Goal: Task Accomplishment & Management: Complete application form

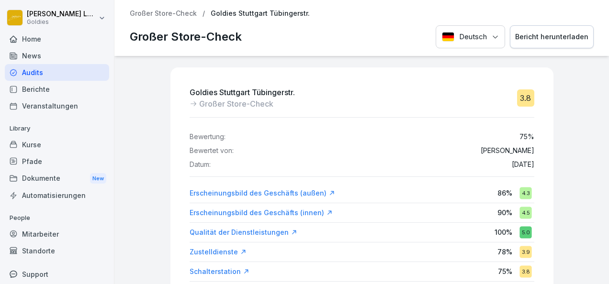
click at [54, 78] on div "Audits" at bounding box center [57, 72] width 104 height 17
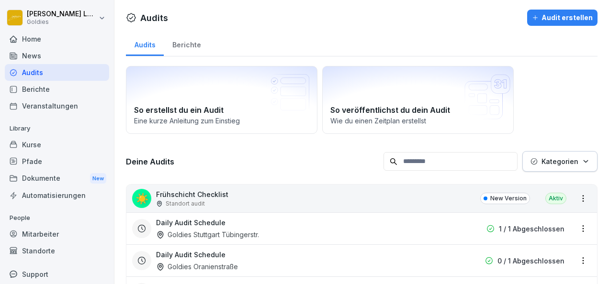
click at [142, 45] on div "Audits" at bounding box center [145, 44] width 38 height 24
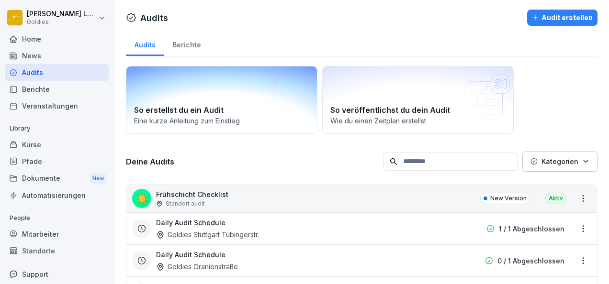
click at [196, 111] on h2 "So erstellst du ein Audit" at bounding box center [221, 109] width 175 height 11
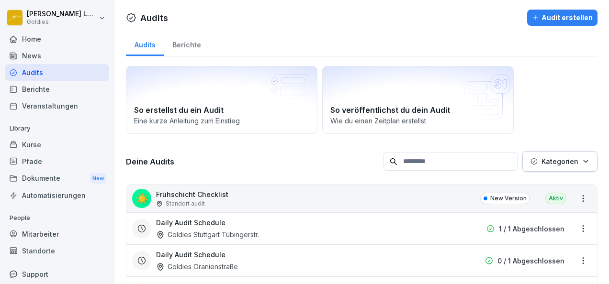
click at [559, 14] on div "Audit erstellen" at bounding box center [562, 17] width 61 height 11
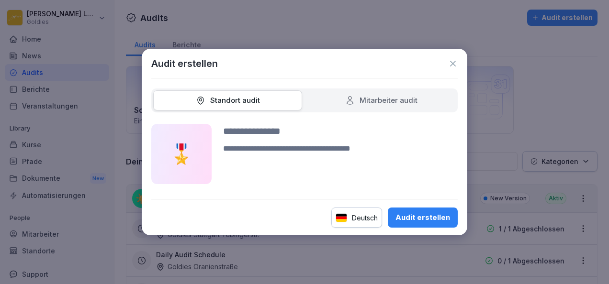
click at [268, 134] on input at bounding box center [340, 131] width 235 height 14
type input "*"
type input "**********"
click at [406, 223] on div "Audit erstellen" at bounding box center [422, 217] width 55 height 11
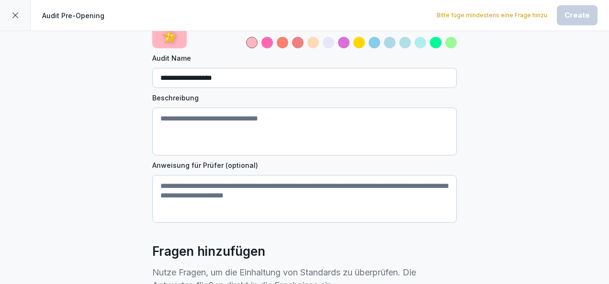
scroll to position [84, 0]
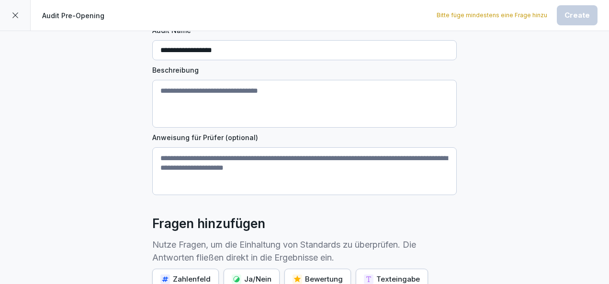
click at [205, 100] on textarea "Beschreibung" at bounding box center [304, 104] width 304 height 48
paste textarea "**********"
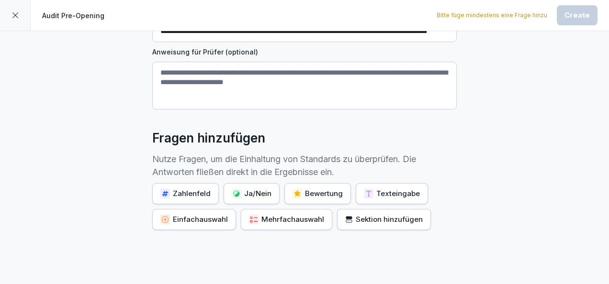
scroll to position [175, 0]
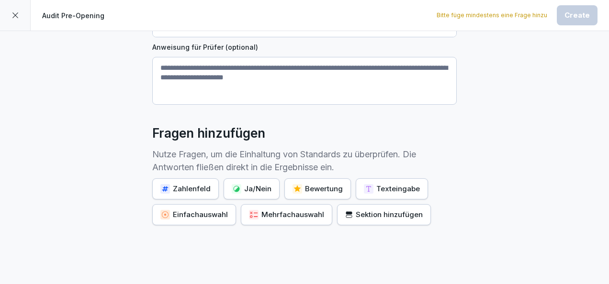
type textarea "**********"
click at [255, 193] on button "Ja/Nein" at bounding box center [252, 189] width 56 height 21
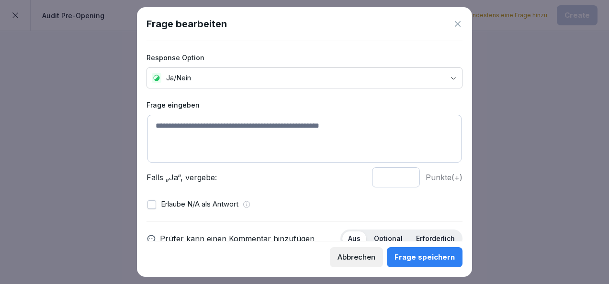
click at [225, 123] on textarea at bounding box center [304, 139] width 314 height 48
click at [458, 22] on icon at bounding box center [458, 24] width 10 height 10
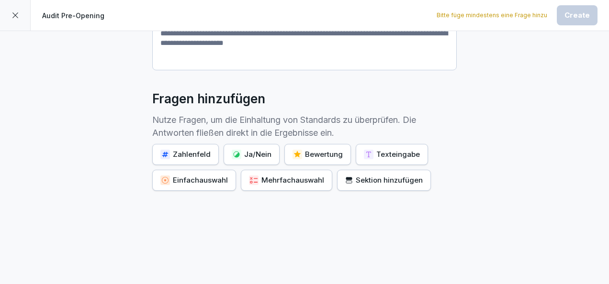
scroll to position [218, 0]
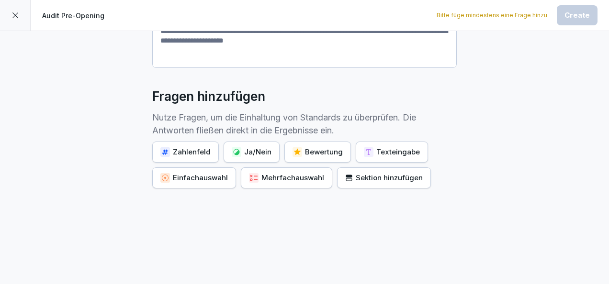
click at [374, 173] on div "Sektion hinzufügen" at bounding box center [384, 178] width 78 height 11
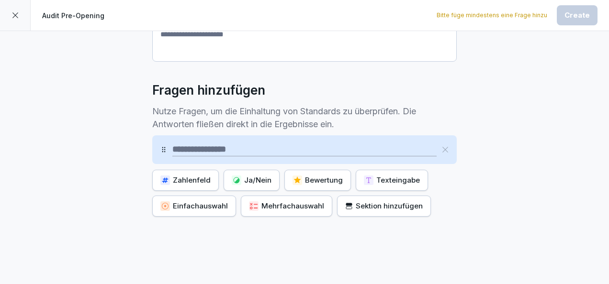
click at [224, 146] on input at bounding box center [304, 149] width 264 height 13
type input "**********"
click at [244, 180] on div "Ja/Nein" at bounding box center [252, 180] width 40 height 11
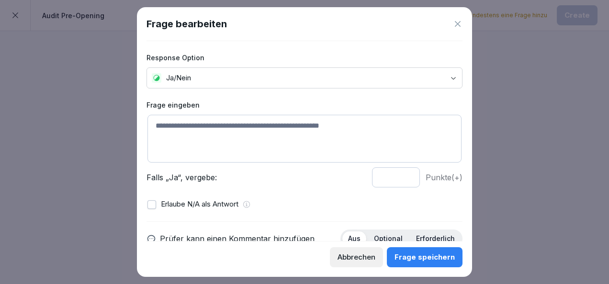
click at [209, 128] on textarea at bounding box center [304, 139] width 314 height 48
drag, startPoint x: 232, startPoint y: 126, endPoint x: 136, endPoint y: 126, distance: 95.2
click at [136, 126] on body "**********" at bounding box center [304, 142] width 609 height 284
type textarea "*"
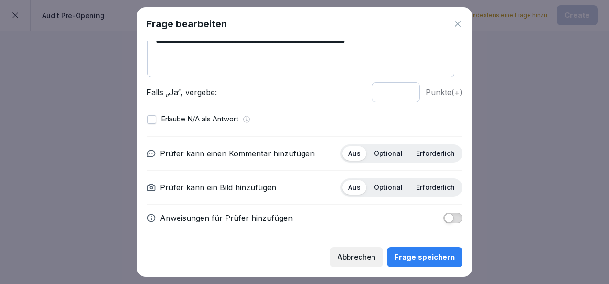
type textarea "**********"
click at [428, 185] on p "Erforderlich" at bounding box center [435, 187] width 39 height 9
click at [386, 156] on p "Optional" at bounding box center [388, 153] width 29 height 9
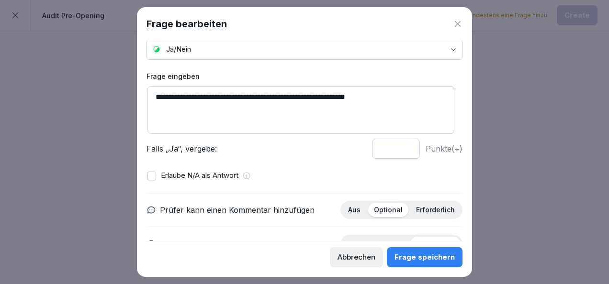
scroll to position [0, 0]
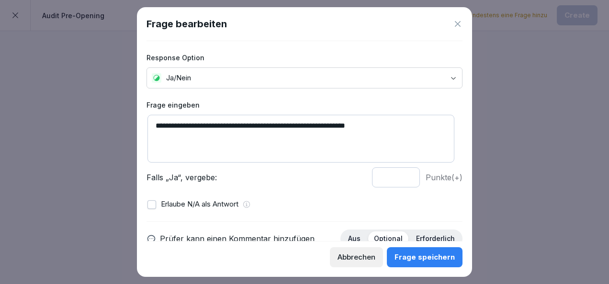
type input "*"
click at [400, 175] on input "*" at bounding box center [396, 178] width 48 height 20
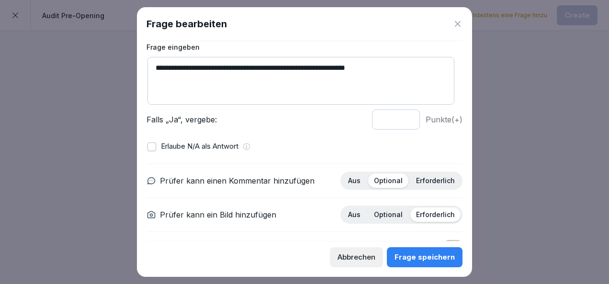
scroll to position [85, 0]
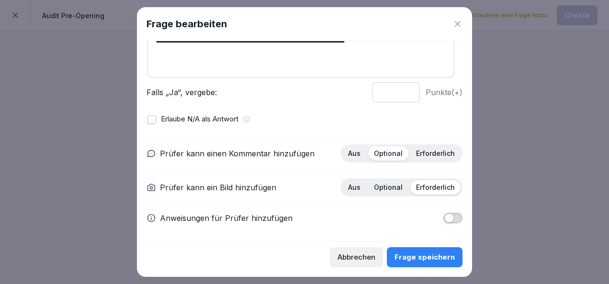
click at [412, 254] on div "Frage speichern" at bounding box center [424, 257] width 60 height 11
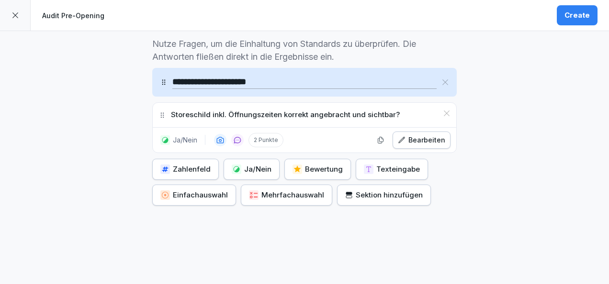
scroll to position [286, 0]
click at [239, 168] on div "Ja/Nein" at bounding box center [252, 169] width 40 height 11
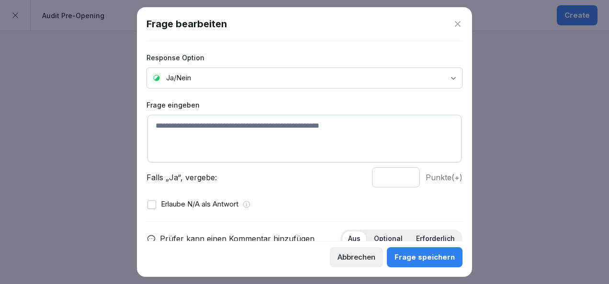
click at [188, 119] on textarea at bounding box center [304, 139] width 314 height 48
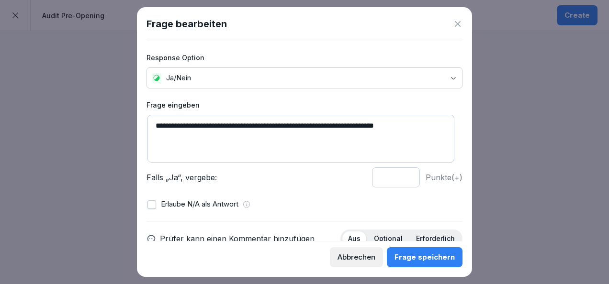
type textarea "**********"
click at [400, 175] on input "*" at bounding box center [396, 178] width 48 height 20
type input "*"
click at [400, 175] on input "*" at bounding box center [396, 178] width 48 height 20
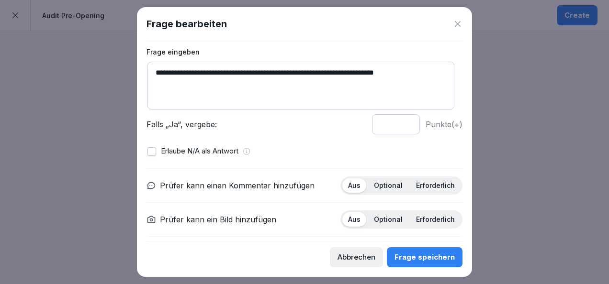
scroll to position [54, 0]
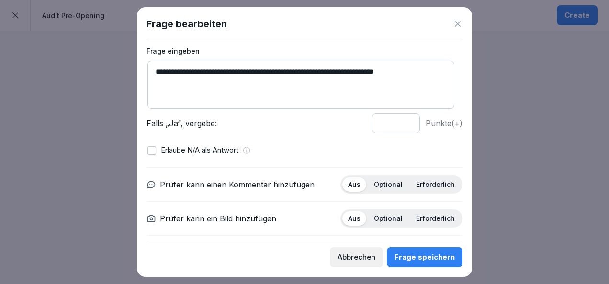
click at [379, 187] on p "Optional" at bounding box center [388, 184] width 29 height 9
click at [418, 183] on p "Erforderlich" at bounding box center [435, 184] width 39 height 9
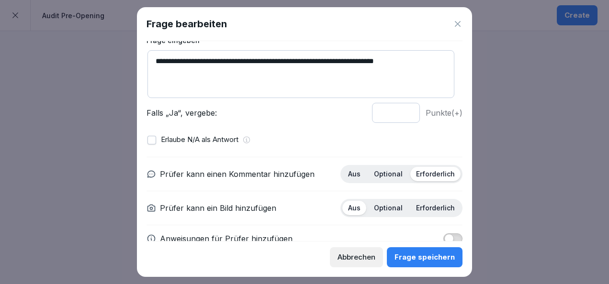
scroll to position [66, 0]
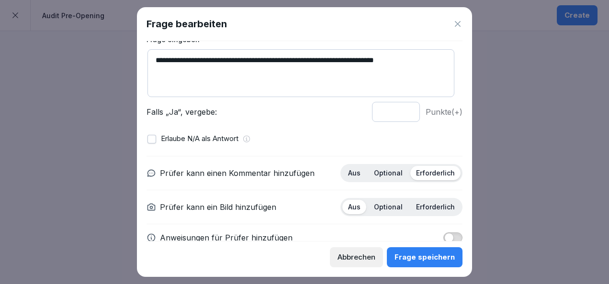
click at [389, 208] on p "Optional" at bounding box center [388, 207] width 29 height 9
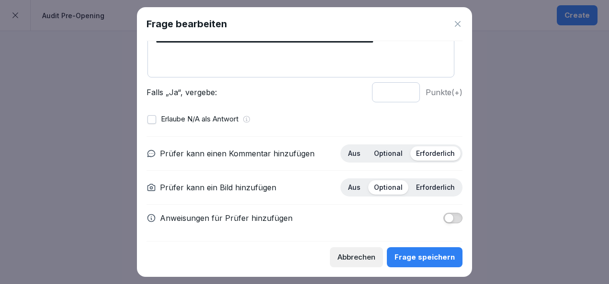
click at [422, 255] on div "Frage speichern" at bounding box center [424, 257] width 60 height 11
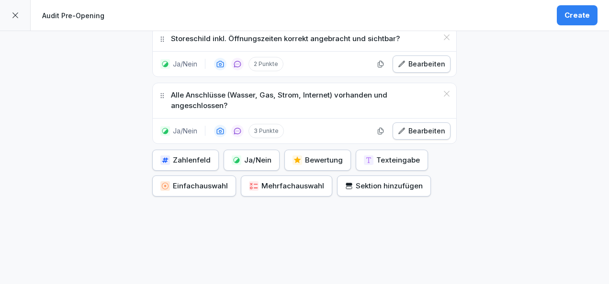
scroll to position [362, 0]
click at [247, 157] on div "Ja/Nein" at bounding box center [252, 160] width 40 height 11
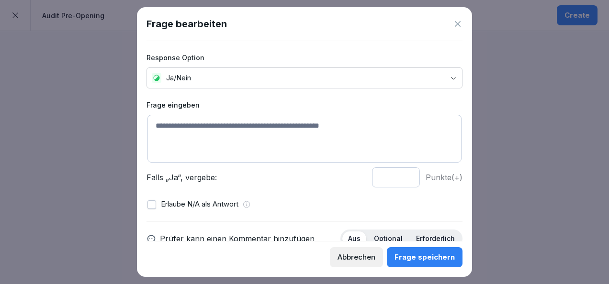
click at [245, 123] on textarea at bounding box center [304, 139] width 314 height 48
paste textarea "**********"
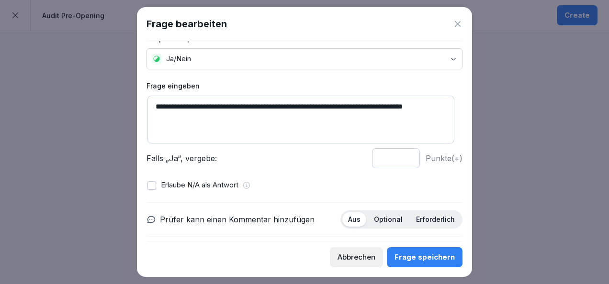
scroll to position [20, 0]
type textarea "**********"
click at [400, 155] on input "*" at bounding box center [396, 158] width 48 height 20
type input "*"
click at [400, 155] on input "*" at bounding box center [396, 158] width 48 height 20
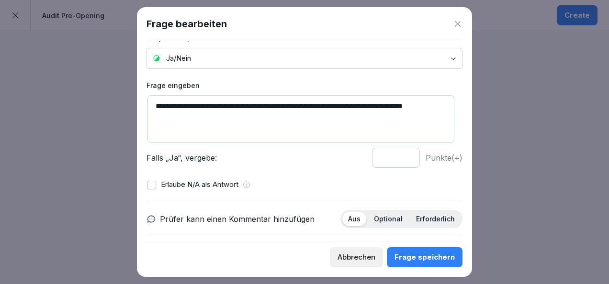
click at [432, 258] on div "Frage speichern" at bounding box center [424, 257] width 60 height 11
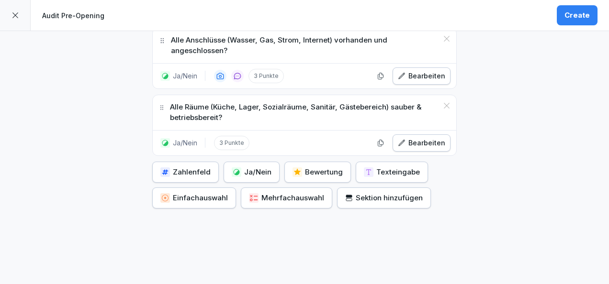
scroll to position [418, 0]
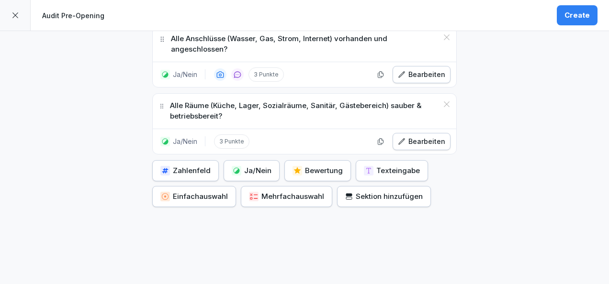
click at [243, 166] on div "Ja/Nein" at bounding box center [252, 171] width 40 height 11
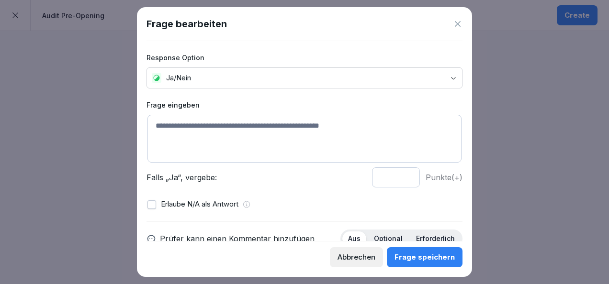
scroll to position [11, 0]
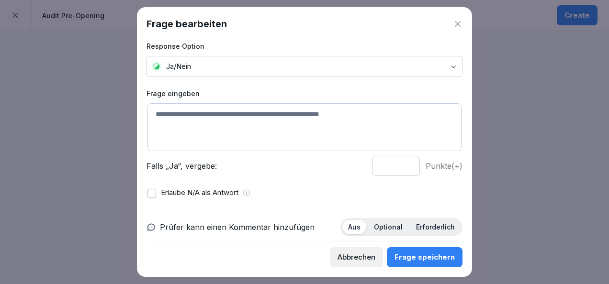
click at [208, 116] on textarea at bounding box center [304, 127] width 314 height 48
paste textarea "**********"
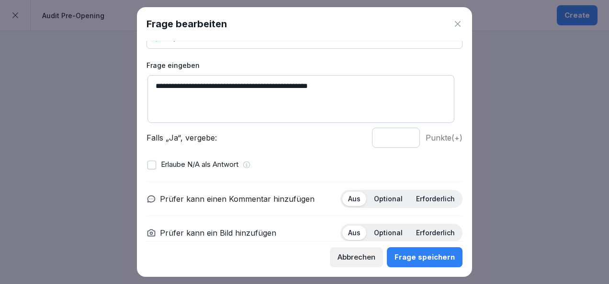
scroll to position [40, 0]
type textarea "**********"
click at [395, 130] on input "*" at bounding box center [396, 137] width 48 height 20
type input "*"
click at [401, 136] on input "*" at bounding box center [396, 137] width 48 height 20
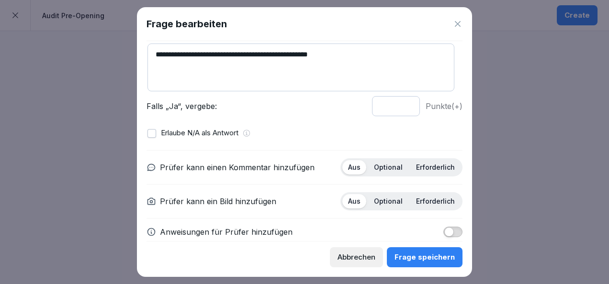
scroll to position [75, 0]
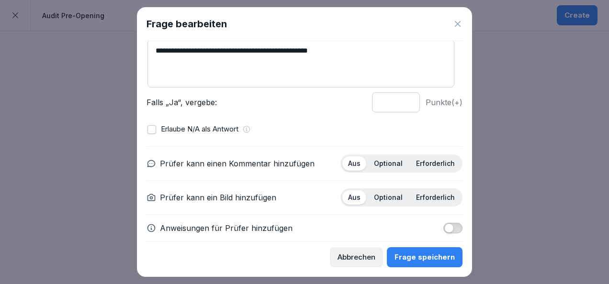
click at [383, 166] on p "Optional" at bounding box center [388, 163] width 29 height 9
click at [420, 197] on p "Erforderlich" at bounding box center [435, 197] width 39 height 9
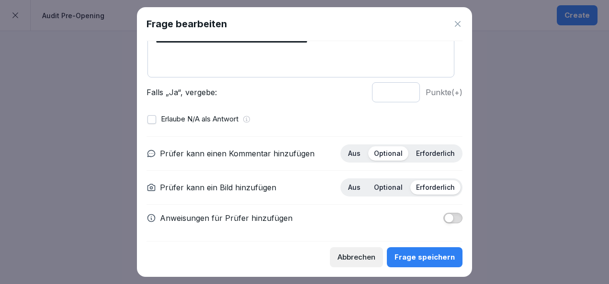
click at [436, 258] on div "Frage speichern" at bounding box center [424, 257] width 60 height 11
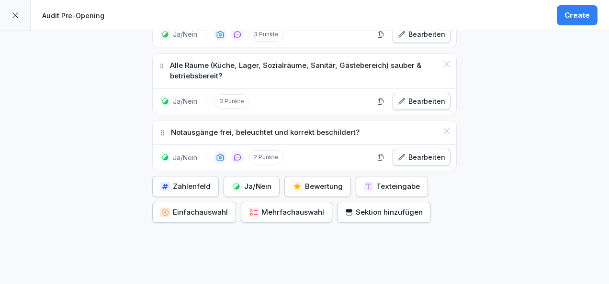
scroll to position [459, 0]
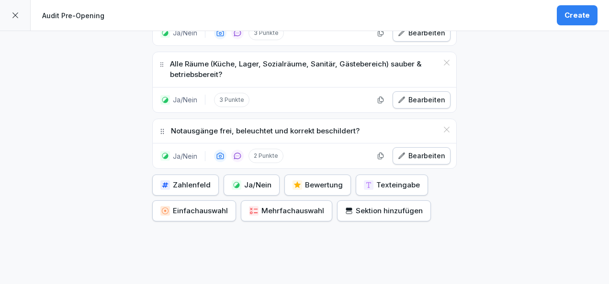
click at [269, 178] on button "Ja/Nein" at bounding box center [252, 185] width 56 height 21
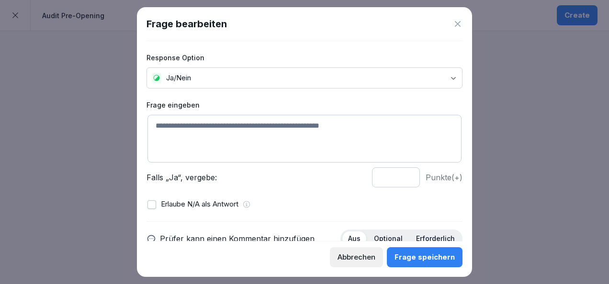
click at [237, 132] on textarea at bounding box center [304, 139] width 314 height 48
paste textarea "**********"
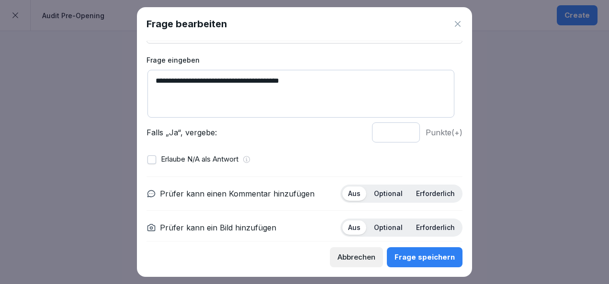
scroll to position [45, 0]
type textarea "**********"
type input "*"
click at [399, 130] on input "*" at bounding box center [396, 132] width 48 height 20
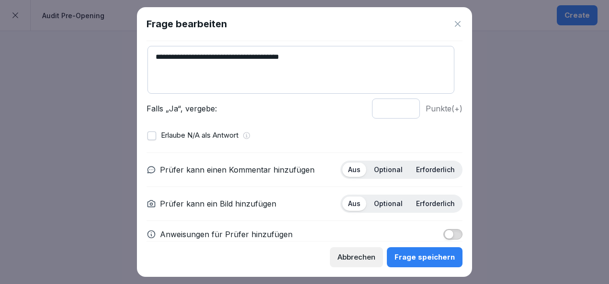
scroll to position [85, 0]
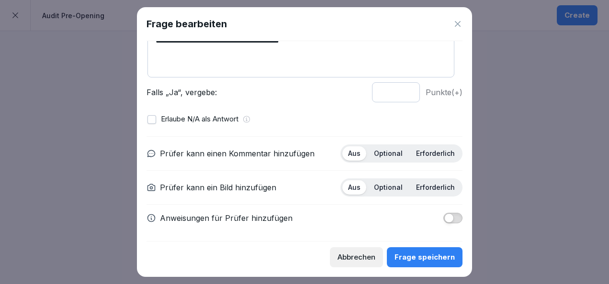
click at [377, 150] on p "Optional" at bounding box center [388, 153] width 29 height 9
click at [420, 188] on p "Erforderlich" at bounding box center [435, 187] width 39 height 9
click at [444, 219] on span "button" at bounding box center [449, 218] width 10 height 10
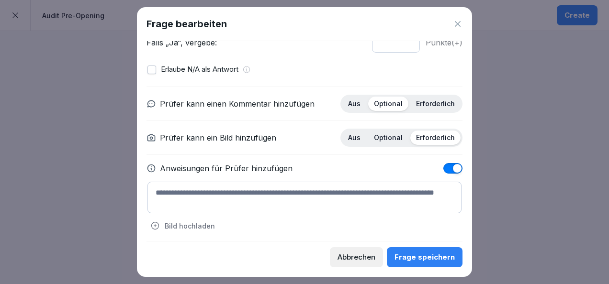
scroll to position [137, 0]
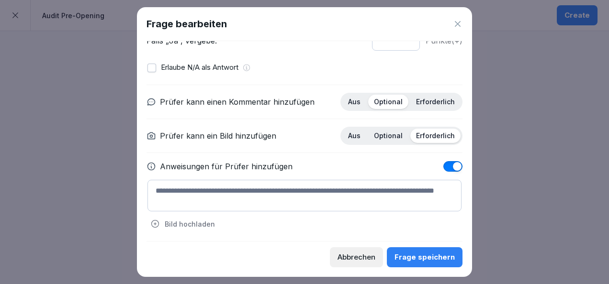
click at [326, 190] on textarea at bounding box center [304, 196] width 314 height 32
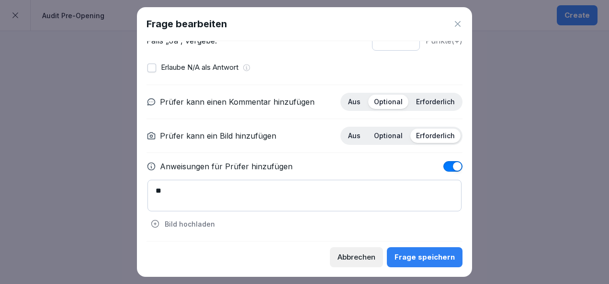
type textarea "*"
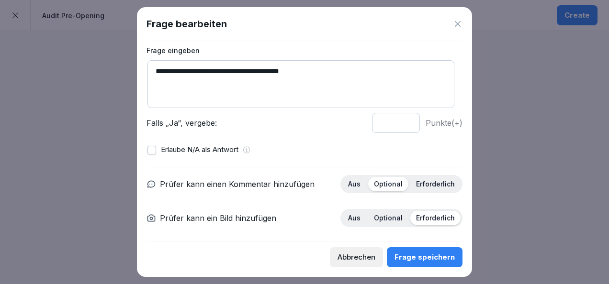
scroll to position [114, 0]
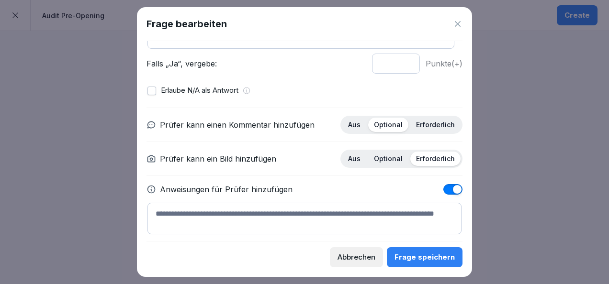
click at [411, 255] on div "Frage speichern" at bounding box center [424, 257] width 60 height 11
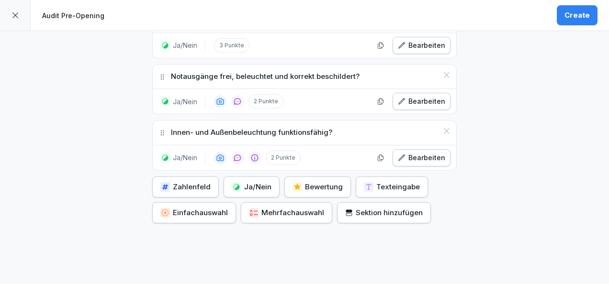
scroll to position [514, 0]
click at [241, 184] on div "Ja/Nein" at bounding box center [252, 186] width 40 height 11
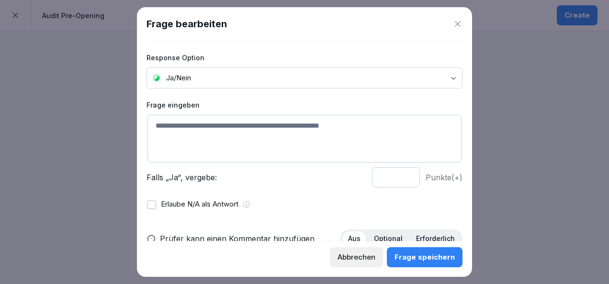
click at [229, 133] on textarea at bounding box center [304, 139] width 314 height 48
paste textarea "**********"
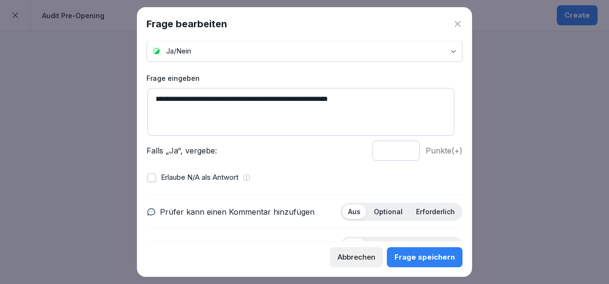
scroll to position [28, 0]
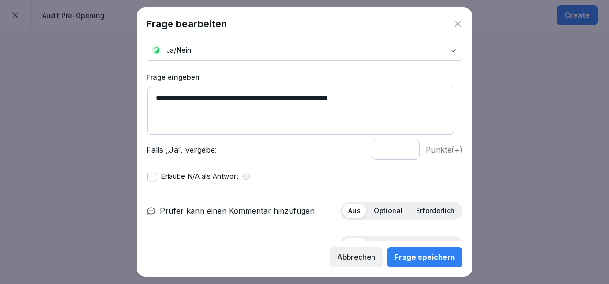
type textarea "**********"
type input "*"
click at [399, 147] on input "*" at bounding box center [396, 150] width 48 height 20
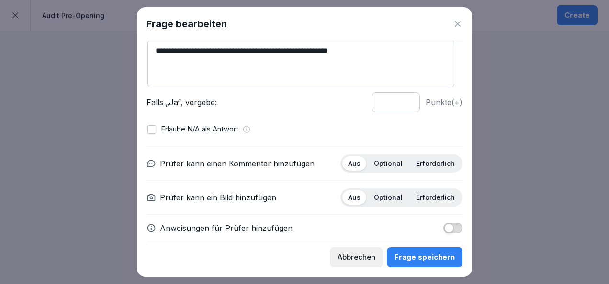
scroll to position [85, 0]
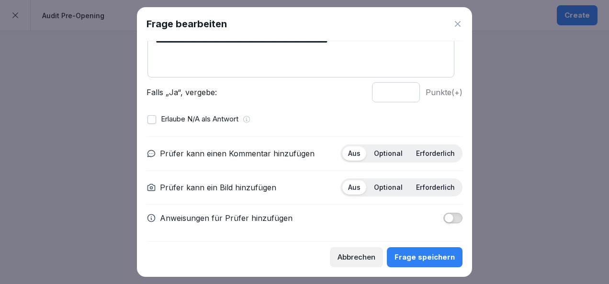
click at [386, 155] on p "Optional" at bounding box center [388, 153] width 29 height 9
click at [421, 189] on p "Erforderlich" at bounding box center [435, 187] width 39 height 9
click at [154, 119] on button "button" at bounding box center [151, 119] width 9 height 9
click at [410, 259] on div "Frage speichern" at bounding box center [424, 257] width 60 height 11
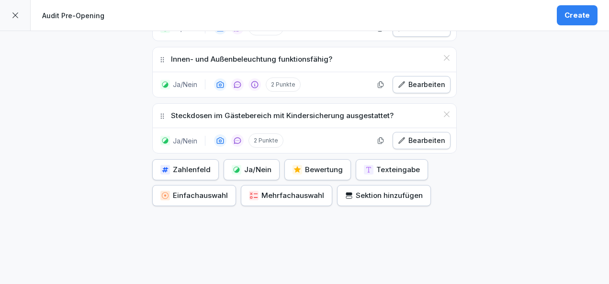
scroll to position [588, 0]
click at [241, 167] on div "Ja/Nein" at bounding box center [252, 169] width 40 height 11
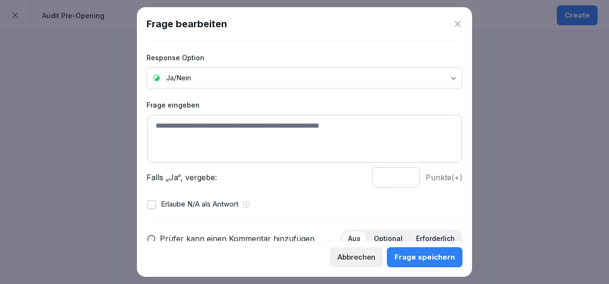
click at [230, 129] on textarea at bounding box center [304, 139] width 314 height 48
paste textarea "**********"
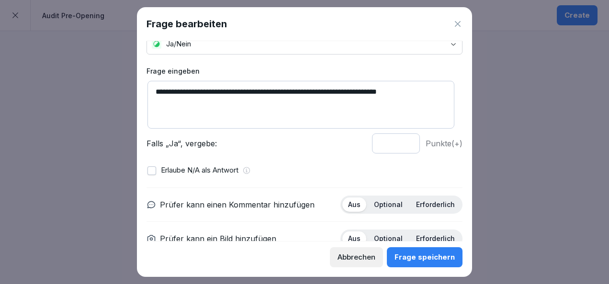
scroll to position [35, 0]
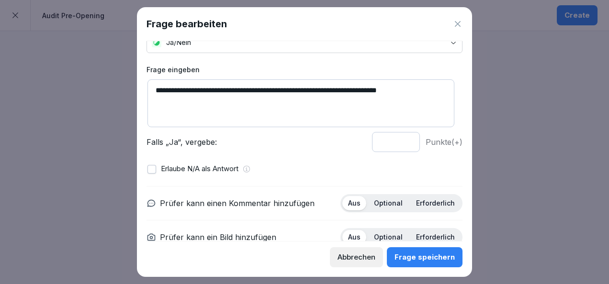
type textarea "**********"
click at [399, 142] on input "*" at bounding box center [396, 142] width 48 height 20
click at [397, 138] on input "*" at bounding box center [396, 142] width 48 height 20
click at [399, 139] on input "*" at bounding box center [396, 142] width 48 height 20
type input "*"
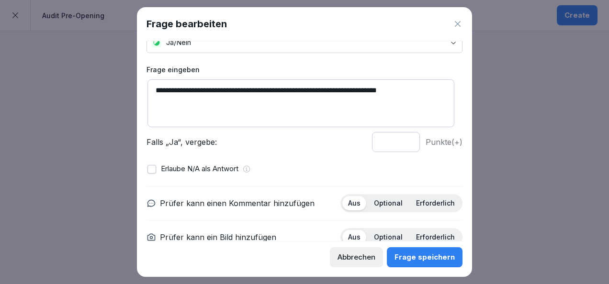
click at [400, 140] on input "*" at bounding box center [396, 142] width 48 height 20
click at [424, 206] on p "Erforderlich" at bounding box center [435, 203] width 39 height 9
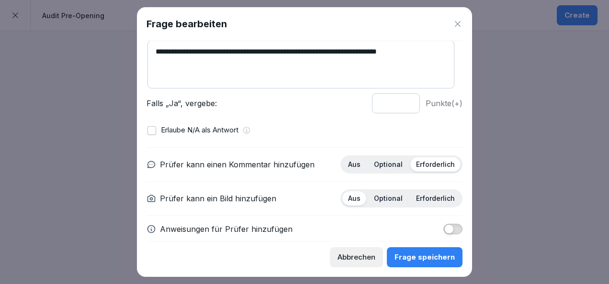
scroll to position [75, 0]
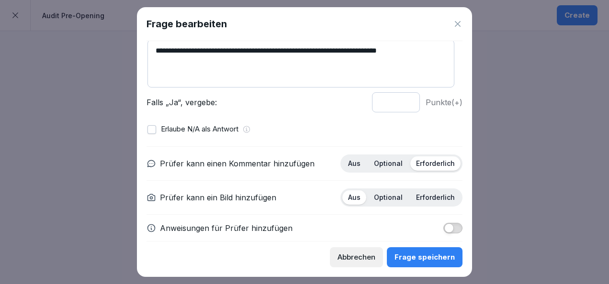
click at [382, 164] on p "Optional" at bounding box center [388, 163] width 29 height 9
click at [422, 197] on p "Erforderlich" at bounding box center [435, 197] width 39 height 9
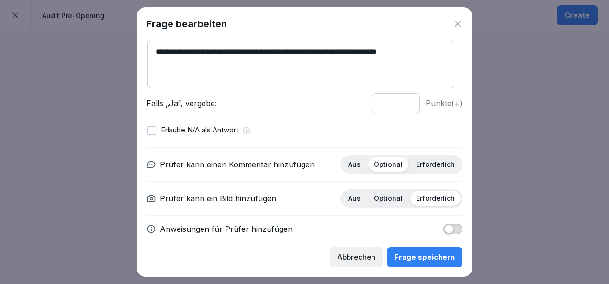
scroll to position [85, 0]
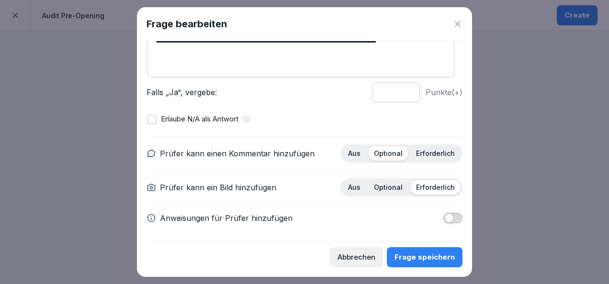
click at [422, 261] on div "Frage speichern" at bounding box center [424, 257] width 60 height 11
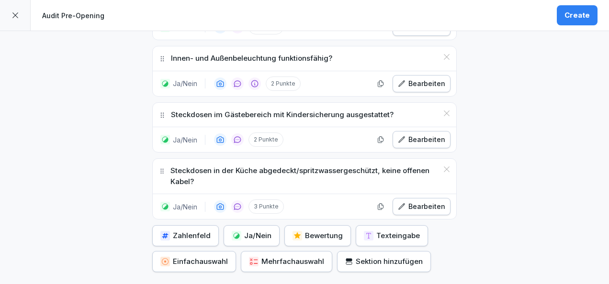
scroll to position [672, 0]
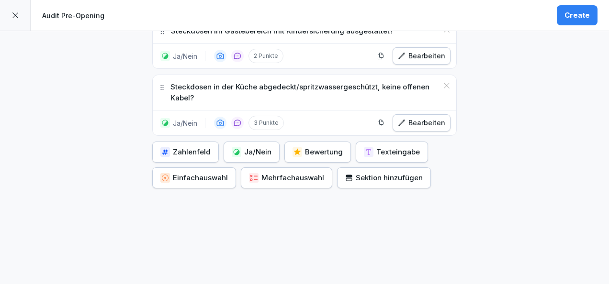
click at [261, 147] on div "Ja/Nein" at bounding box center [252, 152] width 40 height 11
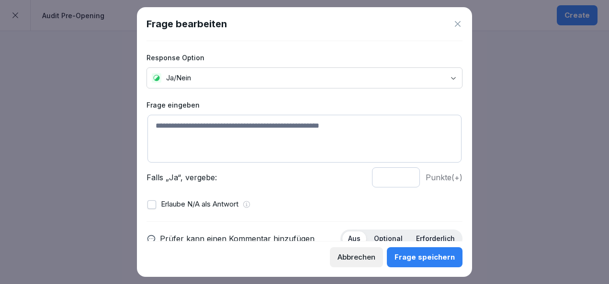
click at [218, 128] on textarea at bounding box center [304, 139] width 314 height 48
paste textarea "**********"
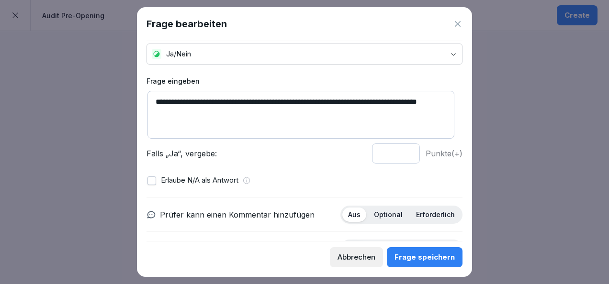
scroll to position [27, 0]
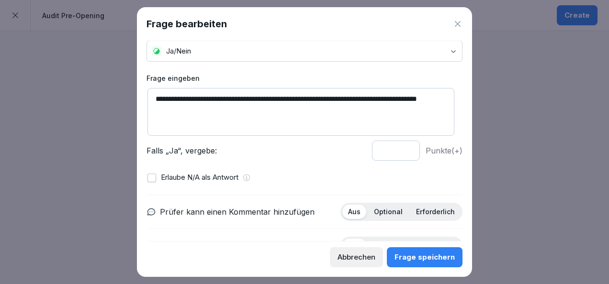
type textarea "**********"
click at [400, 147] on input "*" at bounding box center [396, 151] width 48 height 20
type input "*"
click at [400, 147] on input "*" at bounding box center [396, 151] width 48 height 20
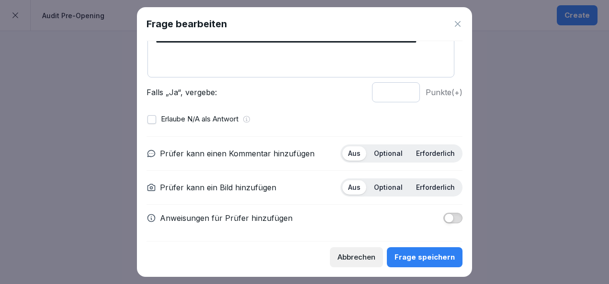
click at [378, 151] on p "Optional" at bounding box center [388, 153] width 29 height 9
click at [430, 195] on div "Prüfer kann einen Kommentar hinzufügen Aus Optional Erforderlich Prüfer kann ei…" at bounding box center [304, 183] width 316 height 95
click at [425, 190] on div "Erforderlich" at bounding box center [435, 187] width 50 height 14
click at [428, 260] on div "Frage speichern" at bounding box center [424, 257] width 60 height 11
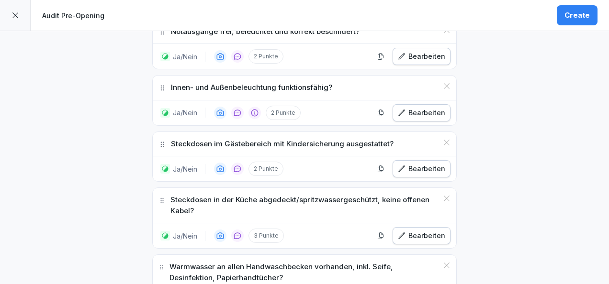
scroll to position [738, 0]
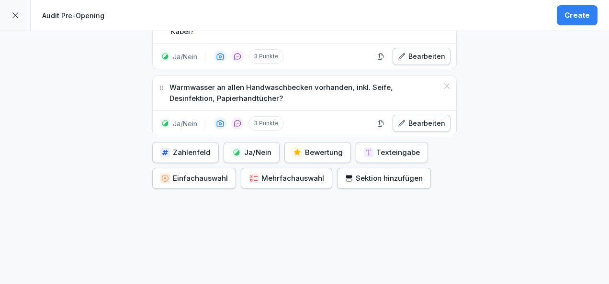
click at [361, 173] on div "Sektion hinzufügen" at bounding box center [384, 178] width 78 height 11
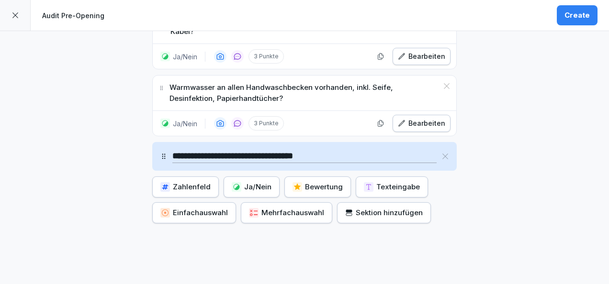
type input "**********"
click at [252, 182] on div "Ja/Nein" at bounding box center [252, 187] width 40 height 11
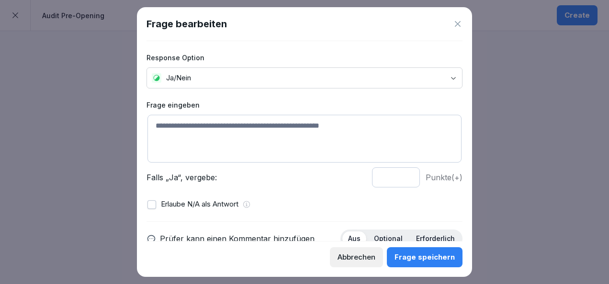
click at [216, 136] on textarea at bounding box center [304, 139] width 314 height 48
paste textarea "**********"
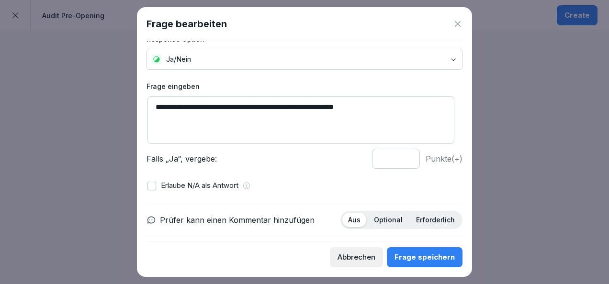
scroll to position [19, 0]
type textarea "**********"
click at [401, 156] on input "*" at bounding box center [396, 158] width 48 height 20
type input "*"
click at [401, 156] on input "*" at bounding box center [396, 158] width 48 height 20
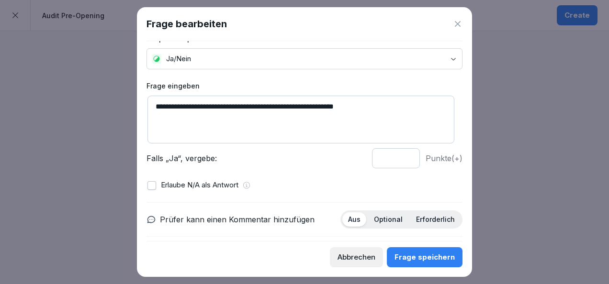
scroll to position [85, 0]
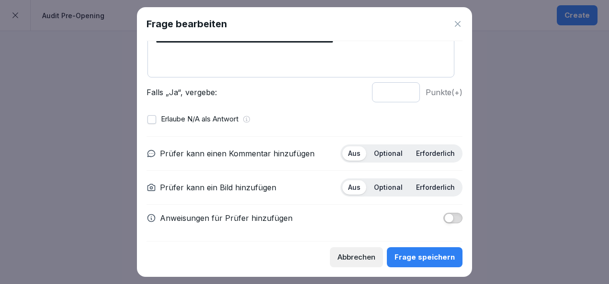
click at [230, 215] on p "Anweisungen für Prüfer hinzufügen" at bounding box center [226, 217] width 133 height 11
click at [444, 216] on span "button" at bounding box center [449, 218] width 10 height 10
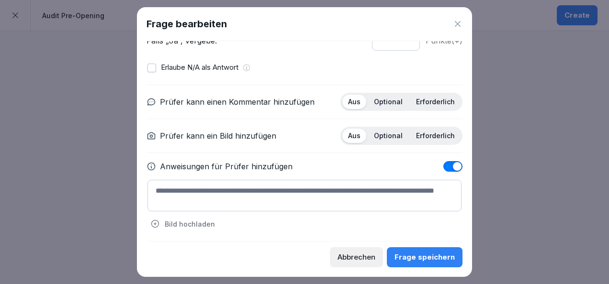
click at [302, 194] on textarea at bounding box center [304, 196] width 314 height 32
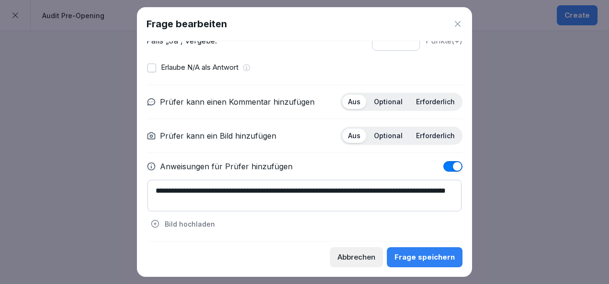
paste textarea "**********"
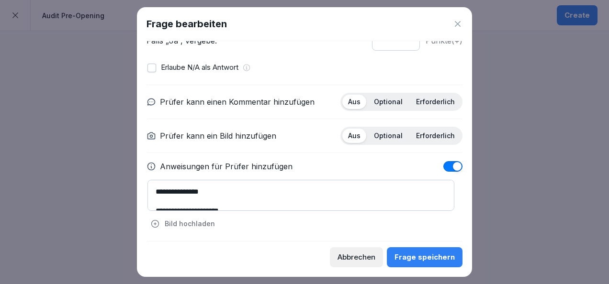
scroll to position [28, 0]
click at [169, 198] on textarea "**********" at bounding box center [300, 195] width 307 height 31
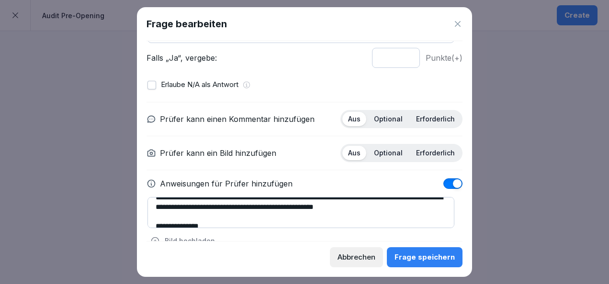
scroll to position [8, 0]
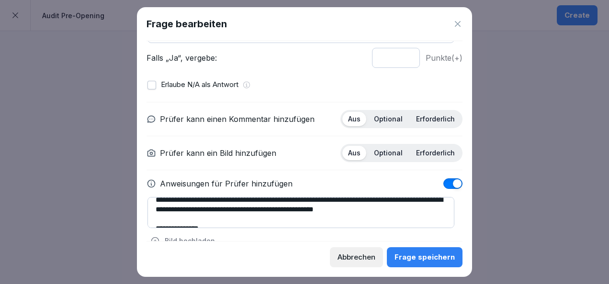
click at [220, 206] on textarea "**********" at bounding box center [300, 212] width 307 height 31
drag, startPoint x: 266, startPoint y: 208, endPoint x: 154, endPoint y: 208, distance: 112.0
click at [154, 208] on textarea "**********" at bounding box center [300, 212] width 307 height 31
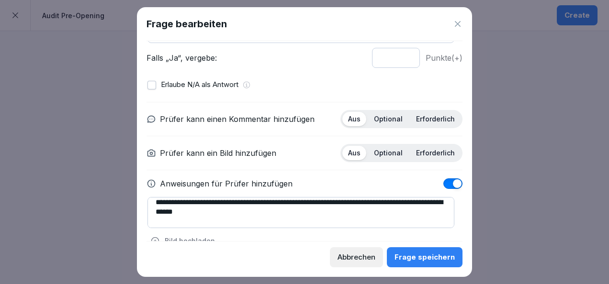
click at [296, 216] on textarea "**********" at bounding box center [300, 212] width 307 height 31
click at [291, 208] on textarea "**********" at bounding box center [300, 212] width 307 height 31
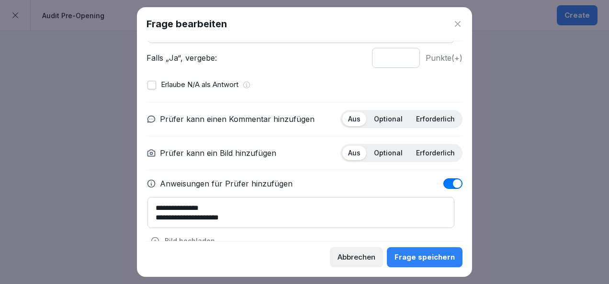
scroll to position [28, 0]
click at [155, 205] on textarea "**********" at bounding box center [300, 212] width 307 height 31
click at [154, 216] on textarea "**********" at bounding box center [300, 212] width 307 height 31
click at [156, 213] on textarea "**********" at bounding box center [300, 212] width 307 height 31
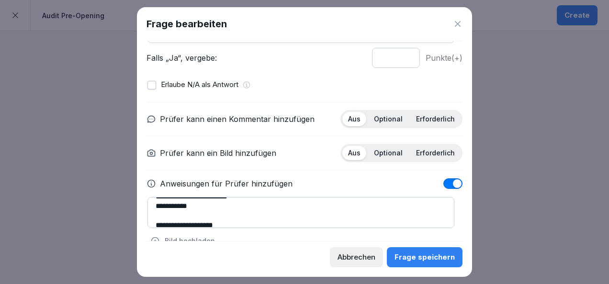
click at [156, 222] on textarea "**********" at bounding box center [300, 212] width 307 height 31
click at [157, 205] on textarea "**********" at bounding box center [300, 212] width 307 height 31
click at [155, 210] on textarea "**********" at bounding box center [300, 212] width 307 height 31
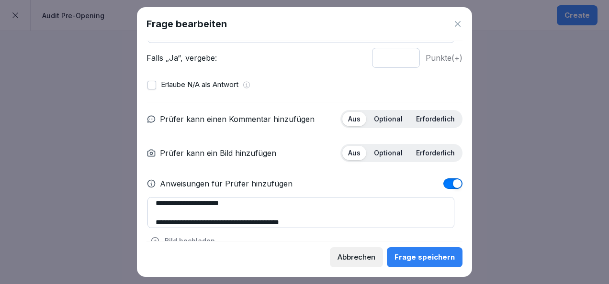
click at [156, 218] on textarea "**********" at bounding box center [300, 212] width 307 height 31
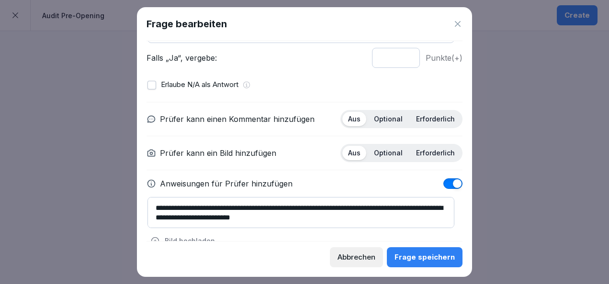
type textarea "**********"
click at [416, 255] on div "Frage speichern" at bounding box center [424, 257] width 60 height 11
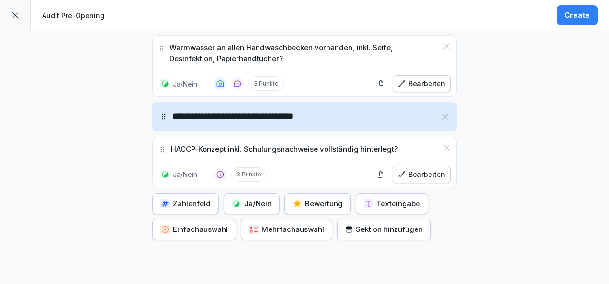
scroll to position [780, 0]
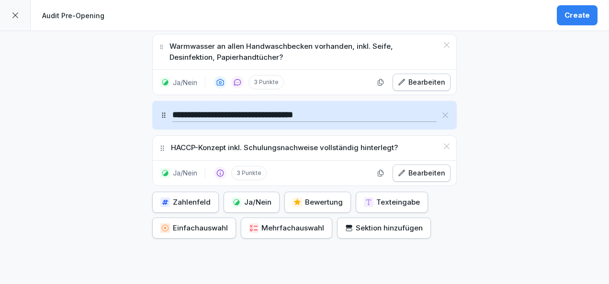
click at [241, 197] on div "Ja/Nein" at bounding box center [252, 202] width 40 height 11
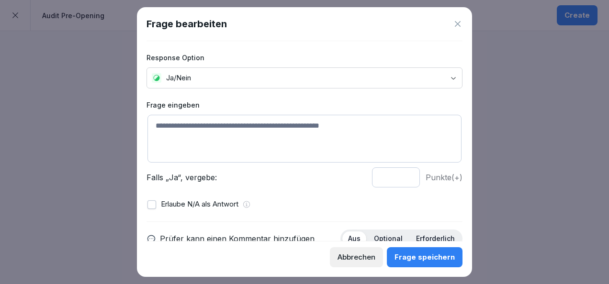
click at [215, 145] on textarea at bounding box center [304, 139] width 314 height 48
paste textarea "**********"
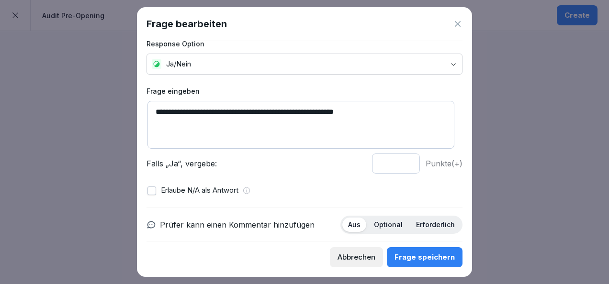
scroll to position [14, 0]
type textarea "**********"
click at [400, 161] on input "*" at bounding box center [396, 163] width 48 height 20
type input "*"
click at [400, 161] on input "*" at bounding box center [396, 163] width 48 height 20
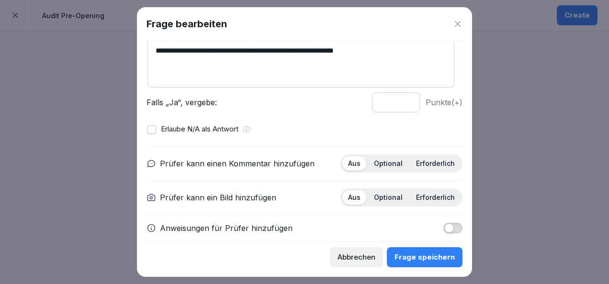
scroll to position [78, 0]
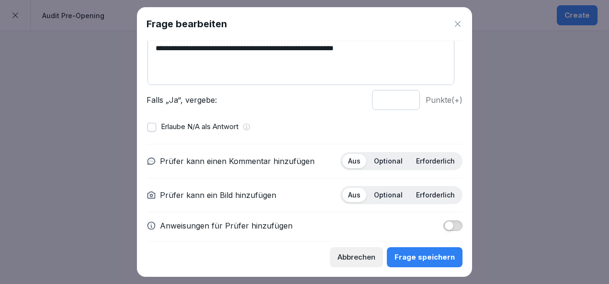
click at [419, 195] on p "Erforderlich" at bounding box center [435, 195] width 39 height 9
click at [378, 160] on p "Optional" at bounding box center [388, 161] width 29 height 9
click at [425, 256] on div "Frage speichern" at bounding box center [424, 257] width 60 height 11
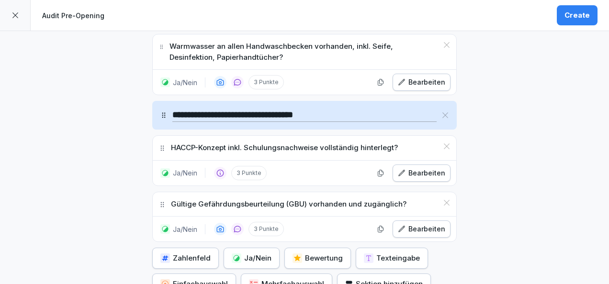
scroll to position [842, 0]
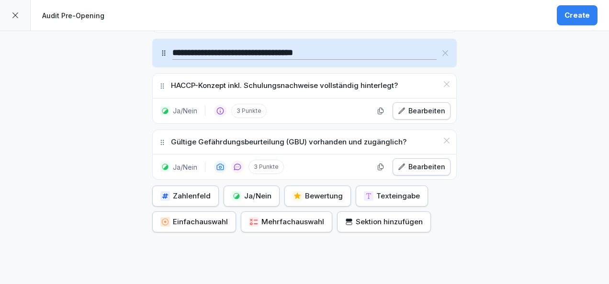
click at [237, 191] on div "Ja/Nein" at bounding box center [252, 196] width 40 height 11
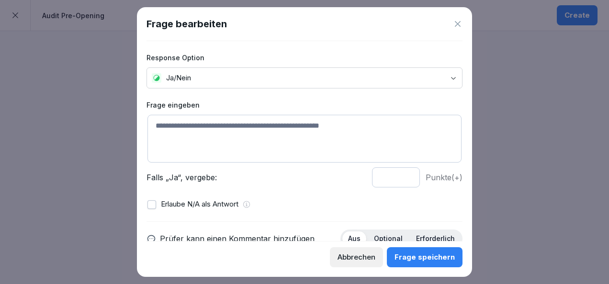
click at [211, 134] on textarea at bounding box center [304, 139] width 314 height 48
paste textarea "**********"
type textarea "**********"
click at [400, 176] on input "*" at bounding box center [396, 178] width 48 height 20
type input "*"
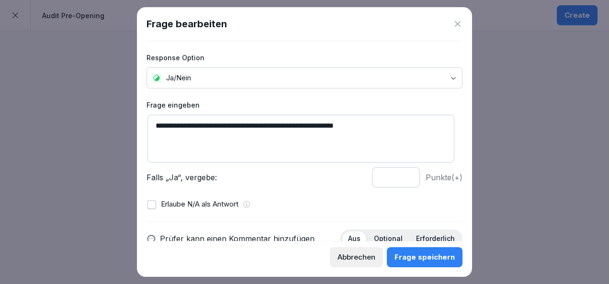
click at [400, 176] on input "*" at bounding box center [396, 178] width 48 height 20
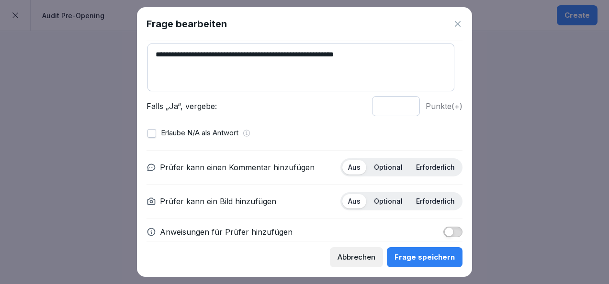
scroll to position [72, 0]
click at [388, 168] on p "Optional" at bounding box center [388, 167] width 29 height 9
click at [422, 198] on p "Erforderlich" at bounding box center [435, 201] width 39 height 9
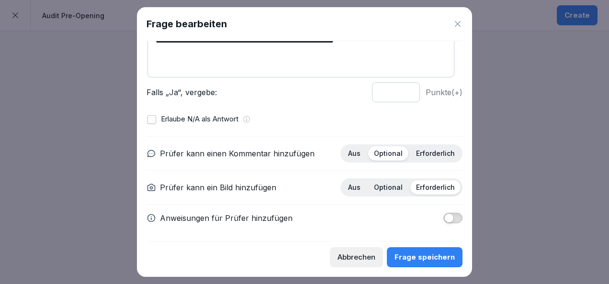
click at [421, 258] on div "Frage speichern" at bounding box center [424, 257] width 60 height 11
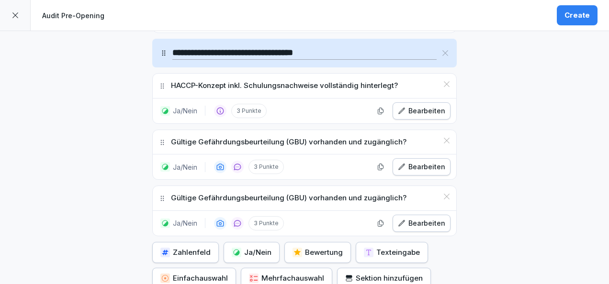
scroll to position [890, 0]
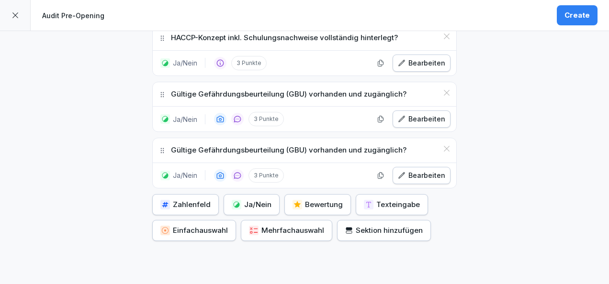
click at [255, 200] on div "Ja/Nein" at bounding box center [252, 205] width 40 height 11
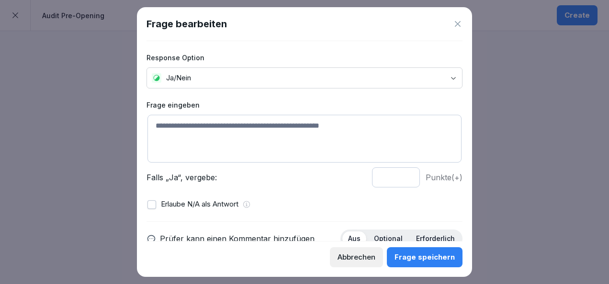
click at [237, 129] on textarea at bounding box center [304, 139] width 314 height 48
paste textarea "**********"
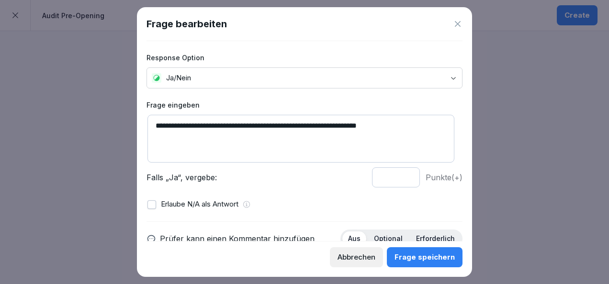
click at [153, 124] on textarea "**********" at bounding box center [300, 139] width 307 height 48
click at [154, 126] on textarea "**********" at bounding box center [300, 139] width 307 height 48
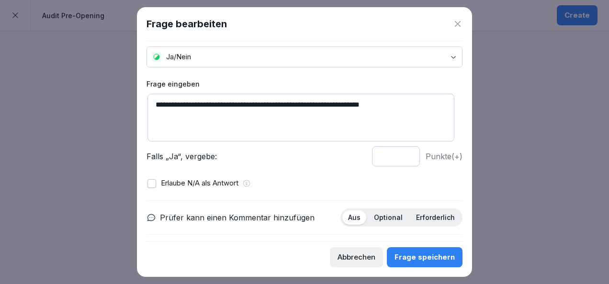
scroll to position [22, 0]
type textarea "**********"
click at [152, 186] on button "button" at bounding box center [151, 183] width 9 height 9
click at [399, 156] on input "*" at bounding box center [396, 156] width 48 height 20
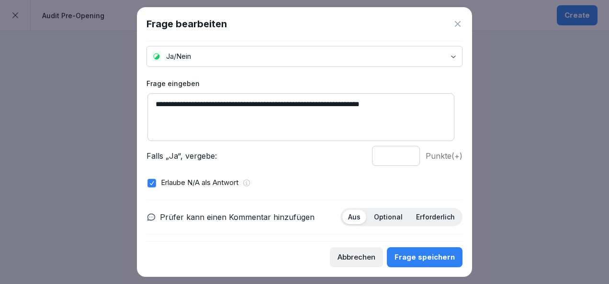
click at [399, 154] on input "*" at bounding box center [396, 156] width 48 height 20
click at [400, 154] on input "*" at bounding box center [396, 156] width 48 height 20
type input "*"
click at [400, 154] on input "*" at bounding box center [396, 156] width 48 height 20
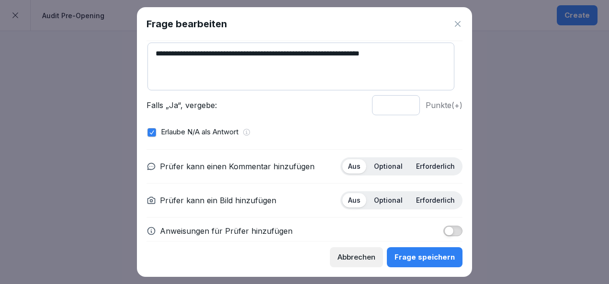
click at [420, 199] on p "Erforderlich" at bounding box center [435, 200] width 39 height 9
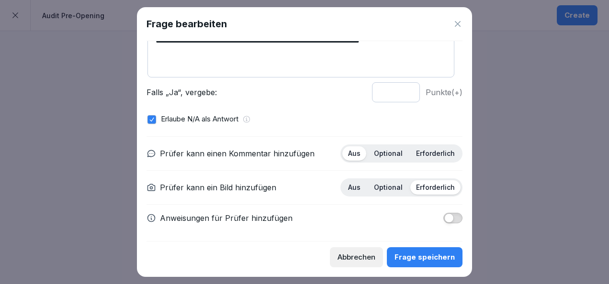
scroll to position [85, 0]
click at [384, 149] on p "Optional" at bounding box center [388, 153] width 29 height 9
click at [425, 261] on div "Frage speichern" at bounding box center [424, 257] width 60 height 11
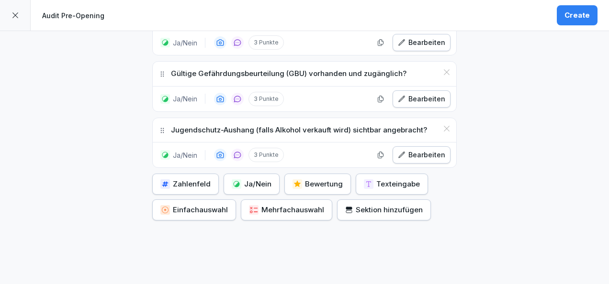
scroll to position [971, 0]
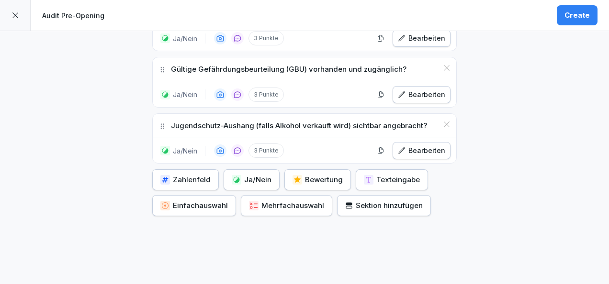
click at [251, 175] on div "Ja/Nein" at bounding box center [252, 180] width 40 height 11
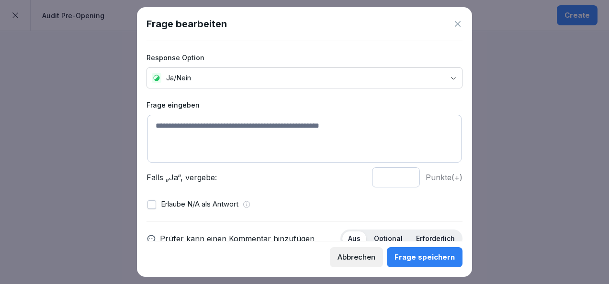
click at [217, 128] on textarea at bounding box center [304, 139] width 314 height 48
paste textarea "**********"
type textarea "**********"
type input "*"
click at [398, 177] on input "*" at bounding box center [396, 178] width 48 height 20
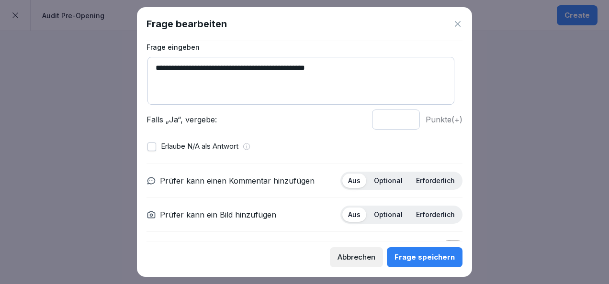
scroll to position [59, 0]
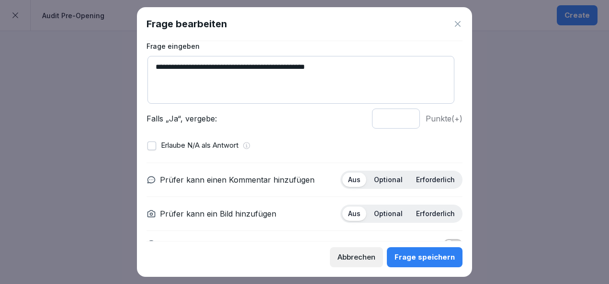
click at [387, 185] on div "Optional" at bounding box center [388, 180] width 40 height 14
click at [429, 215] on p "Erforderlich" at bounding box center [435, 214] width 39 height 9
click at [421, 257] on div "Frage speichern" at bounding box center [424, 257] width 60 height 11
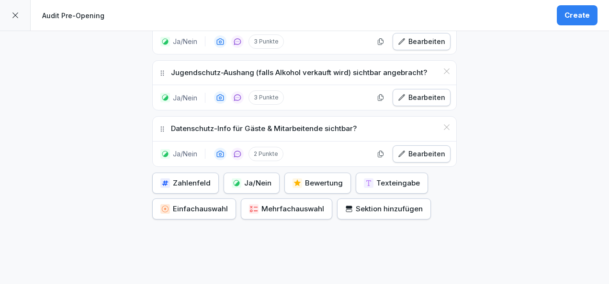
scroll to position [1029, 0]
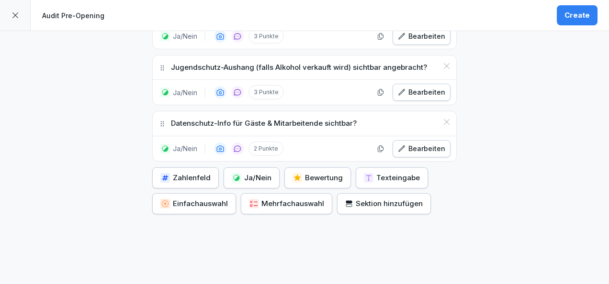
click at [258, 173] on div "Ja/Nein" at bounding box center [252, 178] width 40 height 11
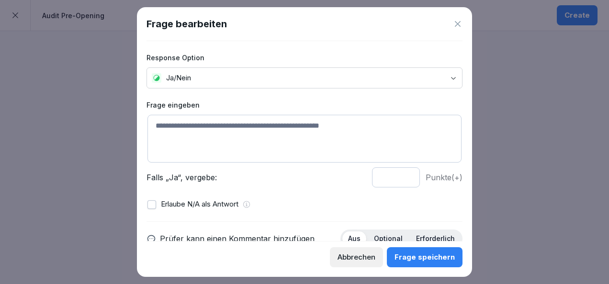
click at [228, 130] on textarea at bounding box center [304, 139] width 314 height 48
paste textarea "**********"
drag, startPoint x: 403, startPoint y: 124, endPoint x: 306, endPoint y: 123, distance: 97.6
click at [306, 123] on textarea "**********" at bounding box center [300, 139] width 307 height 48
type textarea "**********"
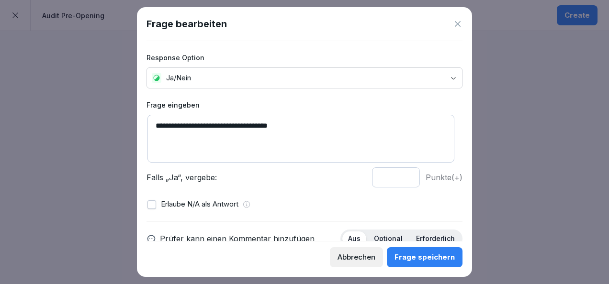
click at [399, 178] on input "*" at bounding box center [396, 178] width 48 height 20
click at [399, 173] on input "*" at bounding box center [396, 178] width 48 height 20
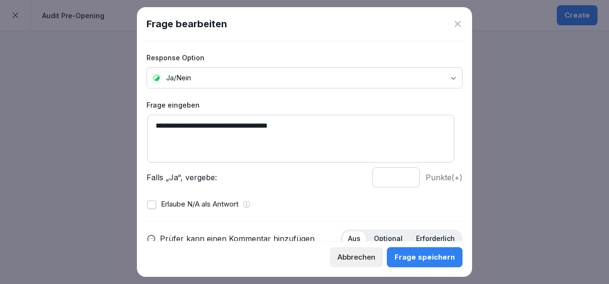
click at [399, 173] on input "*" at bounding box center [396, 178] width 48 height 20
type input "*"
click at [379, 236] on p "Optional" at bounding box center [388, 239] width 29 height 9
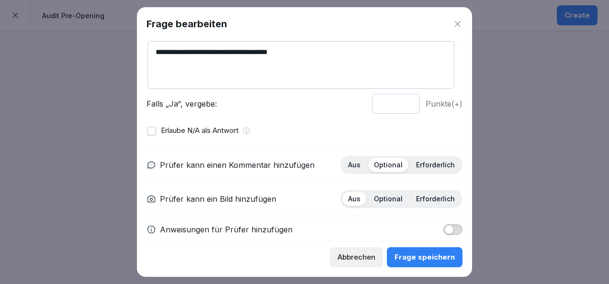
scroll to position [85, 0]
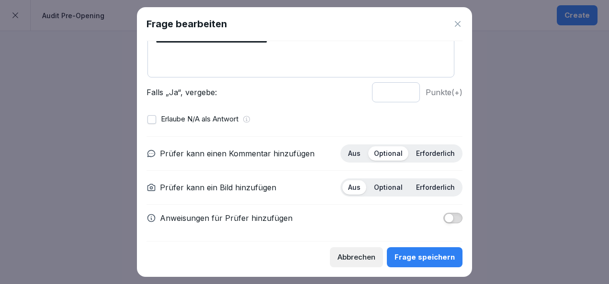
click at [421, 189] on p "Erforderlich" at bounding box center [435, 187] width 39 height 9
click at [434, 261] on div "Frage speichern" at bounding box center [424, 257] width 60 height 11
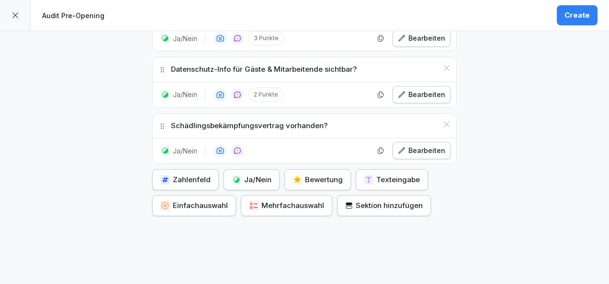
scroll to position [1088, 0]
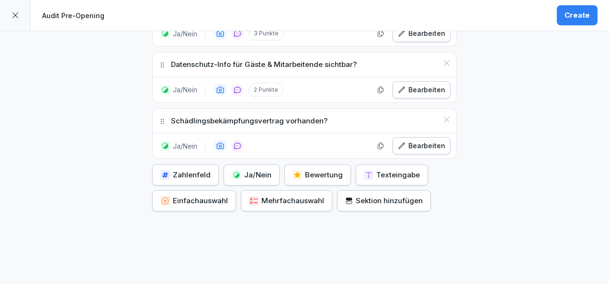
click at [242, 170] on div "Ja/Nein" at bounding box center [252, 175] width 40 height 11
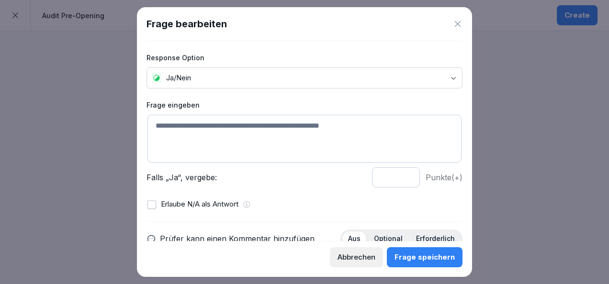
click at [212, 133] on textarea at bounding box center [304, 139] width 314 height 48
paste textarea "**********"
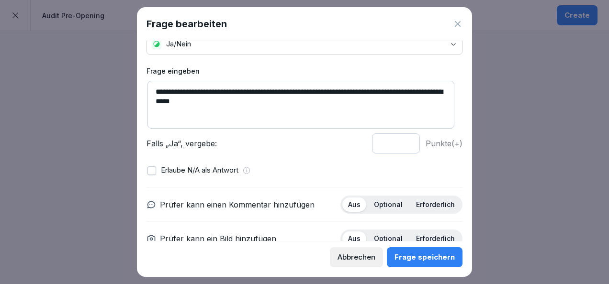
scroll to position [34, 0]
type textarea "**********"
click at [401, 141] on input "*" at bounding box center [396, 143] width 48 height 20
type input "*"
click at [401, 141] on input "*" at bounding box center [396, 143] width 48 height 20
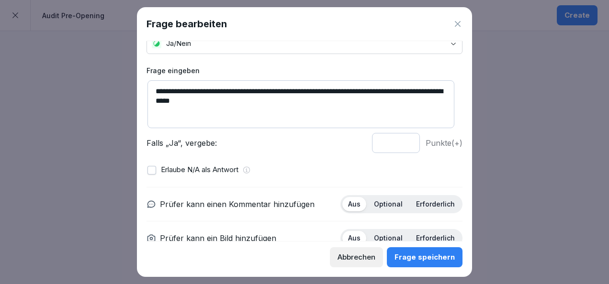
scroll to position [85, 0]
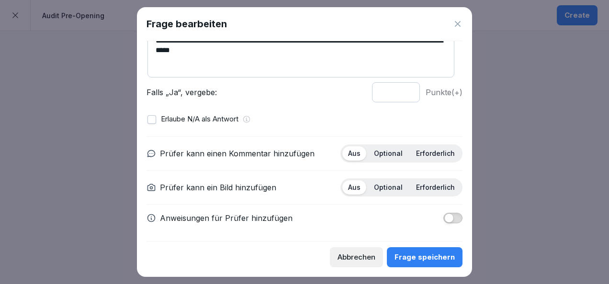
click at [374, 151] on p "Optional" at bounding box center [388, 153] width 29 height 9
click at [428, 184] on p "Erforderlich" at bounding box center [435, 187] width 39 height 9
click at [424, 251] on button "Frage speichern" at bounding box center [425, 257] width 76 height 20
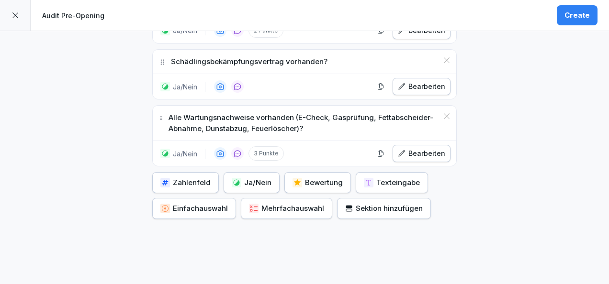
scroll to position [1148, 0]
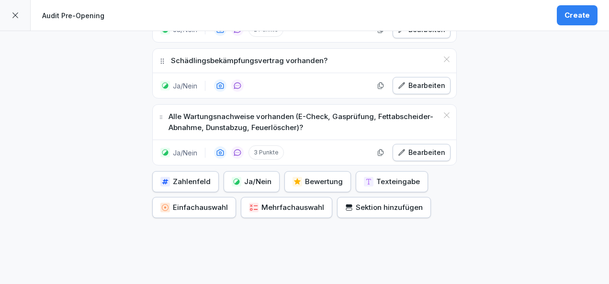
click at [248, 177] on div "Ja/Nein" at bounding box center [252, 182] width 40 height 11
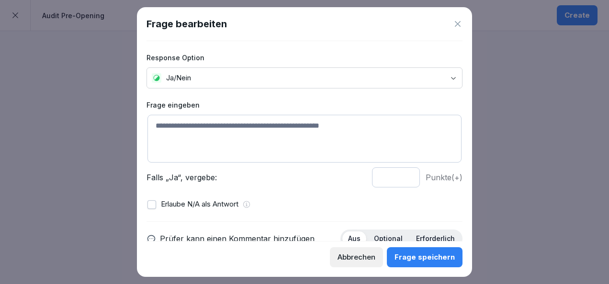
click at [233, 131] on textarea at bounding box center [304, 139] width 314 height 48
paste textarea "**********"
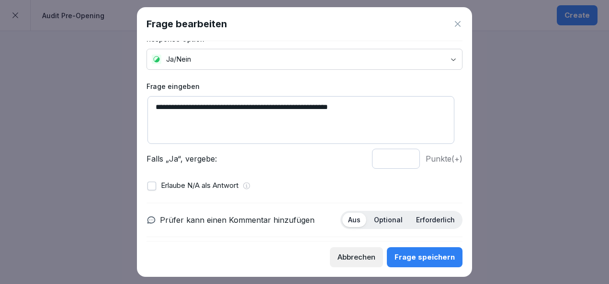
scroll to position [19, 0]
type textarea "**********"
click at [399, 154] on input "*" at bounding box center [396, 158] width 48 height 20
type input "*"
click at [399, 154] on input "*" at bounding box center [396, 158] width 48 height 20
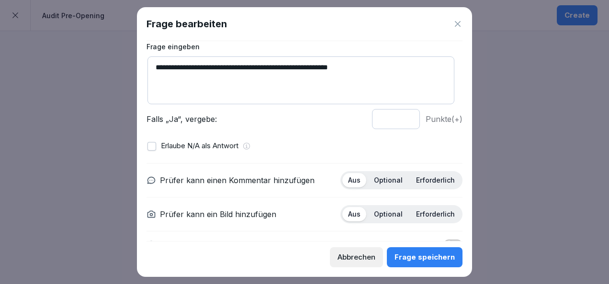
scroll to position [60, 0]
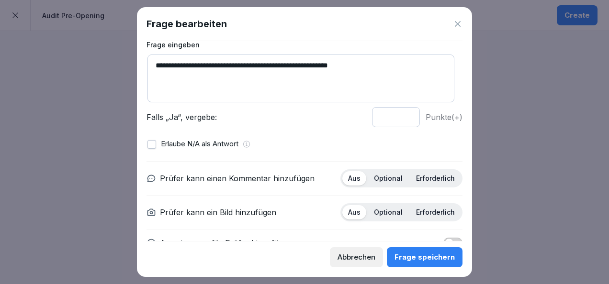
click at [391, 182] on div "Optional" at bounding box center [388, 178] width 40 height 14
click at [435, 209] on p "Erforderlich" at bounding box center [435, 212] width 39 height 9
click at [446, 264] on button "Frage speichern" at bounding box center [425, 257] width 76 height 20
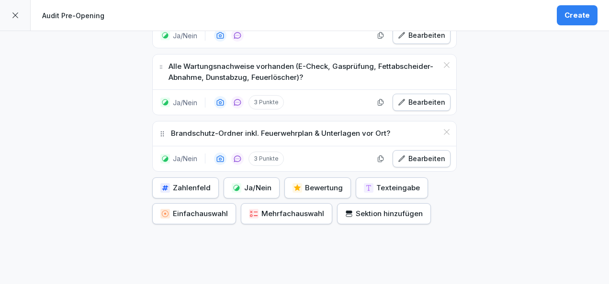
scroll to position [1199, 0]
click at [364, 203] on button "Sektion hinzufügen" at bounding box center [384, 213] width 94 height 21
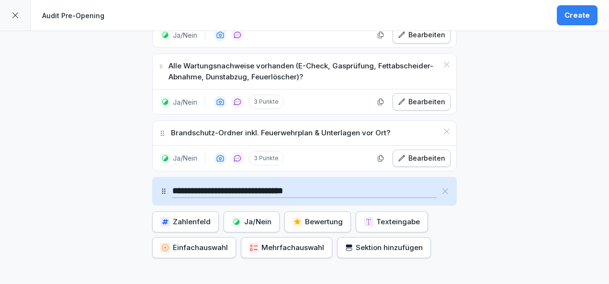
type input "**********"
click at [266, 212] on button "Ja/Nein" at bounding box center [252, 222] width 56 height 21
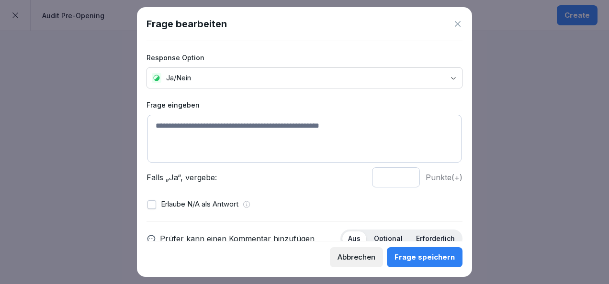
click at [254, 126] on textarea at bounding box center [304, 139] width 314 height 48
paste textarea "**********"
type textarea "**********"
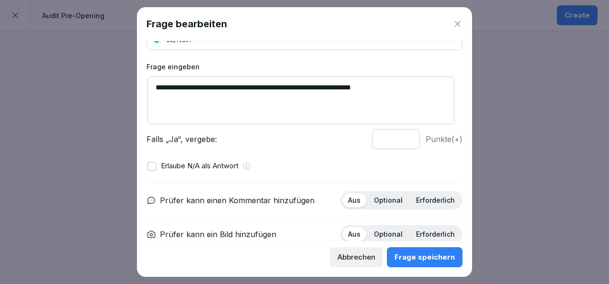
scroll to position [85, 0]
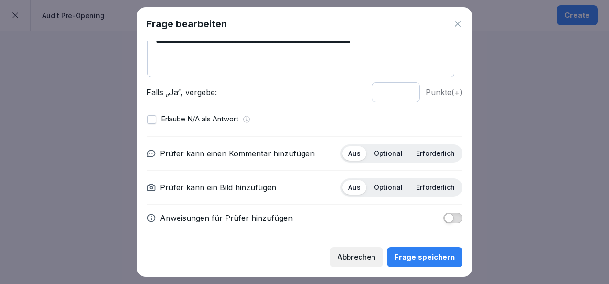
click at [444, 218] on span "button" at bounding box center [449, 218] width 10 height 10
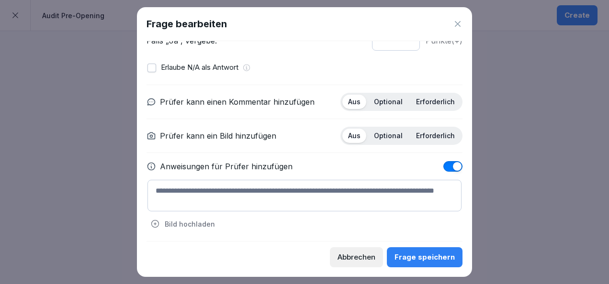
click at [292, 190] on textarea at bounding box center [304, 196] width 314 height 32
paste textarea "**********"
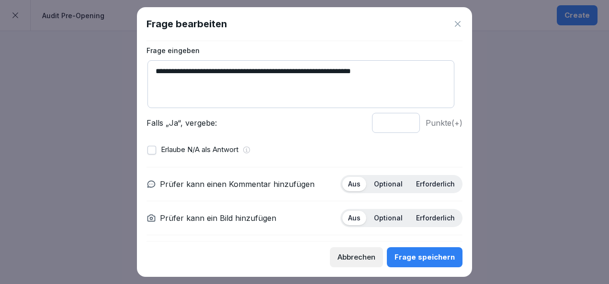
scroll to position [49, 0]
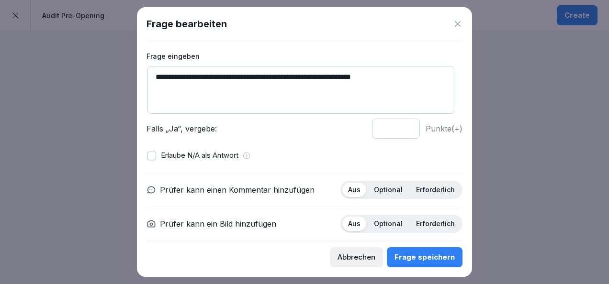
type textarea "**********"
click at [378, 188] on p "Optional" at bounding box center [388, 190] width 29 height 9
click at [424, 225] on p "Erforderlich" at bounding box center [435, 224] width 39 height 9
type input "*"
click at [400, 125] on input "*" at bounding box center [396, 129] width 48 height 20
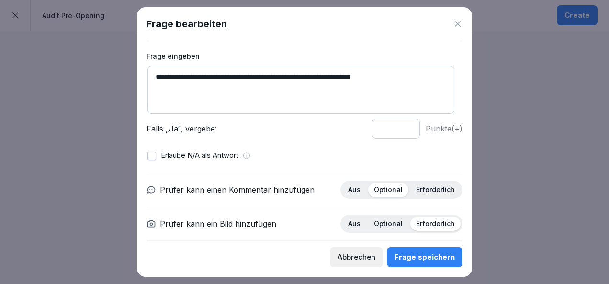
scroll to position [137, 0]
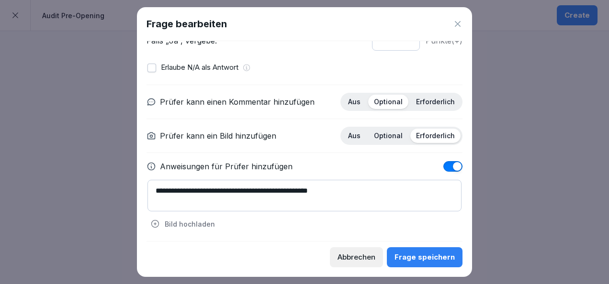
click at [358, 190] on textarea "**********" at bounding box center [304, 196] width 314 height 32
paste textarea "**********"
type textarea "**********"
click at [432, 255] on div "Frage speichern" at bounding box center [424, 257] width 60 height 11
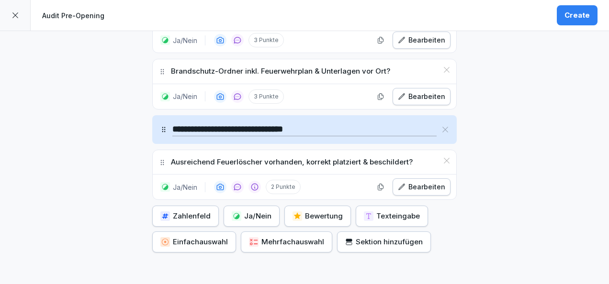
scroll to position [1262, 0]
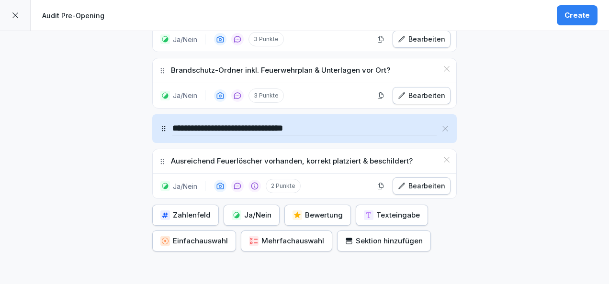
click at [262, 210] on div "Ja/Nein" at bounding box center [252, 215] width 40 height 11
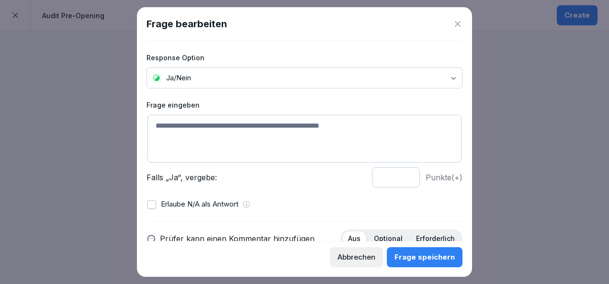
click at [458, 24] on icon at bounding box center [458, 24] width 6 height 6
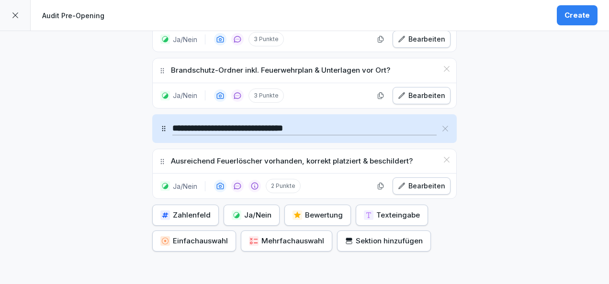
click at [410, 181] on div "Bearbeiten" at bounding box center [421, 186] width 47 height 11
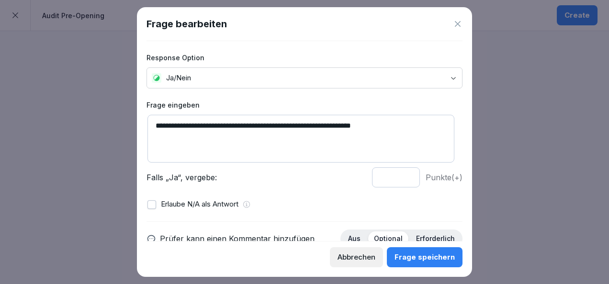
type input "*"
click at [399, 174] on input "*" at bounding box center [396, 178] width 48 height 20
click at [423, 259] on div "Frage speichern" at bounding box center [424, 257] width 60 height 11
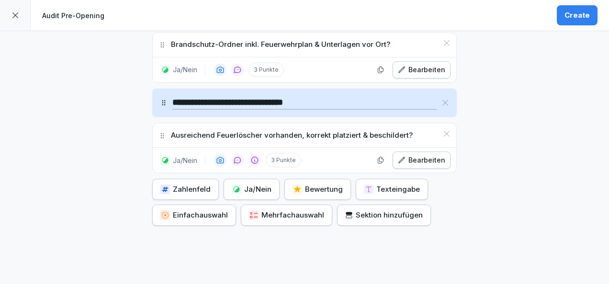
scroll to position [1291, 0]
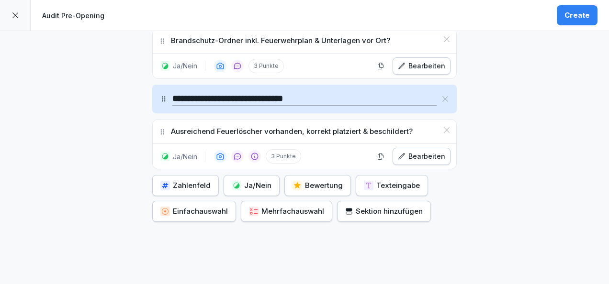
click at [247, 180] on div "Ja/Nein" at bounding box center [252, 185] width 40 height 11
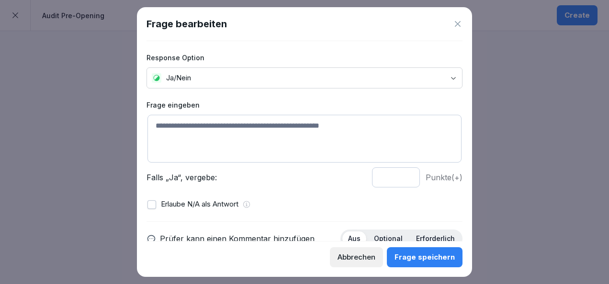
click at [255, 127] on textarea at bounding box center [304, 139] width 314 height 48
paste textarea "**********"
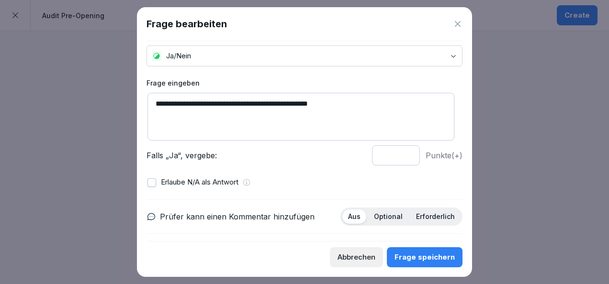
scroll to position [23, 0]
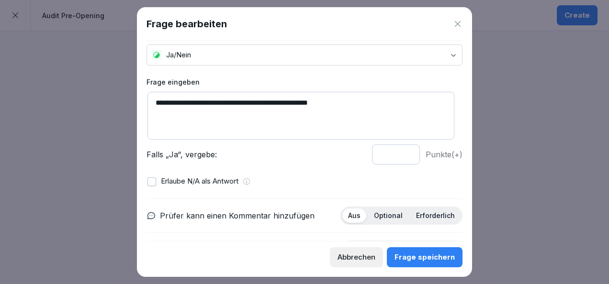
type textarea "**********"
click at [398, 151] on input "*" at bounding box center [396, 155] width 48 height 20
type input "*"
click at [398, 151] on input "*" at bounding box center [396, 155] width 48 height 20
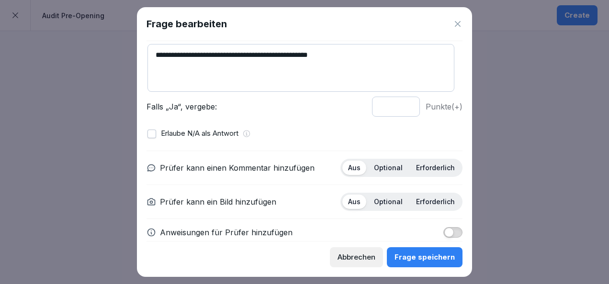
scroll to position [73, 0]
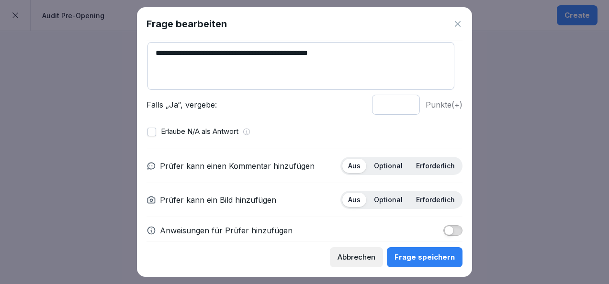
click at [388, 171] on div "Optional" at bounding box center [388, 166] width 40 height 14
click at [429, 209] on div "Prüfer kann einen Kommentar hinzufügen Aus Optional Erforderlich Prüfer kann ei…" at bounding box center [304, 196] width 316 height 95
click at [418, 198] on p "Erforderlich" at bounding box center [435, 200] width 39 height 9
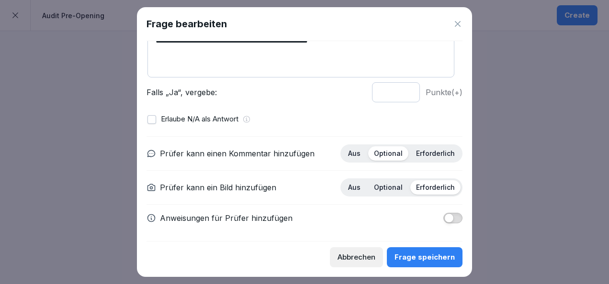
click at [407, 260] on div "Frage speichern" at bounding box center [424, 257] width 60 height 11
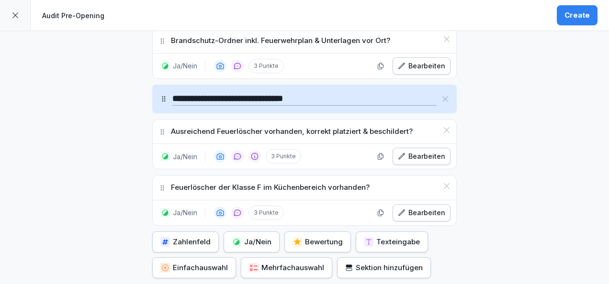
click at [235, 232] on button "Ja/Nein" at bounding box center [252, 242] width 56 height 21
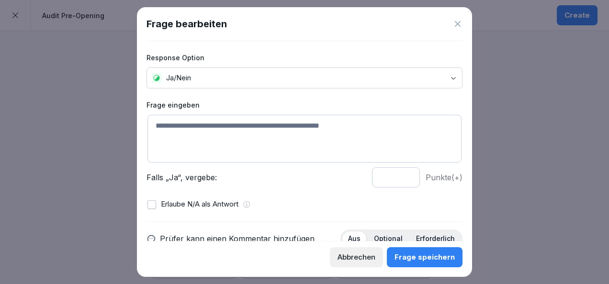
click at [223, 132] on textarea at bounding box center [304, 139] width 314 height 48
paste textarea "**********"
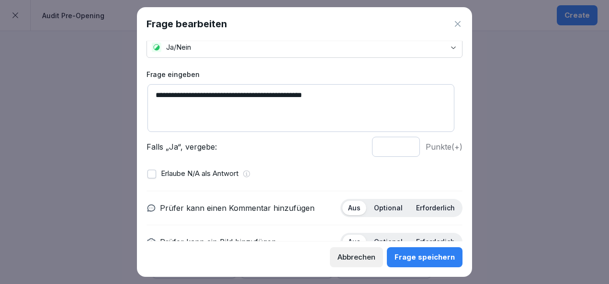
type textarea "**********"
click at [401, 145] on input "*" at bounding box center [396, 147] width 48 height 20
type input "*"
click at [402, 145] on input "*" at bounding box center [396, 147] width 48 height 20
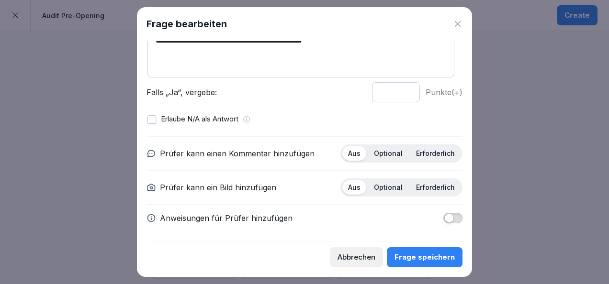
click at [389, 156] on div "Optional" at bounding box center [388, 153] width 40 height 14
click at [435, 184] on p "Erforderlich" at bounding box center [435, 187] width 39 height 9
click at [430, 252] on div "Frage speichern" at bounding box center [424, 257] width 60 height 11
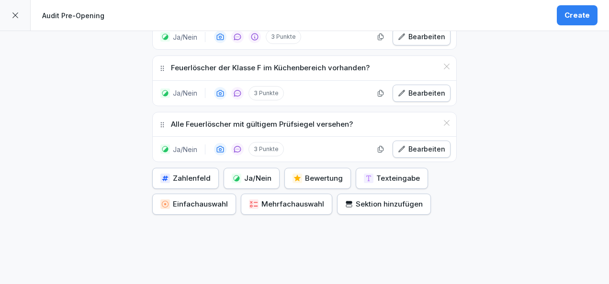
scroll to position [1412, 0]
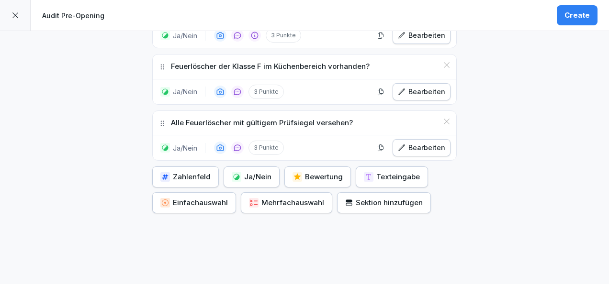
click at [239, 172] on div "Ja/Nein" at bounding box center [252, 177] width 40 height 11
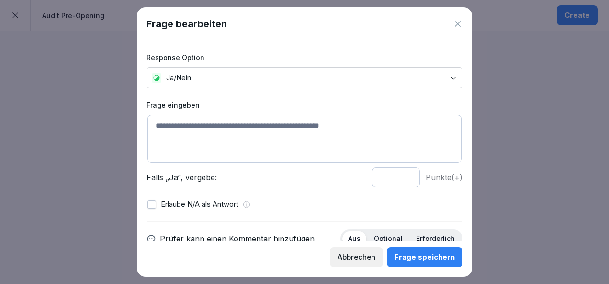
click at [207, 141] on textarea at bounding box center [304, 139] width 314 height 48
paste textarea "**********"
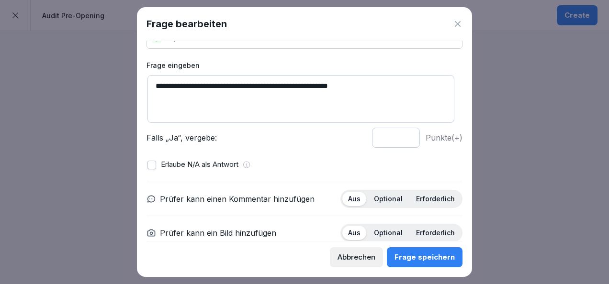
scroll to position [40, 0]
type textarea "**********"
click at [397, 134] on input "*" at bounding box center [396, 137] width 48 height 20
type input "*"
click at [397, 134] on input "*" at bounding box center [396, 137] width 48 height 20
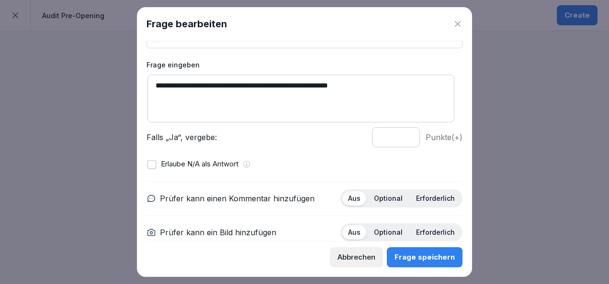
click at [385, 200] on p "Optional" at bounding box center [388, 198] width 29 height 9
click at [416, 234] on p "Erforderlich" at bounding box center [435, 232] width 39 height 9
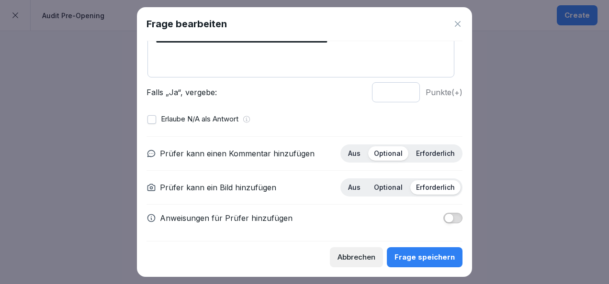
click at [414, 254] on div "Frage speichern" at bounding box center [424, 257] width 60 height 11
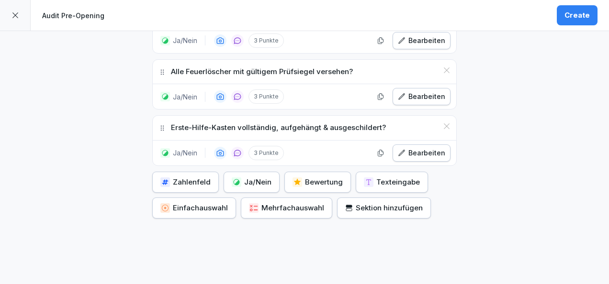
scroll to position [1464, 0]
click at [242, 177] on div "Ja/Nein" at bounding box center [252, 182] width 40 height 11
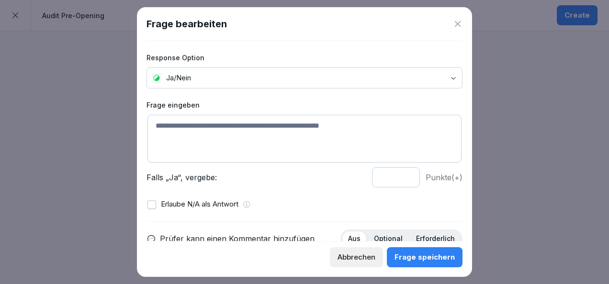
click at [214, 129] on textarea at bounding box center [304, 139] width 314 height 48
paste textarea "**********"
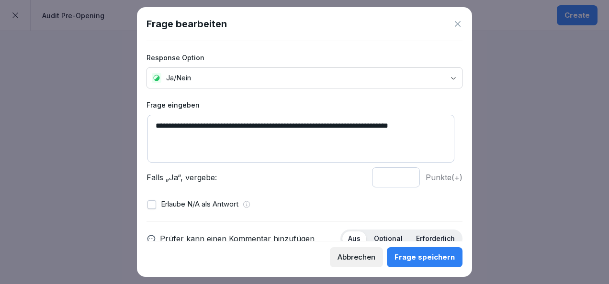
type textarea "**********"
click at [400, 177] on input "*" at bounding box center [396, 178] width 48 height 20
click at [399, 176] on input "*" at bounding box center [396, 178] width 48 height 20
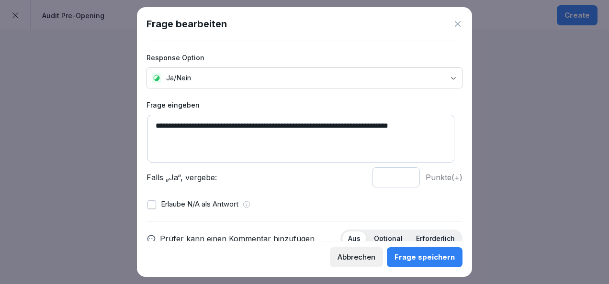
type input "*"
click at [399, 176] on input "*" at bounding box center [396, 178] width 48 height 20
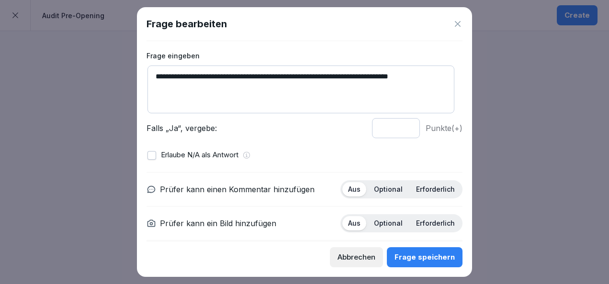
click at [377, 190] on p "Optional" at bounding box center [388, 189] width 29 height 9
click at [423, 216] on div "Erforderlich" at bounding box center [435, 223] width 50 height 14
click at [434, 254] on div "Frage speichern" at bounding box center [424, 257] width 60 height 11
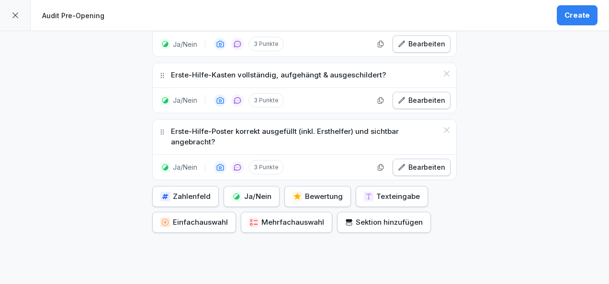
scroll to position [1517, 0]
click at [246, 191] on div "Ja/Nein" at bounding box center [252, 196] width 40 height 11
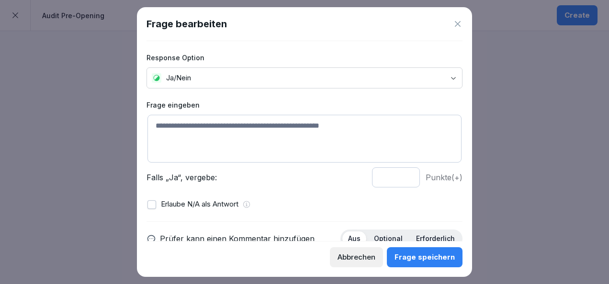
click at [200, 133] on textarea at bounding box center [304, 139] width 314 height 48
paste textarea "**********"
type textarea "**********"
click at [400, 175] on input "*" at bounding box center [396, 178] width 48 height 20
type input "*"
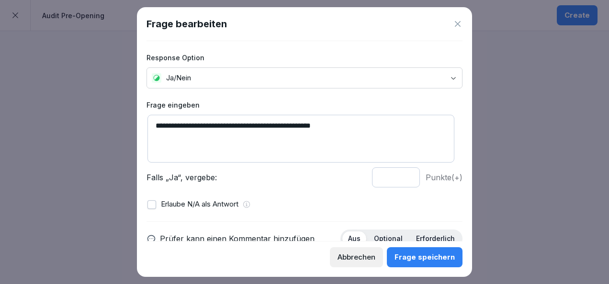
click at [400, 175] on input "*" at bounding box center [396, 178] width 48 height 20
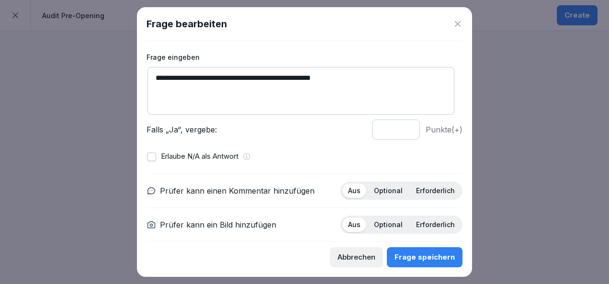
scroll to position [48, 0]
click at [380, 188] on p "Optional" at bounding box center [388, 190] width 29 height 9
click at [387, 205] on div "Prüfer kann einen Kommentar hinzufügen Aus Optional Erforderlich Prüfer kann ei…" at bounding box center [304, 220] width 316 height 95
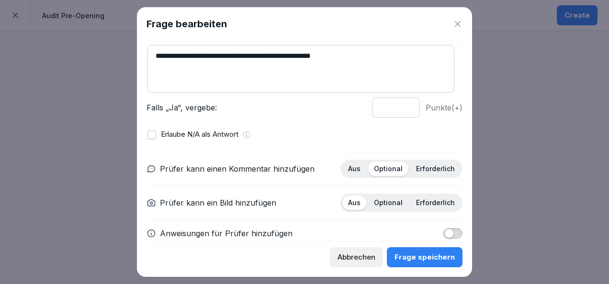
scroll to position [70, 0]
click at [427, 202] on p "Erforderlich" at bounding box center [435, 202] width 39 height 9
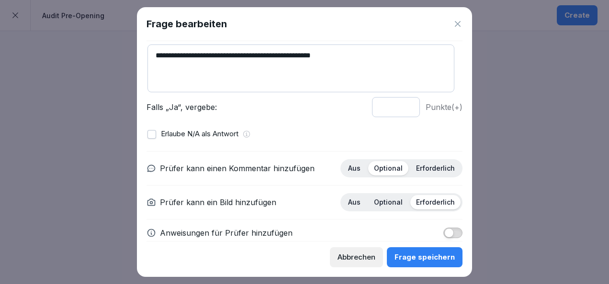
scroll to position [85, 0]
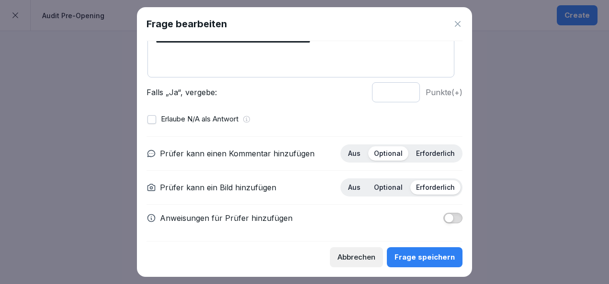
click at [410, 253] on div "Frage speichern" at bounding box center [424, 257] width 60 height 11
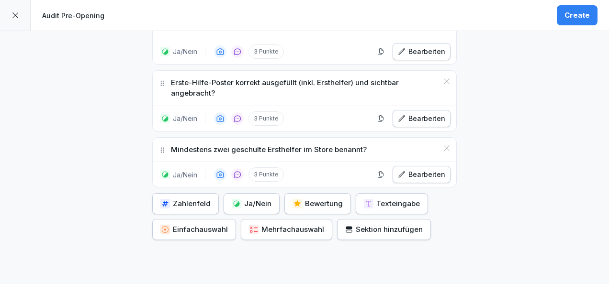
scroll to position [1565, 0]
click at [263, 198] on div "Ja/Nein" at bounding box center [252, 203] width 40 height 11
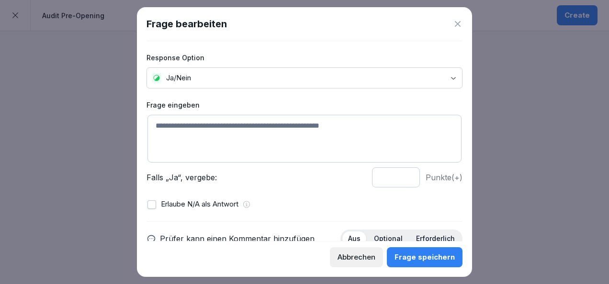
click at [192, 135] on textarea at bounding box center [304, 139] width 314 height 48
paste textarea "**********"
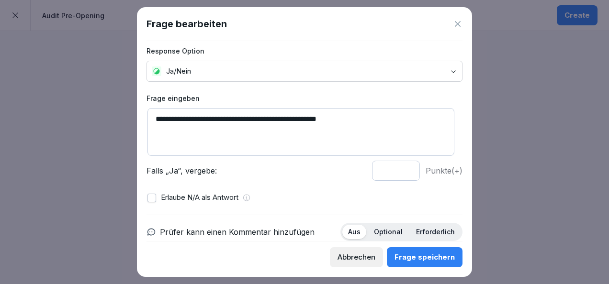
scroll to position [0, 0]
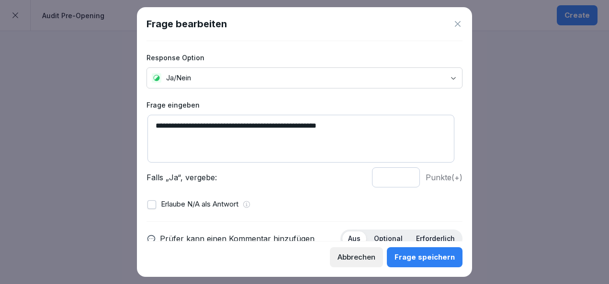
type textarea "**********"
click at [423, 254] on div "Frage speichern" at bounding box center [424, 257] width 60 height 11
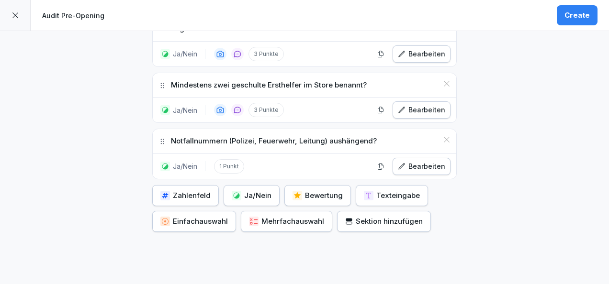
scroll to position [1637, 0]
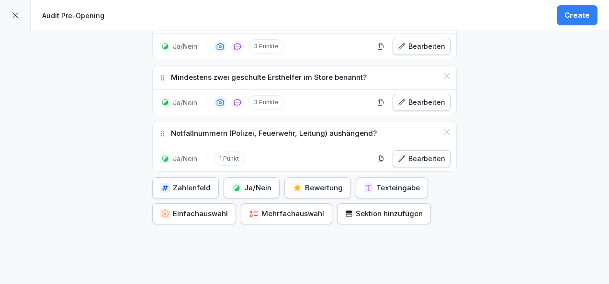
click at [411, 154] on div "Bearbeiten" at bounding box center [421, 159] width 47 height 11
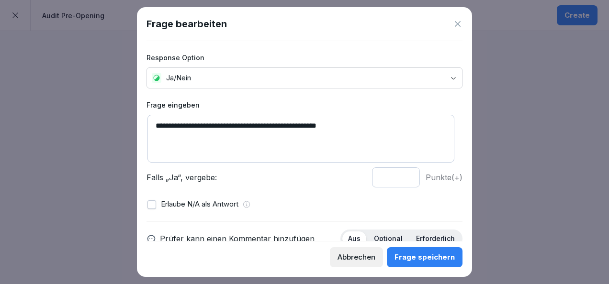
type input "*"
click at [397, 174] on input "*" at bounding box center [396, 178] width 48 height 20
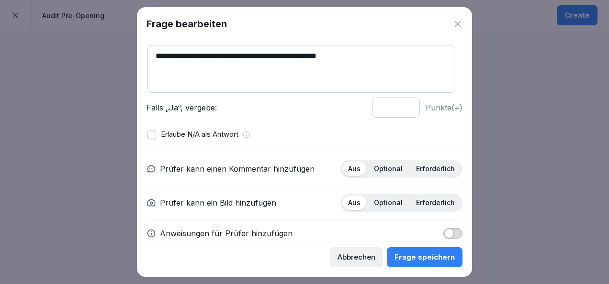
scroll to position [73, 0]
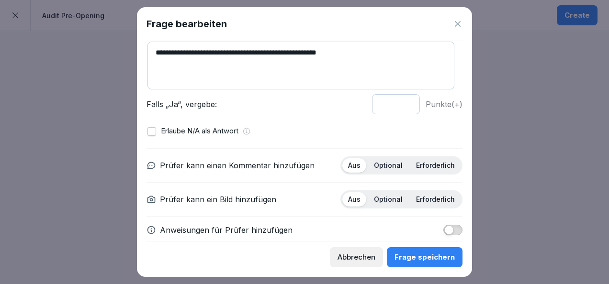
click at [387, 171] on div "Optional" at bounding box center [388, 165] width 40 height 14
click at [426, 200] on p "Erforderlich" at bounding box center [435, 199] width 39 height 9
click at [439, 257] on div "Frage speichern" at bounding box center [424, 257] width 60 height 11
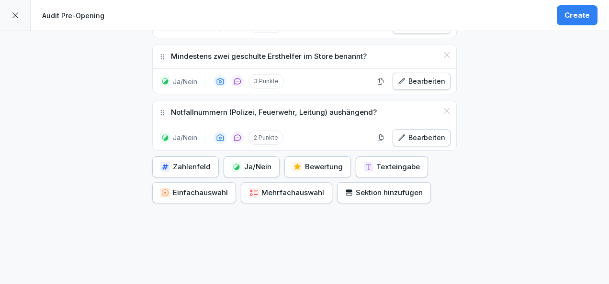
scroll to position [1659, 0]
click at [346, 187] on div "Sektion hinzufügen" at bounding box center [384, 192] width 78 height 11
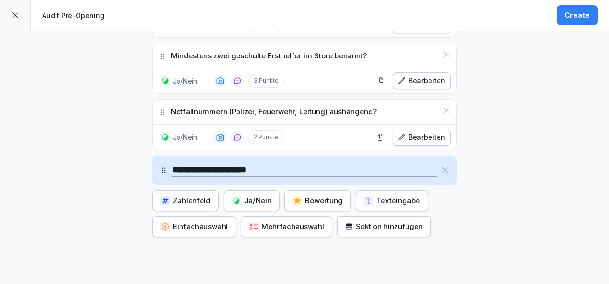
type input "**********"
click at [252, 190] on button "Ja/Nein" at bounding box center [252, 200] width 56 height 21
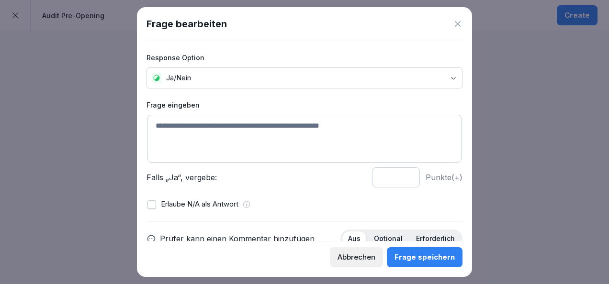
click at [219, 132] on textarea at bounding box center [304, 139] width 314 height 48
paste textarea "**********"
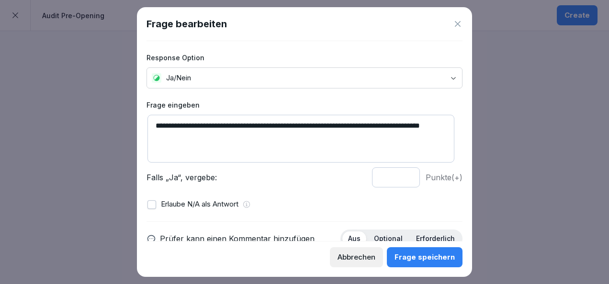
type textarea "**********"
click at [401, 175] on input "*" at bounding box center [396, 178] width 48 height 20
type input "*"
click at [401, 175] on input "*" at bounding box center [396, 178] width 48 height 20
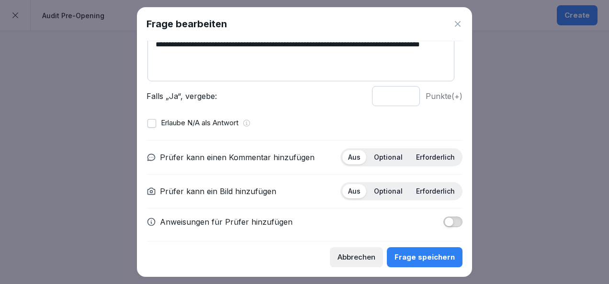
scroll to position [85, 0]
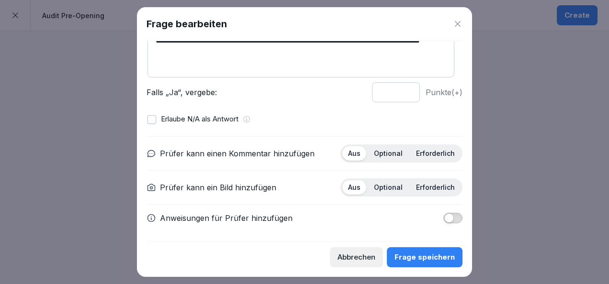
click at [444, 219] on span "button" at bounding box center [449, 218] width 10 height 10
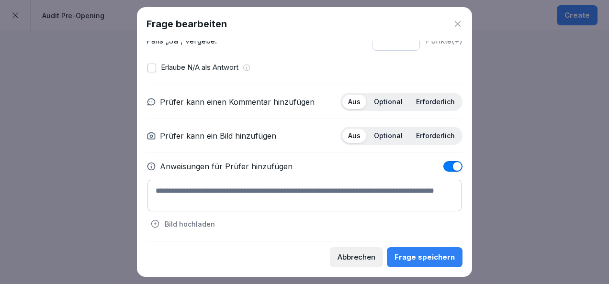
click at [267, 188] on textarea at bounding box center [304, 196] width 314 height 32
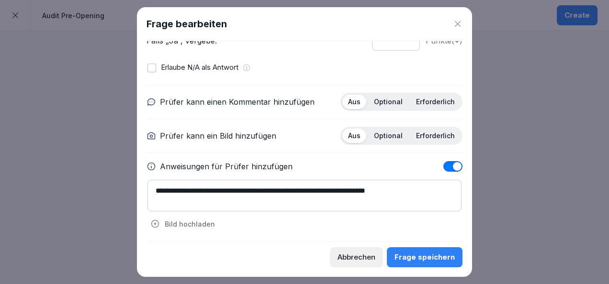
type textarea "**********"
click at [389, 100] on p "Optional" at bounding box center [388, 102] width 29 height 9
click at [422, 137] on p "Erforderlich" at bounding box center [435, 136] width 39 height 9
click at [434, 248] on button "Frage speichern" at bounding box center [425, 257] width 76 height 20
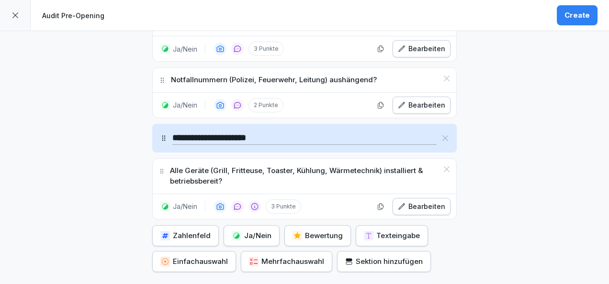
scroll to position [1692, 0]
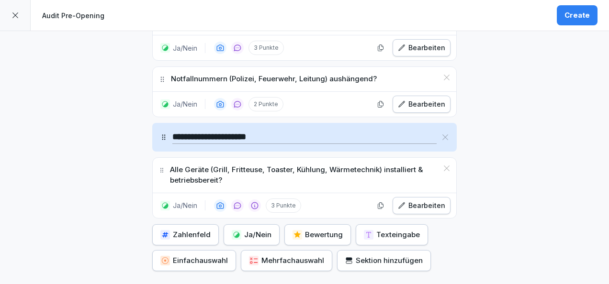
click at [262, 230] on div "Ja/Nein" at bounding box center [252, 235] width 40 height 11
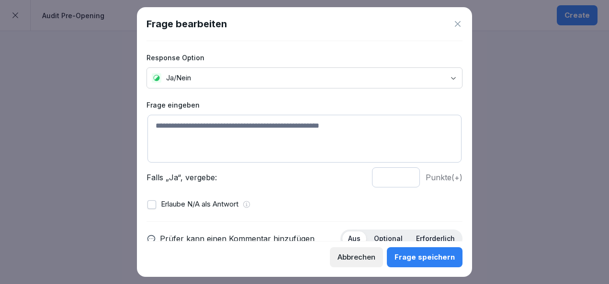
click at [246, 135] on textarea at bounding box center [304, 139] width 314 height 48
paste textarea "**********"
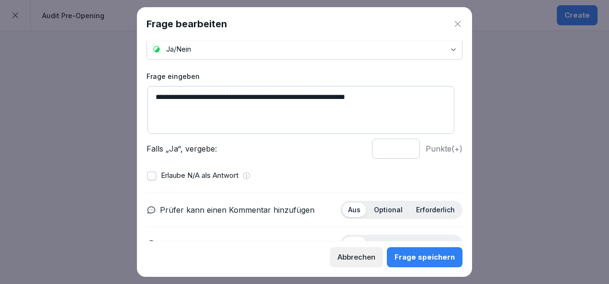
scroll to position [30, 0]
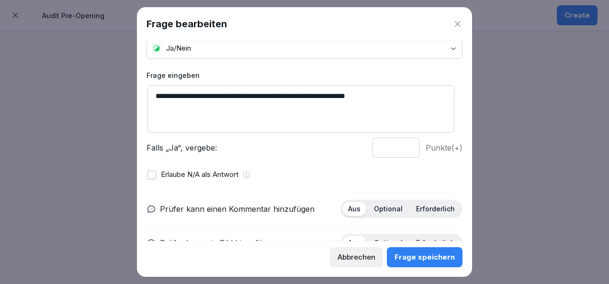
type textarea "**********"
click at [398, 145] on input "*" at bounding box center [396, 148] width 48 height 20
type input "*"
click at [398, 145] on input "*" at bounding box center [396, 148] width 48 height 20
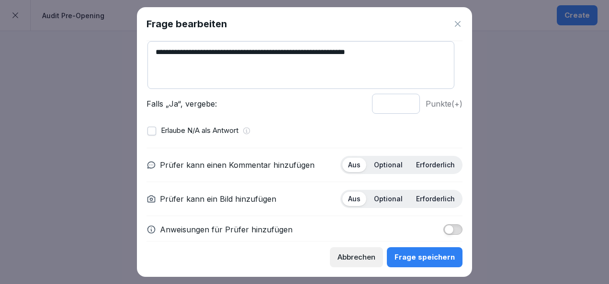
click at [381, 166] on p "Optional" at bounding box center [388, 165] width 29 height 9
click at [432, 200] on p "Erforderlich" at bounding box center [435, 199] width 39 height 9
click at [432, 250] on button "Frage speichern" at bounding box center [425, 257] width 76 height 20
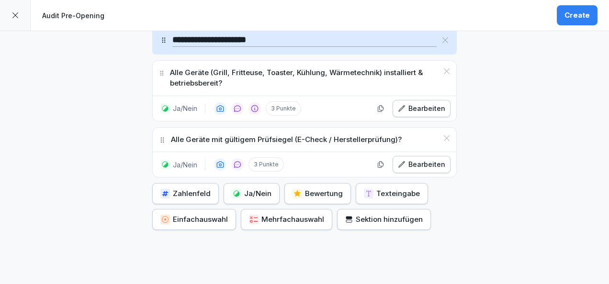
scroll to position [1790, 0]
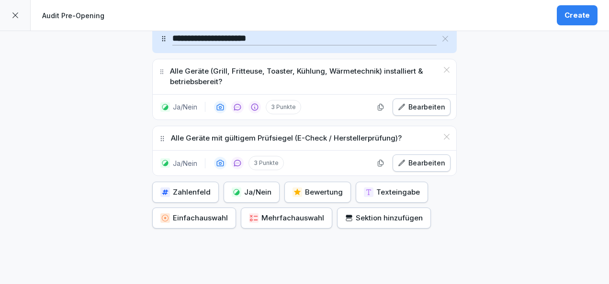
click at [243, 187] on div "Ja/Nein" at bounding box center [252, 192] width 40 height 11
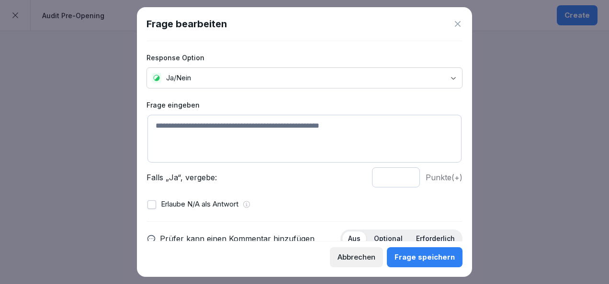
click at [235, 123] on textarea at bounding box center [304, 139] width 314 height 48
paste textarea "**********"
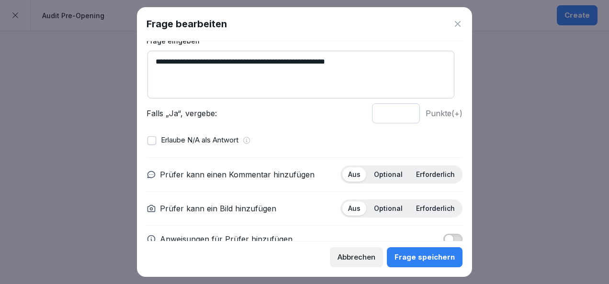
scroll to position [85, 0]
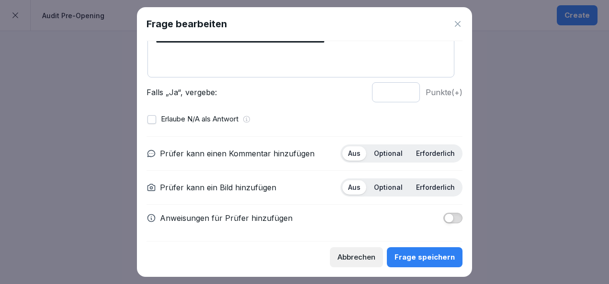
type textarea "**********"
click at [392, 154] on p "Optional" at bounding box center [388, 153] width 29 height 9
click at [427, 189] on p "Erforderlich" at bounding box center [435, 187] width 39 height 9
click at [444, 213] on span "button" at bounding box center [449, 218] width 10 height 10
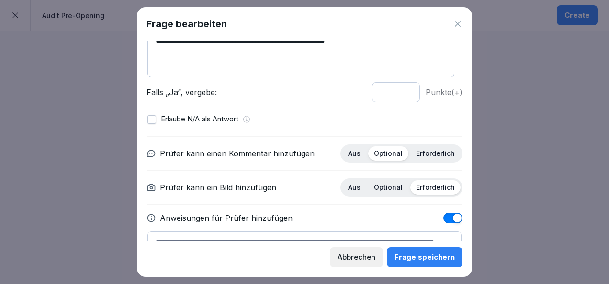
scroll to position [137, 0]
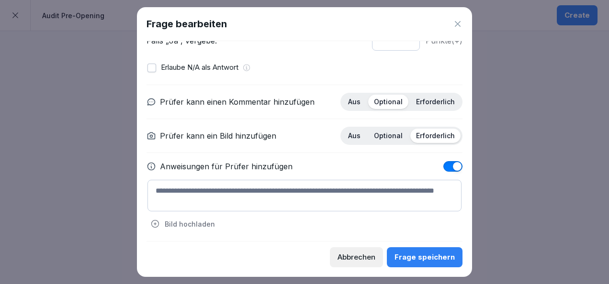
click at [280, 197] on textarea at bounding box center [304, 196] width 314 height 32
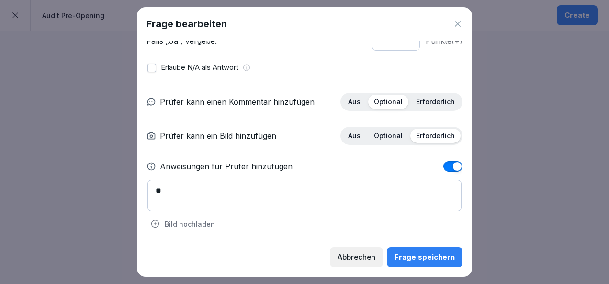
type textarea "*"
click at [212, 189] on textarea "**********" at bounding box center [304, 196] width 314 height 32
type textarea "**********"
click at [435, 257] on div "Frage speichern" at bounding box center [424, 257] width 60 height 11
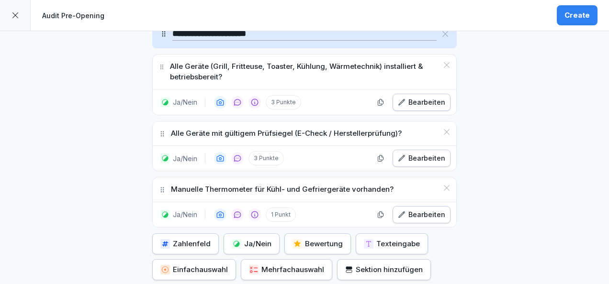
scroll to position [1796, 0]
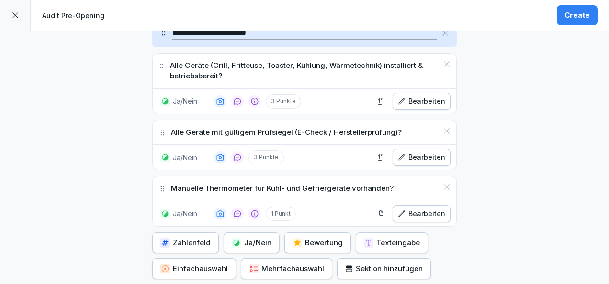
click at [257, 238] on div "Ja/Nein" at bounding box center [252, 243] width 40 height 11
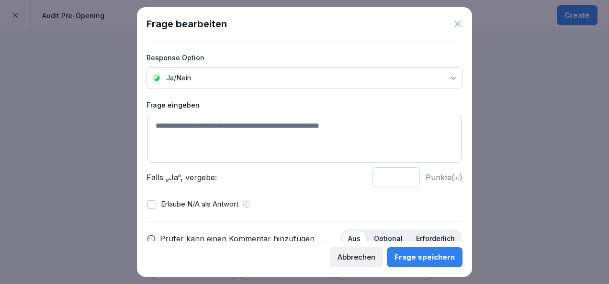
click at [233, 149] on textarea at bounding box center [304, 139] width 314 height 48
type textarea "*"
type textarea "**********"
click at [400, 176] on input "*" at bounding box center [396, 178] width 48 height 20
click at [401, 177] on input "*" at bounding box center [396, 178] width 48 height 20
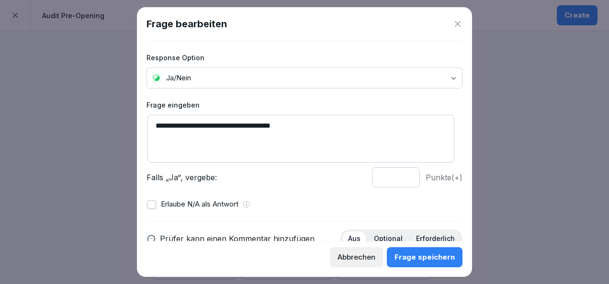
type input "*"
click at [398, 175] on input "*" at bounding box center [396, 178] width 48 height 20
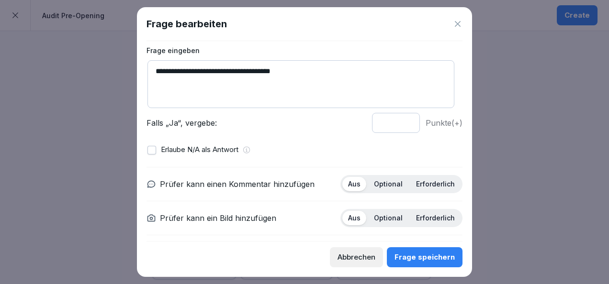
scroll to position [85, 0]
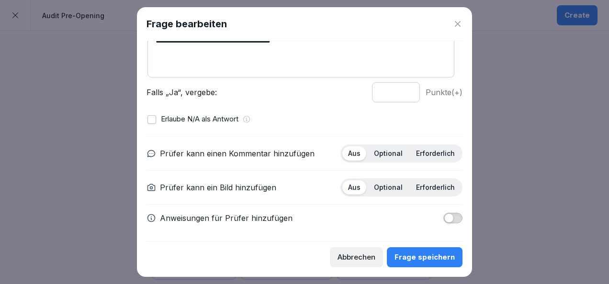
click at [389, 154] on p "Optional" at bounding box center [388, 153] width 29 height 9
click at [421, 185] on p "Erforderlich" at bounding box center [435, 187] width 39 height 9
click at [444, 216] on span "button" at bounding box center [449, 218] width 10 height 10
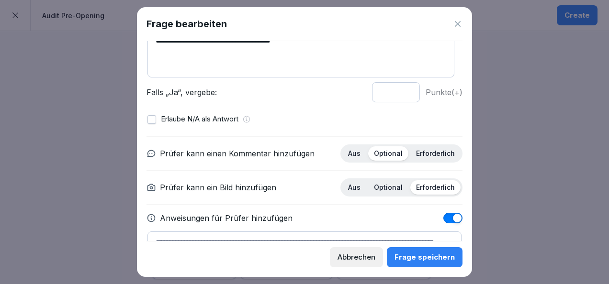
scroll to position [137, 0]
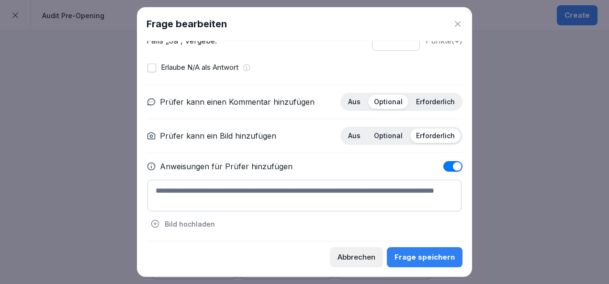
click at [235, 187] on textarea at bounding box center [304, 196] width 314 height 32
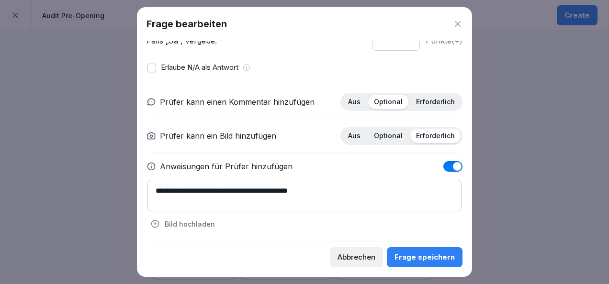
type textarea "**********"
click at [406, 251] on button "Frage speichern" at bounding box center [425, 257] width 76 height 20
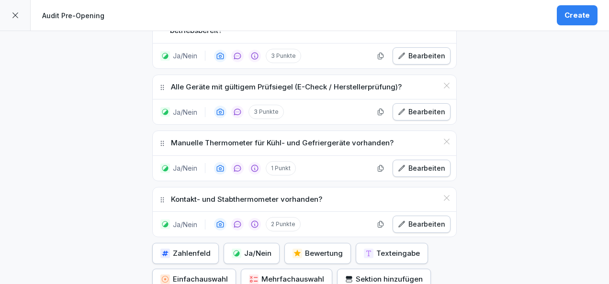
scroll to position [1842, 0]
click at [438, 187] on div "Kontakt- und Stabthermometer vorhanden?" at bounding box center [304, 199] width 303 height 24
click at [446, 194] on icon at bounding box center [447, 198] width 8 height 8
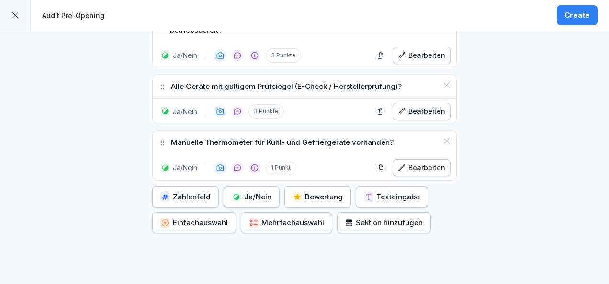
click at [242, 192] on div "Ja/Nein" at bounding box center [252, 197] width 40 height 11
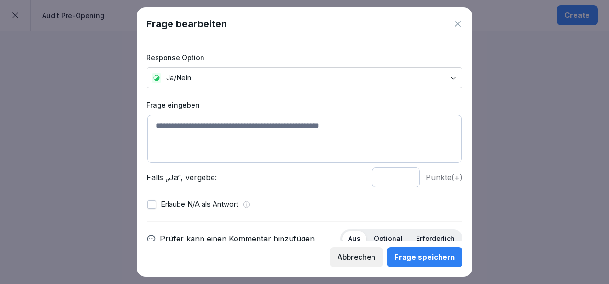
click at [204, 130] on textarea at bounding box center [304, 139] width 314 height 48
paste textarea "**********"
type textarea "**********"
type input "*"
click at [401, 176] on input "*" at bounding box center [396, 178] width 48 height 20
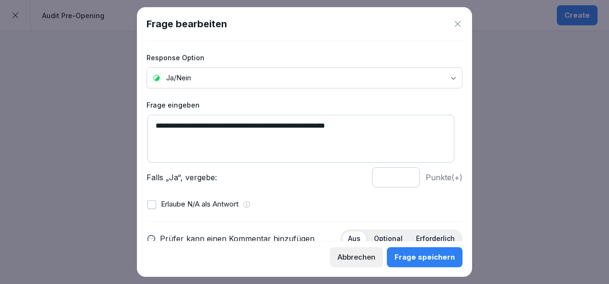
click at [377, 124] on textarea "**********" at bounding box center [300, 139] width 307 height 48
click at [259, 124] on textarea "**********" at bounding box center [300, 139] width 307 height 48
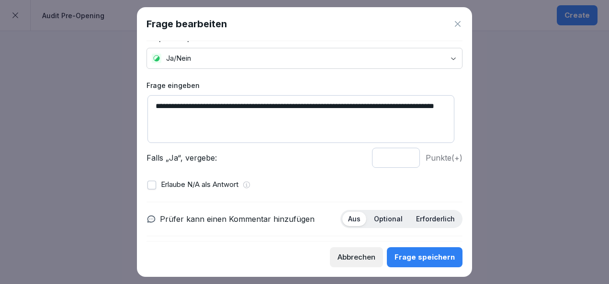
type textarea "**********"
click at [376, 215] on p "Optional" at bounding box center [388, 219] width 29 height 9
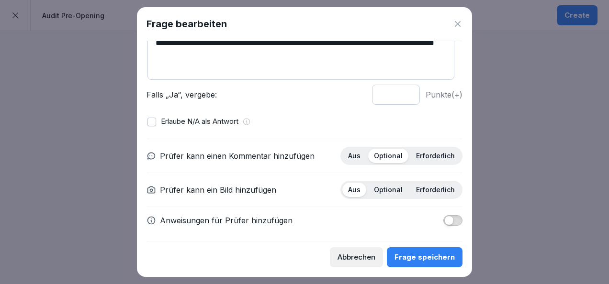
scroll to position [85, 0]
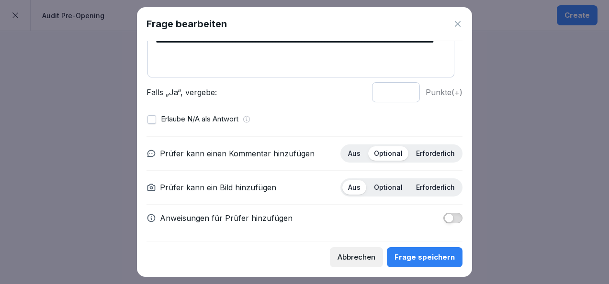
click at [425, 181] on div "Erforderlich" at bounding box center [435, 187] width 50 height 14
click at [431, 246] on div "Abbrechen Frage speichern" at bounding box center [304, 254] width 316 height 26
click at [434, 261] on div "Frage speichern" at bounding box center [424, 257] width 60 height 11
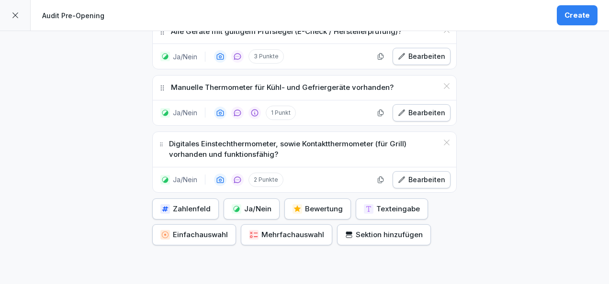
scroll to position [1903, 0]
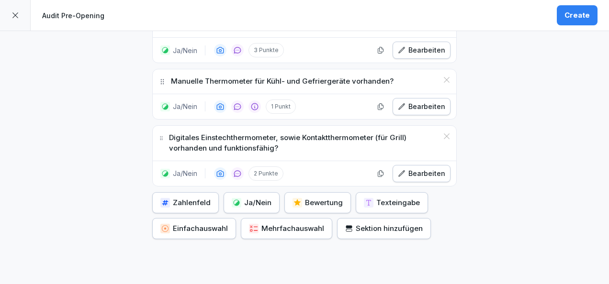
click at [245, 198] on div "Ja/Nein" at bounding box center [252, 203] width 40 height 11
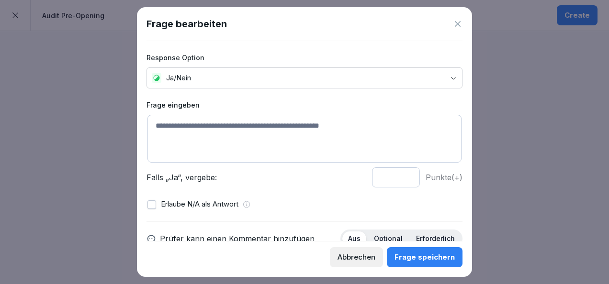
click at [301, 135] on textarea at bounding box center [304, 139] width 314 height 48
paste textarea "**********"
type textarea "**********"
click at [400, 175] on input "*" at bounding box center [396, 178] width 48 height 20
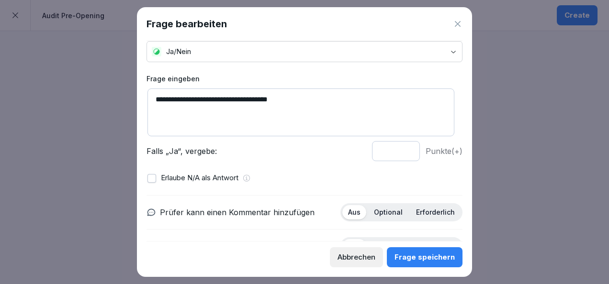
click at [399, 149] on input "*" at bounding box center [396, 151] width 48 height 20
type input "*"
click at [400, 151] on input "*" at bounding box center [396, 151] width 48 height 20
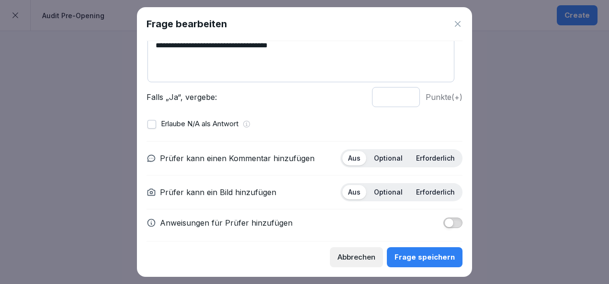
scroll to position [81, 0]
click at [384, 156] on p "Optional" at bounding box center [388, 158] width 29 height 9
click at [436, 194] on p "Erforderlich" at bounding box center [435, 192] width 39 height 9
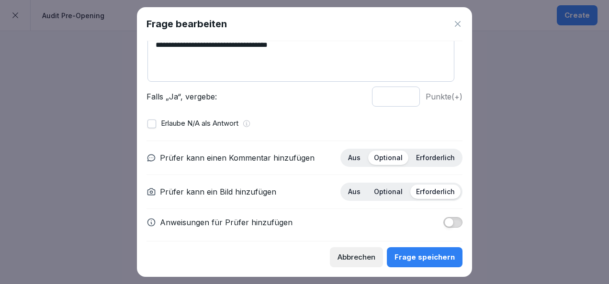
scroll to position [85, 0]
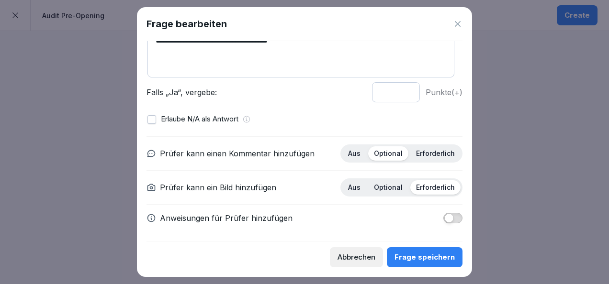
click at [437, 256] on div "Frage speichern" at bounding box center [424, 257] width 60 height 11
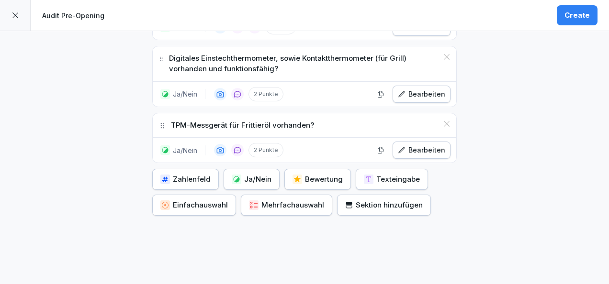
scroll to position [1985, 0]
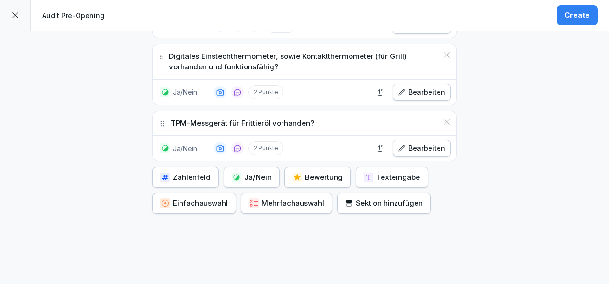
click at [264, 172] on div "Ja/Nein" at bounding box center [252, 177] width 40 height 11
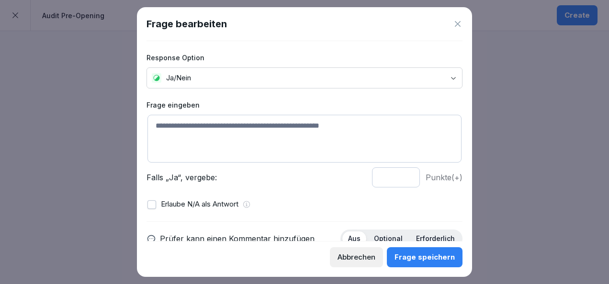
click at [229, 129] on textarea at bounding box center [304, 139] width 314 height 48
paste textarea "**********"
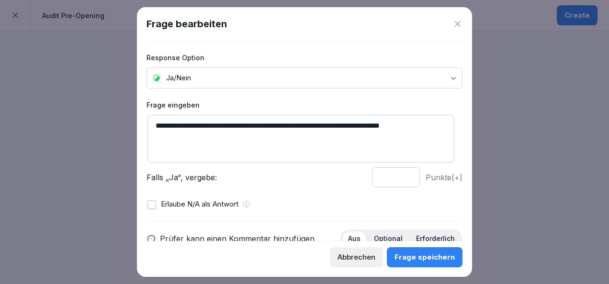
scroll to position [20, 0]
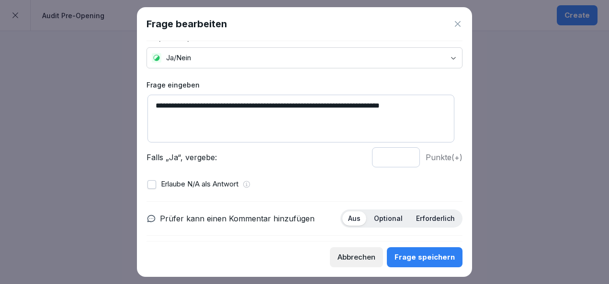
type textarea "**********"
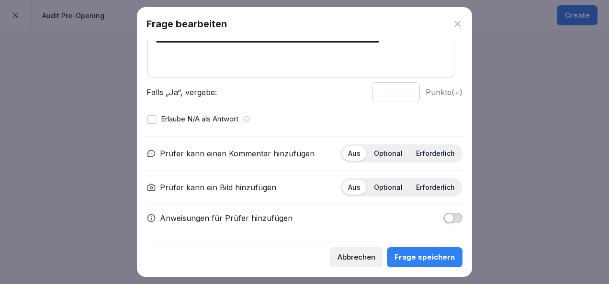
click at [280, 217] on p "Anweisungen für Prüfer hinzufügen" at bounding box center [226, 217] width 133 height 11
click at [449, 218] on button "button" at bounding box center [452, 218] width 19 height 11
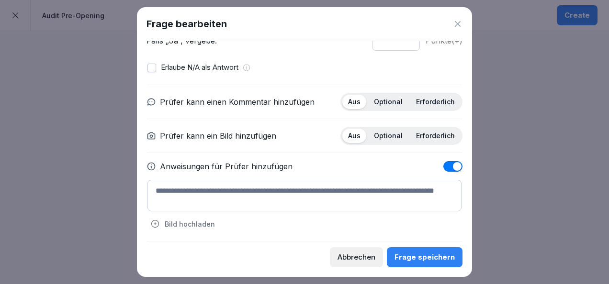
click at [287, 185] on textarea at bounding box center [304, 196] width 314 height 32
paste textarea "**********"
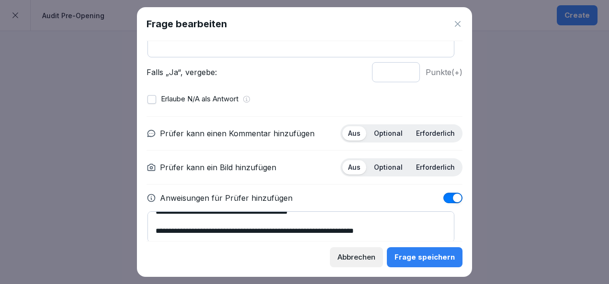
scroll to position [8, 0]
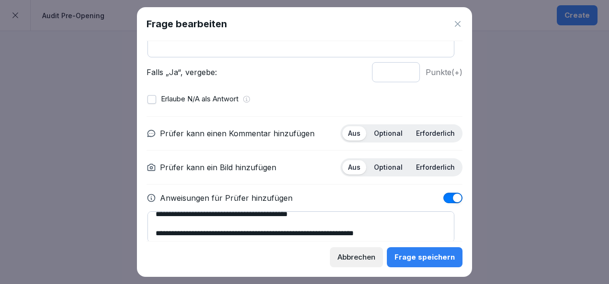
drag, startPoint x: 155, startPoint y: 229, endPoint x: 164, endPoint y: 234, distance: 10.3
click at [164, 234] on textarea "**********" at bounding box center [300, 227] width 307 height 31
click at [157, 231] on textarea "**********" at bounding box center [300, 227] width 307 height 31
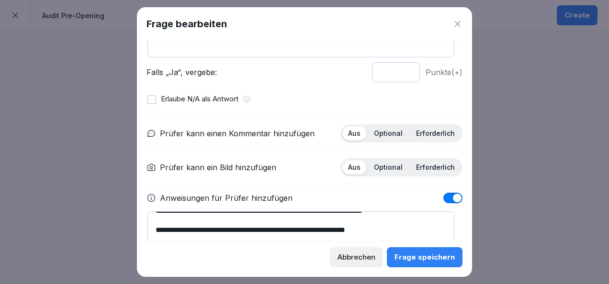
scroll to position [31, 0]
click at [155, 226] on textarea "**********" at bounding box center [300, 227] width 307 height 31
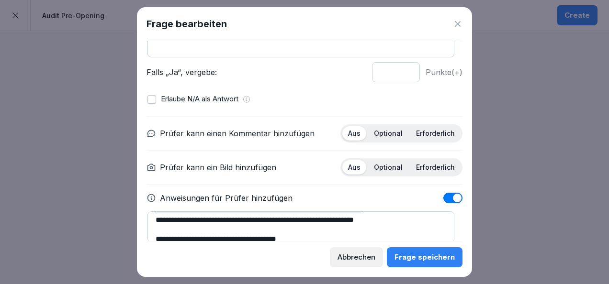
click at [154, 233] on textarea "**********" at bounding box center [300, 227] width 307 height 31
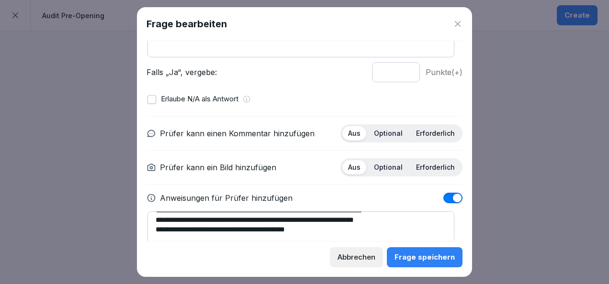
scroll to position [45, 0]
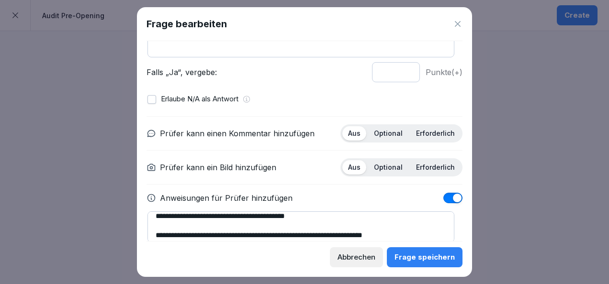
click at [154, 235] on textarea "**********" at bounding box center [300, 227] width 307 height 31
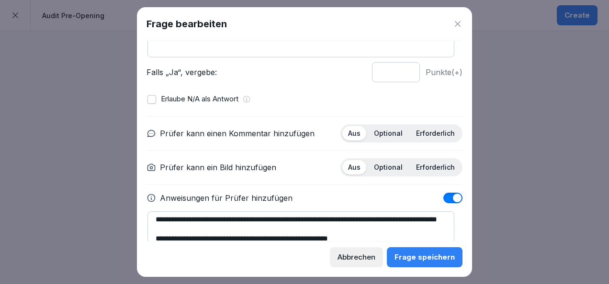
scroll to position [70, 0]
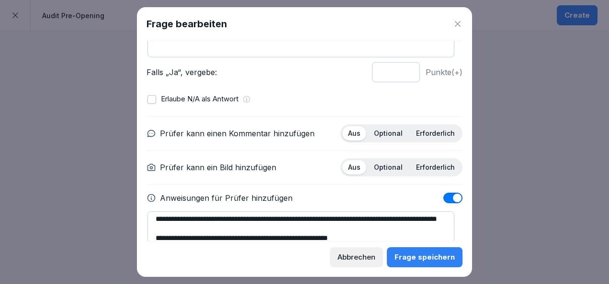
click at [153, 224] on textarea "**********" at bounding box center [300, 227] width 307 height 31
click at [154, 217] on textarea "**********" at bounding box center [300, 227] width 307 height 31
click at [153, 227] on textarea "**********" at bounding box center [300, 227] width 307 height 31
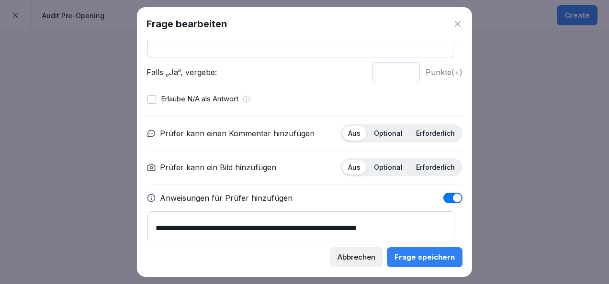
click at [155, 237] on textarea "**********" at bounding box center [300, 227] width 307 height 31
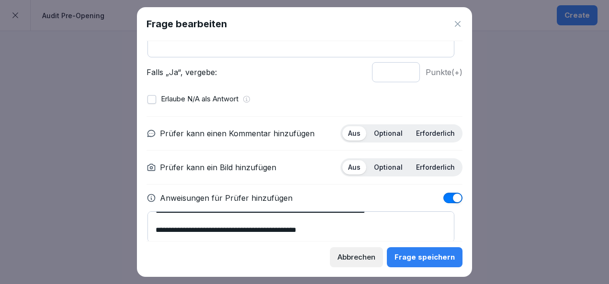
scroll to position [87, 0]
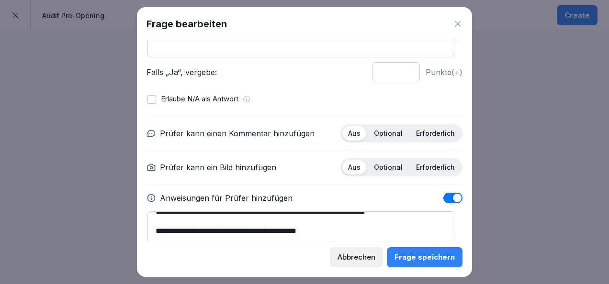
click at [155, 236] on textarea "**********" at bounding box center [300, 227] width 307 height 31
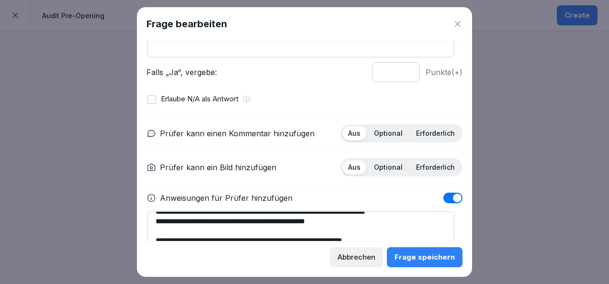
scroll to position [100, 0]
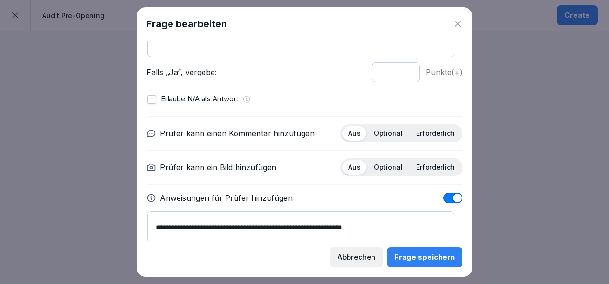
click at [156, 236] on textarea "**********" at bounding box center [300, 227] width 307 height 31
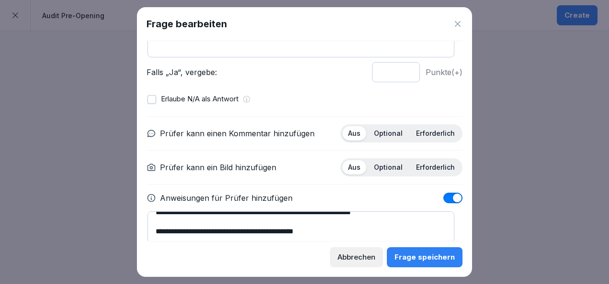
scroll to position [115, 0]
click at [156, 230] on textarea "**********" at bounding box center [300, 227] width 307 height 31
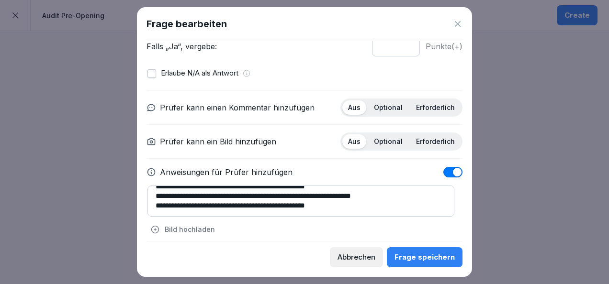
scroll to position [137, 0]
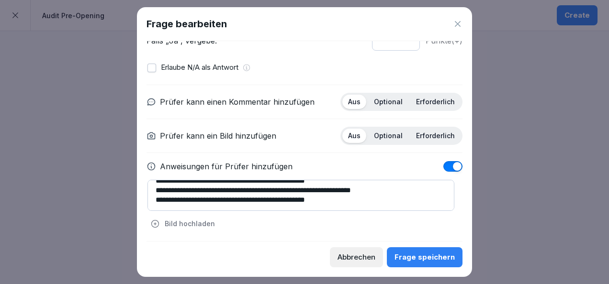
type textarea "**********"
click at [423, 260] on div "Frage speichern" at bounding box center [424, 257] width 60 height 11
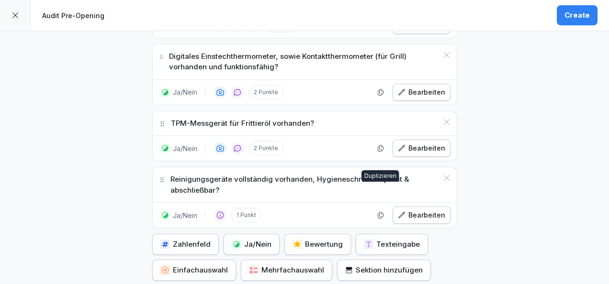
click at [414, 210] on div "Bearbeiten" at bounding box center [421, 215] width 47 height 11
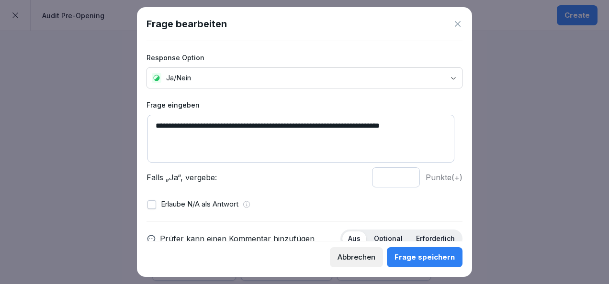
type input "*"
click at [400, 174] on input "*" at bounding box center [396, 178] width 48 height 20
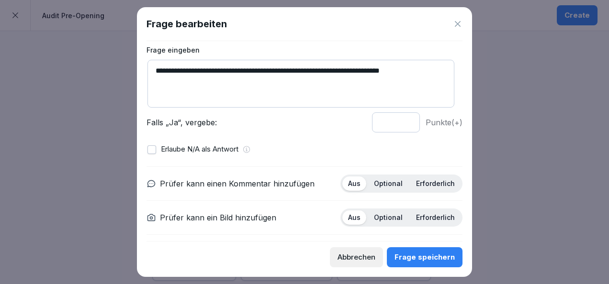
scroll to position [56, 0]
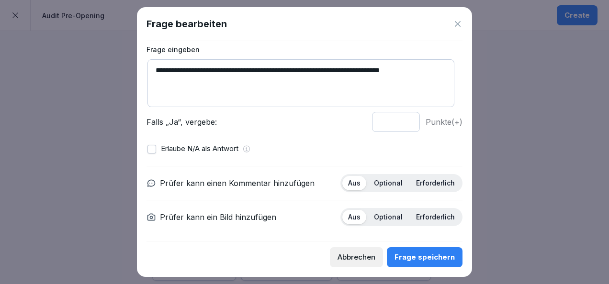
click at [385, 186] on p "Optional" at bounding box center [388, 183] width 29 height 9
click at [427, 217] on p "Erforderlich" at bounding box center [435, 217] width 39 height 9
click at [432, 260] on div "Frage speichern" at bounding box center [424, 257] width 60 height 11
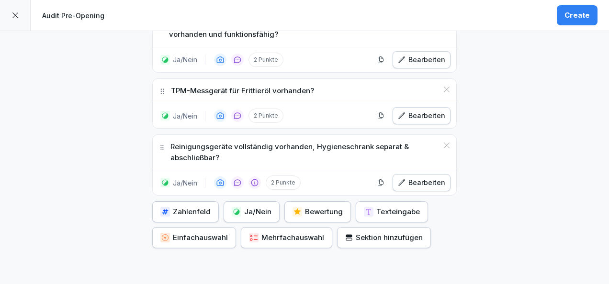
scroll to position [2020, 0]
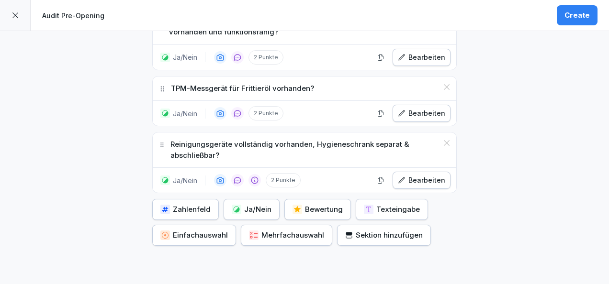
click at [249, 204] on div "Ja/Nein" at bounding box center [252, 209] width 40 height 11
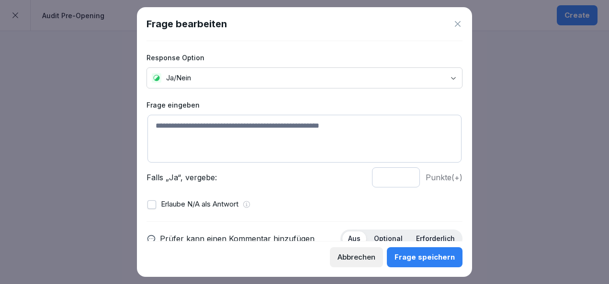
click at [223, 142] on textarea at bounding box center [304, 139] width 314 height 48
paste textarea "**********"
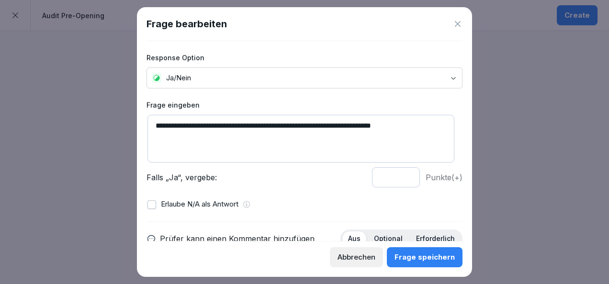
drag, startPoint x: 258, startPoint y: 124, endPoint x: 203, endPoint y: 125, distance: 55.0
click at [203, 125] on textarea "**********" at bounding box center [300, 139] width 307 height 48
type textarea "**********"
click at [402, 175] on input "*" at bounding box center [396, 178] width 48 height 20
click at [402, 177] on input "*" at bounding box center [396, 178] width 48 height 20
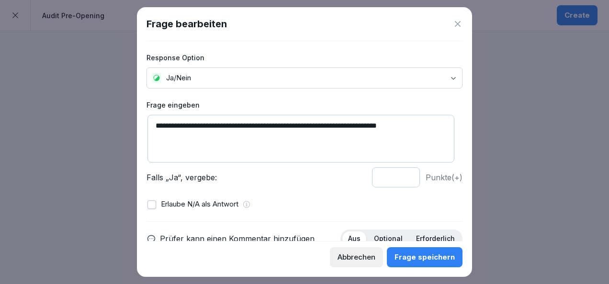
click at [400, 175] on input "*" at bounding box center [396, 178] width 48 height 20
type input "*"
click at [400, 175] on input "*" at bounding box center [396, 178] width 48 height 20
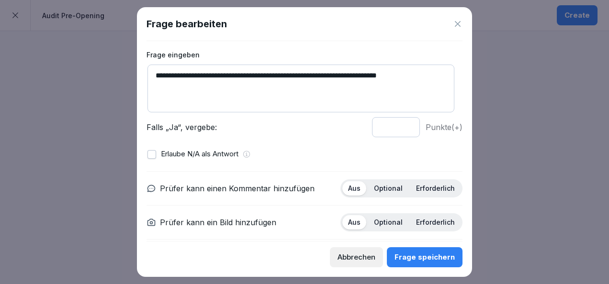
scroll to position [51, 0]
click at [379, 189] on p "Optional" at bounding box center [388, 188] width 29 height 9
click at [427, 224] on p "Erforderlich" at bounding box center [435, 222] width 39 height 9
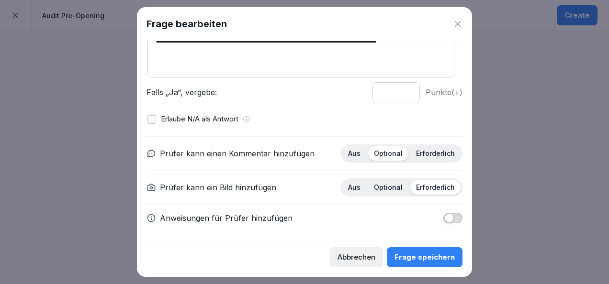
scroll to position [85, 0]
click at [432, 259] on div "Frage speichern" at bounding box center [424, 257] width 60 height 11
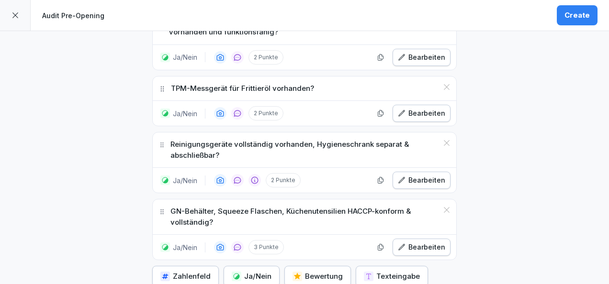
scroll to position [2096, 0]
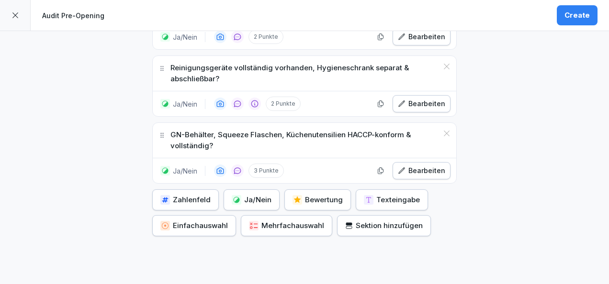
click at [360, 215] on button "Sektion hinzufügen" at bounding box center [384, 225] width 94 height 21
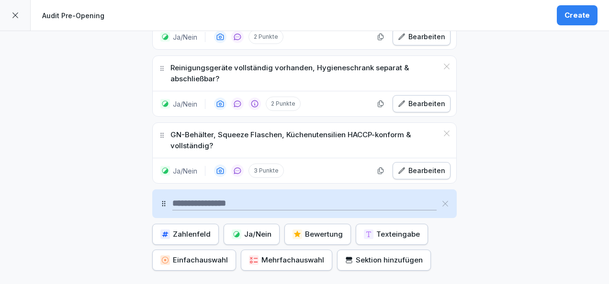
click at [257, 197] on input at bounding box center [304, 203] width 264 height 13
type input "**********"
click at [269, 224] on button "Ja/Nein" at bounding box center [252, 234] width 56 height 21
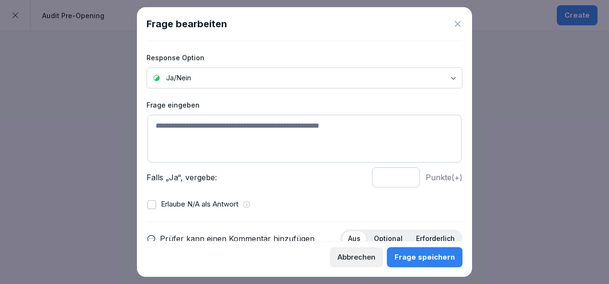
click at [237, 134] on textarea at bounding box center [304, 139] width 314 height 48
paste textarea "**********"
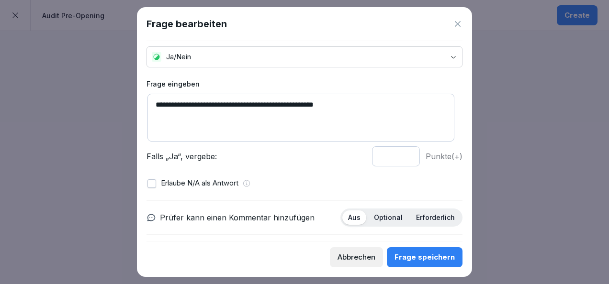
type textarea "**********"
click at [399, 153] on input "*" at bounding box center [396, 156] width 48 height 20
type input "*"
click at [399, 153] on input "*" at bounding box center [396, 156] width 48 height 20
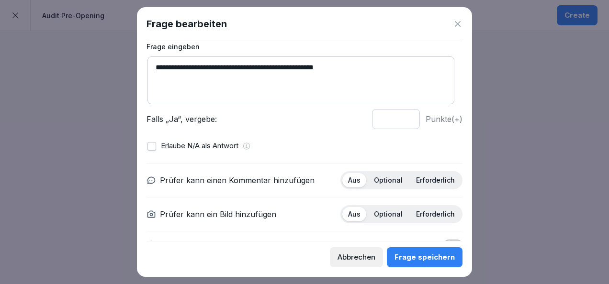
click at [383, 171] on div "Aus Optional Erforderlich" at bounding box center [401, 180] width 122 height 18
click at [385, 174] on div "Optional" at bounding box center [388, 180] width 40 height 14
click at [425, 218] on div "Erforderlich" at bounding box center [435, 214] width 50 height 14
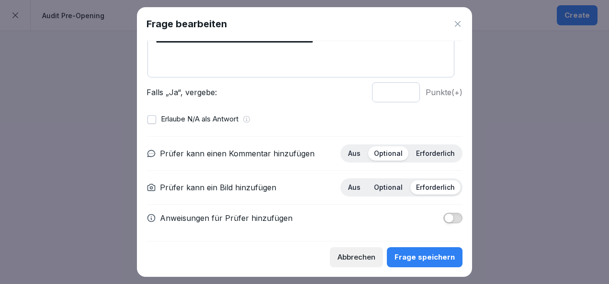
click at [414, 259] on div "Frage speichern" at bounding box center [424, 257] width 60 height 11
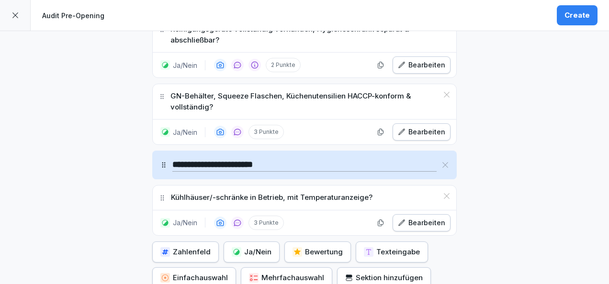
scroll to position [2139, 0]
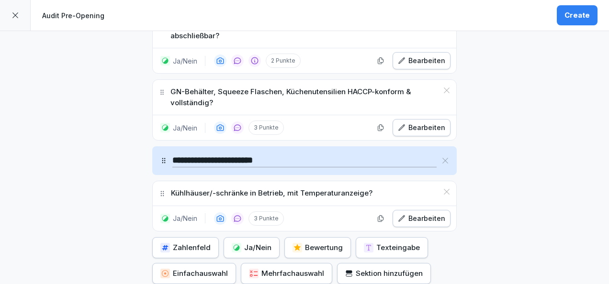
click at [263, 243] on div "Ja/Nein" at bounding box center [252, 248] width 40 height 11
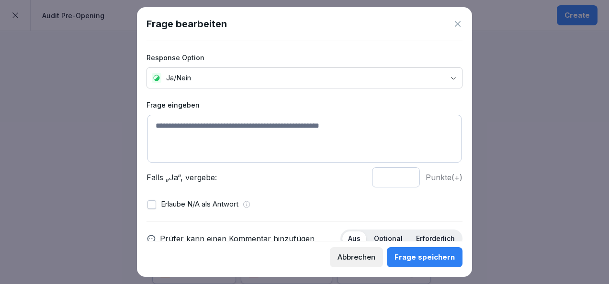
click at [168, 123] on textarea at bounding box center [304, 139] width 314 height 48
paste textarea "**********"
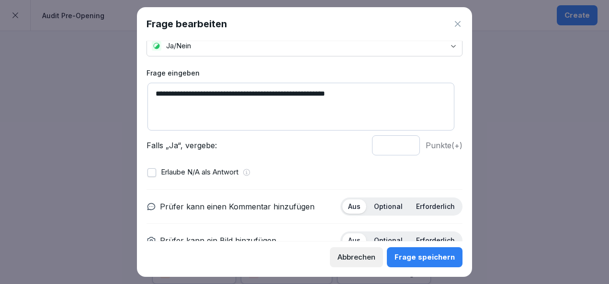
scroll to position [36, 0]
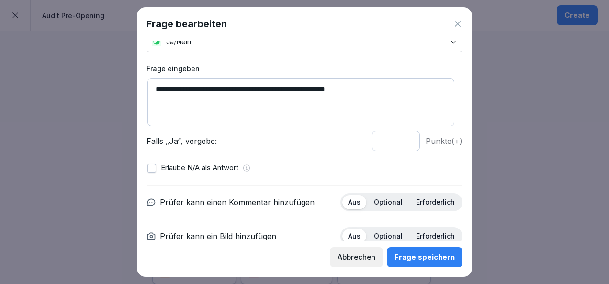
type textarea "**********"
click at [401, 138] on input "*" at bounding box center [396, 141] width 48 height 20
type input "*"
click at [401, 138] on input "*" at bounding box center [396, 141] width 48 height 20
click at [380, 201] on p "Optional" at bounding box center [388, 202] width 29 height 9
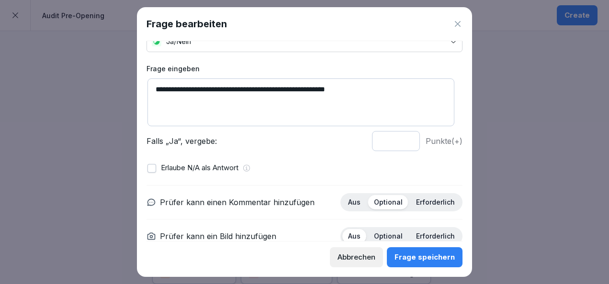
scroll to position [85, 0]
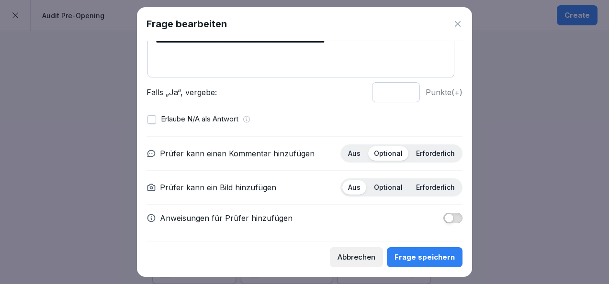
click at [417, 186] on p "Erforderlich" at bounding box center [435, 187] width 39 height 9
click at [418, 244] on div "Abbrechen Frage speichern" at bounding box center [304, 254] width 316 height 26
click at [422, 256] on div "Frage speichern" at bounding box center [424, 257] width 60 height 11
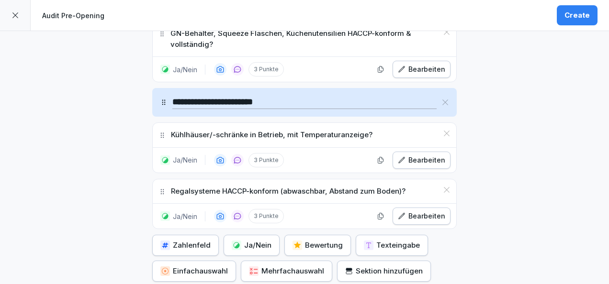
scroll to position [2205, 0]
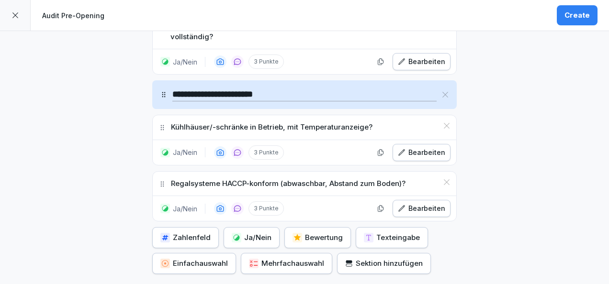
click at [257, 233] on div "Ja/Nein" at bounding box center [252, 238] width 40 height 11
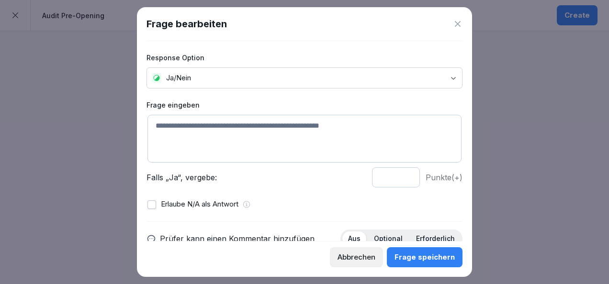
click at [231, 145] on textarea at bounding box center [304, 139] width 314 height 48
paste textarea "**********"
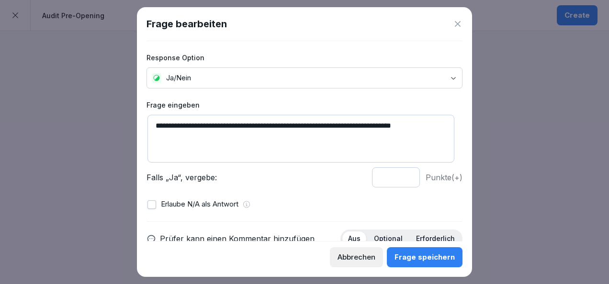
drag, startPoint x: 436, startPoint y: 126, endPoint x: 106, endPoint y: 100, distance: 331.3
click at [106, 100] on body "**********" at bounding box center [304, 142] width 609 height 284
paste textarea "**********"
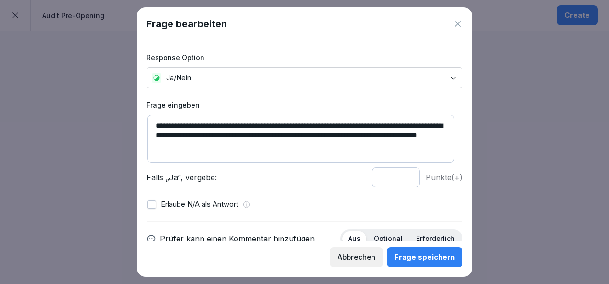
type textarea "**********"
click at [399, 175] on input "*" at bounding box center [396, 178] width 48 height 20
type input "*"
click at [399, 176] on input "*" at bounding box center [396, 178] width 48 height 20
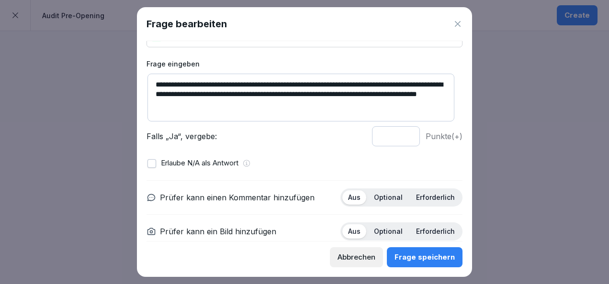
scroll to position [42, 0]
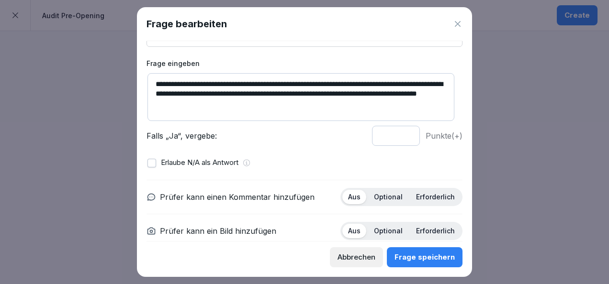
click at [382, 193] on p "Optional" at bounding box center [388, 197] width 29 height 9
click at [417, 231] on p "Erforderlich" at bounding box center [435, 231] width 39 height 9
click at [427, 252] on div "Frage speichern" at bounding box center [424, 257] width 60 height 11
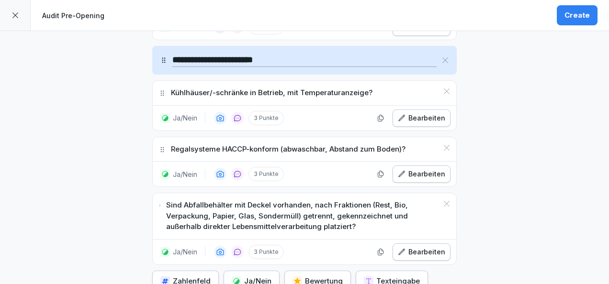
scroll to position [2326, 0]
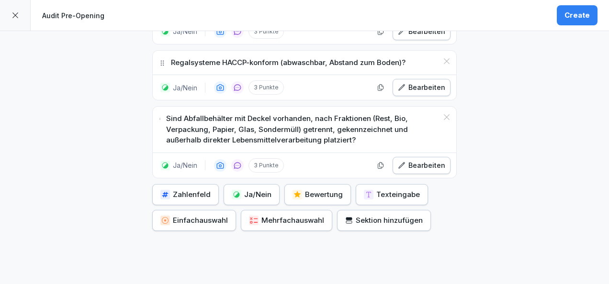
click at [238, 190] on div "Ja/Nein" at bounding box center [252, 195] width 40 height 11
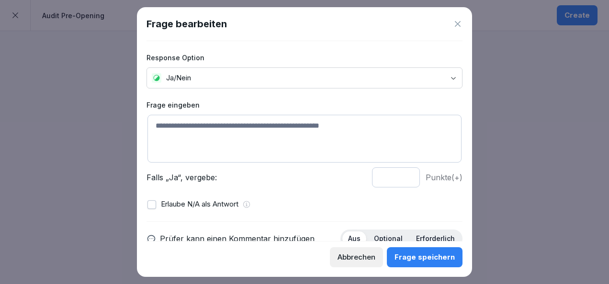
click at [188, 144] on textarea at bounding box center [304, 139] width 314 height 48
paste textarea "**********"
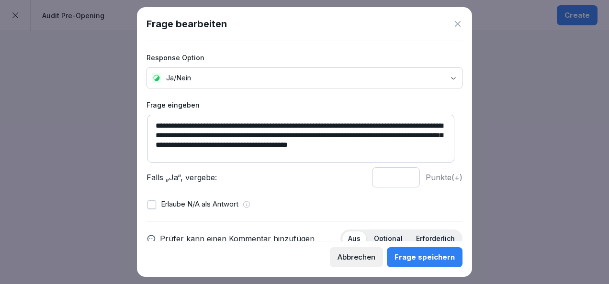
scroll to position [2, 0]
type textarea "**********"
click at [403, 172] on input "*" at bounding box center [396, 178] width 48 height 20
click at [401, 173] on input "*" at bounding box center [396, 178] width 48 height 20
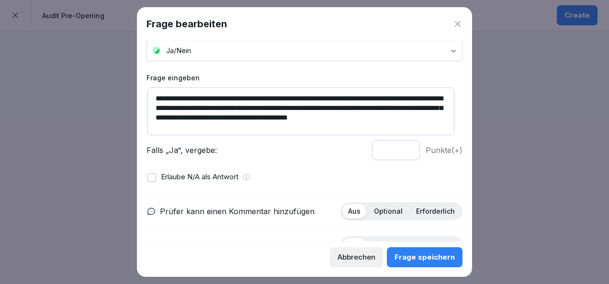
scroll to position [28, 0]
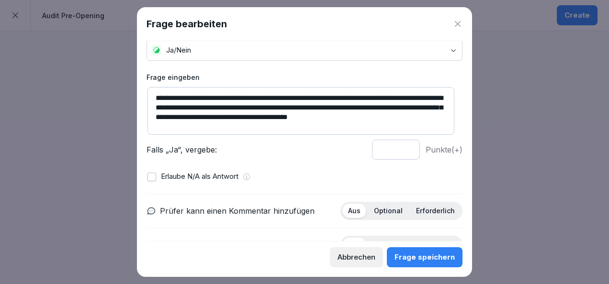
type input "*"
click at [394, 213] on p "Optional" at bounding box center [388, 211] width 29 height 9
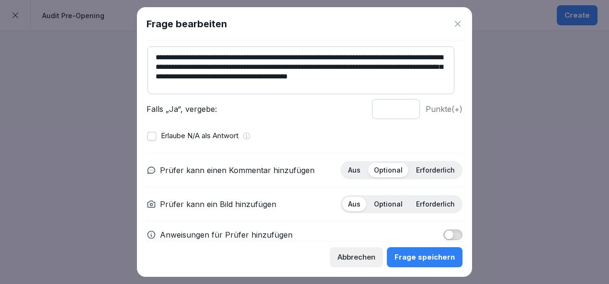
scroll to position [69, 0]
click at [420, 203] on p "Erforderlich" at bounding box center [435, 204] width 39 height 9
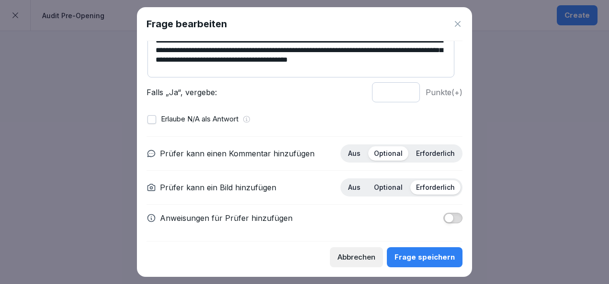
click at [428, 258] on div "Frage speichern" at bounding box center [424, 257] width 60 height 11
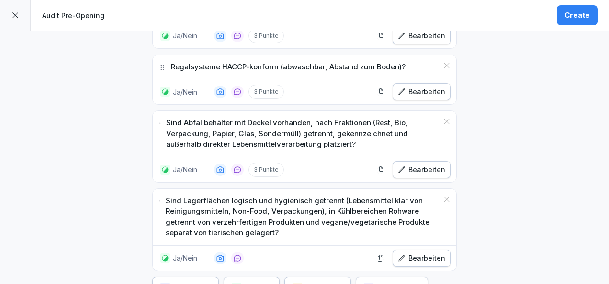
scroll to position [2373, 0]
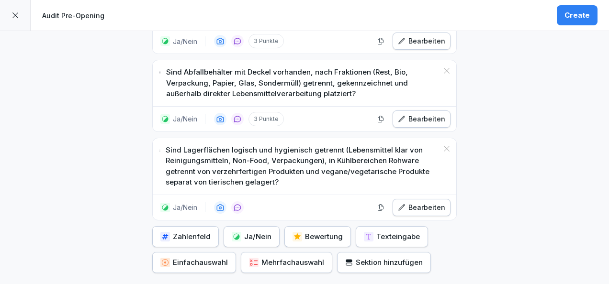
click at [259, 232] on div "Ja/Nein" at bounding box center [252, 237] width 40 height 11
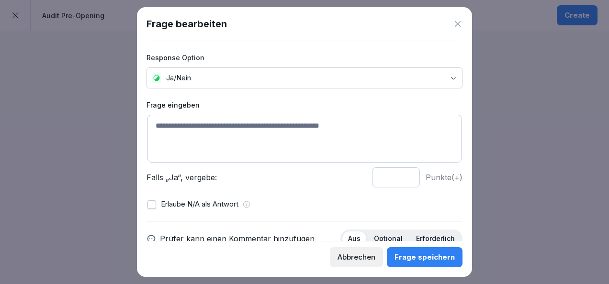
click at [245, 134] on textarea at bounding box center [304, 139] width 314 height 48
paste textarea "**********"
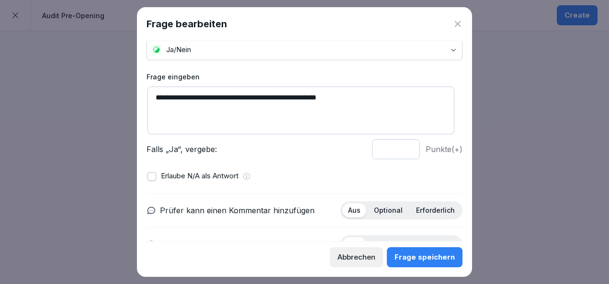
type textarea "**********"
click at [398, 147] on input "*" at bounding box center [396, 149] width 48 height 20
type input "*"
click at [398, 147] on input "*" at bounding box center [396, 149] width 48 height 20
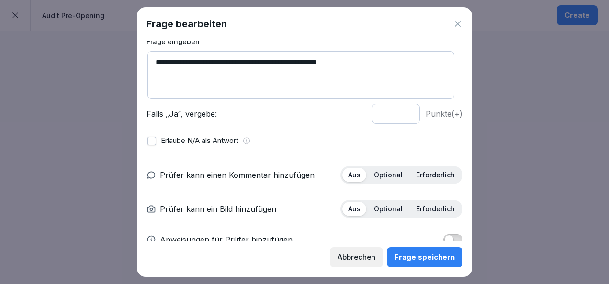
scroll to position [67, 0]
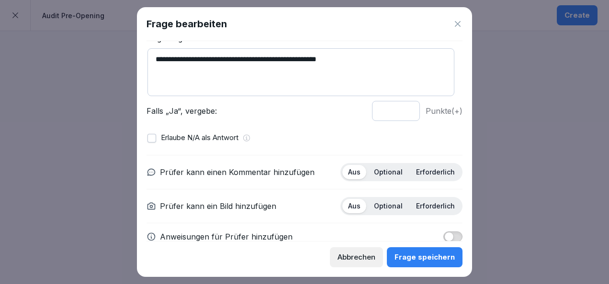
click at [393, 168] on p "Optional" at bounding box center [388, 172] width 29 height 9
click at [431, 202] on p "Erforderlich" at bounding box center [435, 206] width 39 height 9
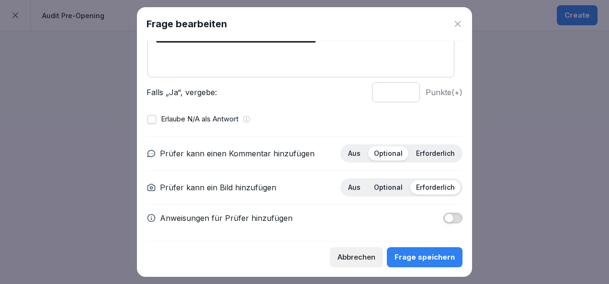
click at [425, 255] on div "Frage speichern" at bounding box center [424, 257] width 60 height 11
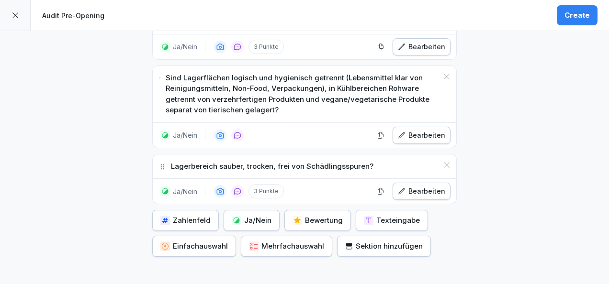
scroll to position [2446, 0]
click at [255, 215] on div "Ja/Nein" at bounding box center [252, 220] width 40 height 11
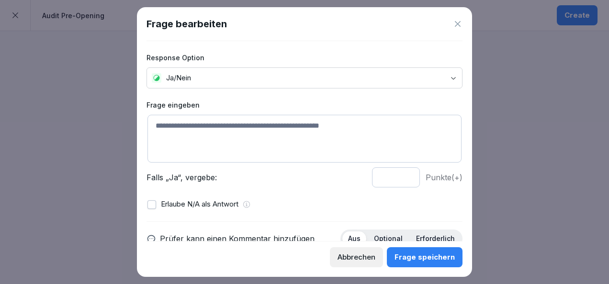
click at [235, 133] on textarea at bounding box center [304, 139] width 314 height 48
paste textarea "**********"
type textarea "**********"
click at [401, 175] on input "*" at bounding box center [396, 178] width 48 height 20
type input "*"
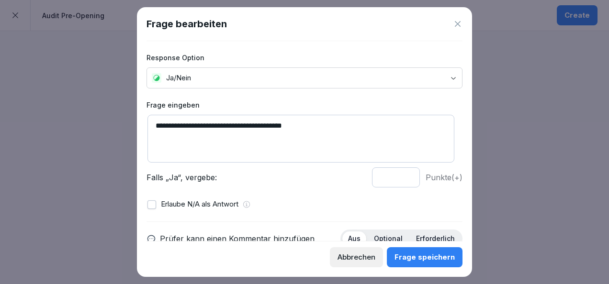
click at [401, 175] on input "*" at bounding box center [396, 178] width 48 height 20
click at [420, 255] on div "Frage speichern" at bounding box center [424, 257] width 60 height 11
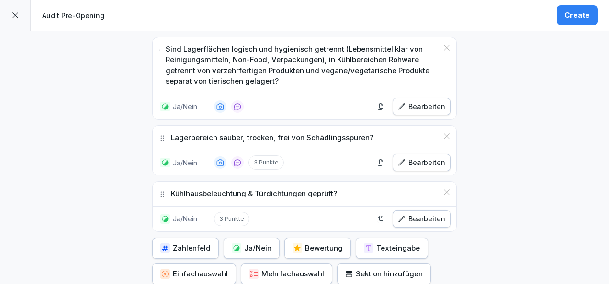
scroll to position [2474, 0]
click at [426, 213] on div "Bearbeiten" at bounding box center [421, 218] width 47 height 11
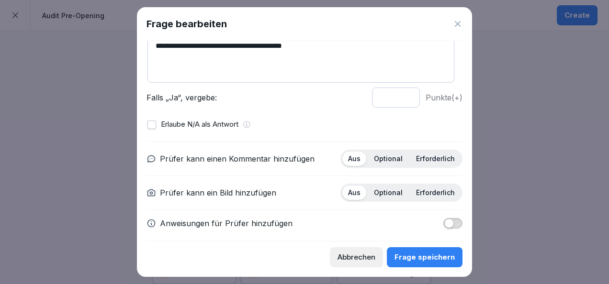
scroll to position [80, 0]
click at [372, 162] on div "Optional" at bounding box center [388, 158] width 40 height 14
click at [418, 193] on p "Erforderlich" at bounding box center [435, 192] width 39 height 9
click at [425, 256] on div "Frage speichern" at bounding box center [424, 257] width 60 height 11
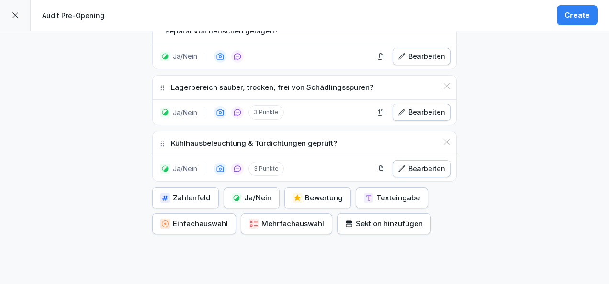
scroll to position [2526, 0]
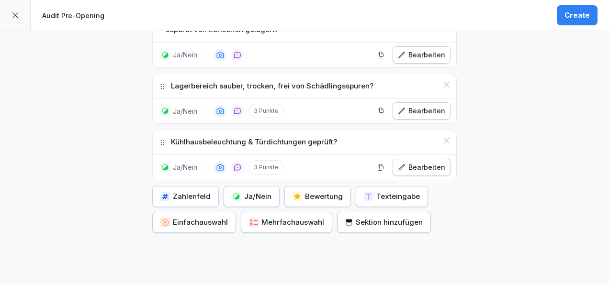
click at [355, 217] on div "Sektion hinzufügen" at bounding box center [384, 222] width 78 height 11
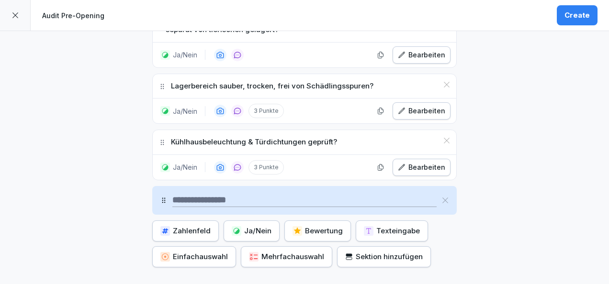
click at [279, 194] on input at bounding box center [304, 200] width 264 height 13
type input "**********"
click at [234, 221] on button "Ja/Nein" at bounding box center [252, 231] width 56 height 21
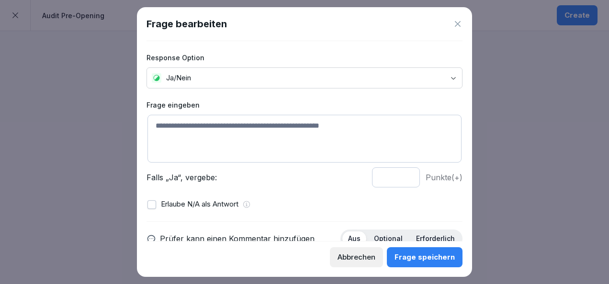
click at [198, 138] on textarea at bounding box center [304, 139] width 314 height 48
paste textarea "**********"
click at [299, 150] on textarea "**********" at bounding box center [300, 139] width 307 height 48
type textarea "**********"
click at [399, 172] on input "*" at bounding box center [396, 178] width 48 height 20
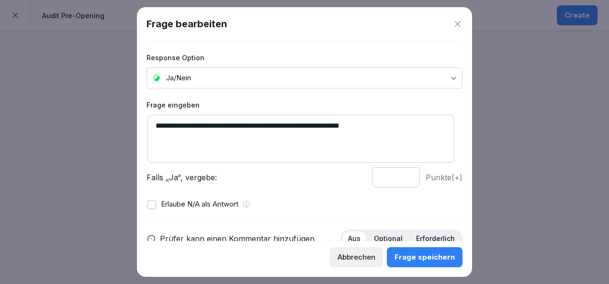
type input "*"
click at [399, 172] on input "*" at bounding box center [396, 178] width 48 height 20
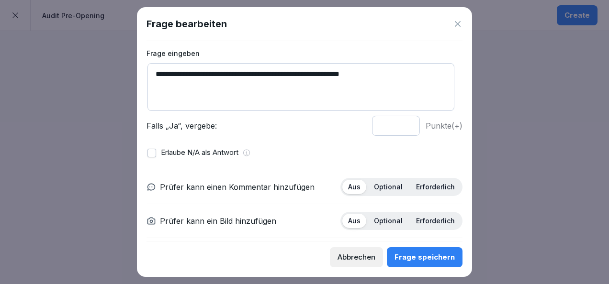
click at [387, 186] on p "Optional" at bounding box center [388, 187] width 29 height 9
click at [418, 220] on p "Erforderlich" at bounding box center [435, 221] width 39 height 9
click at [431, 256] on div "Frage speichern" at bounding box center [424, 257] width 60 height 11
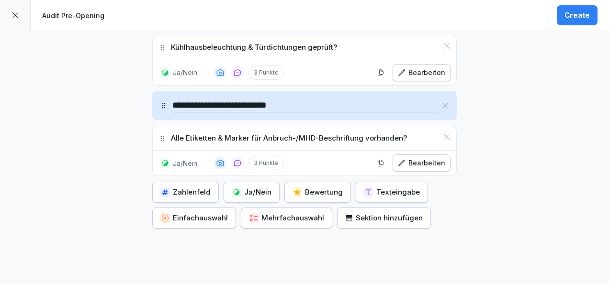
scroll to position [2621, 0]
click at [236, 187] on div "Ja/Nein" at bounding box center [252, 192] width 40 height 11
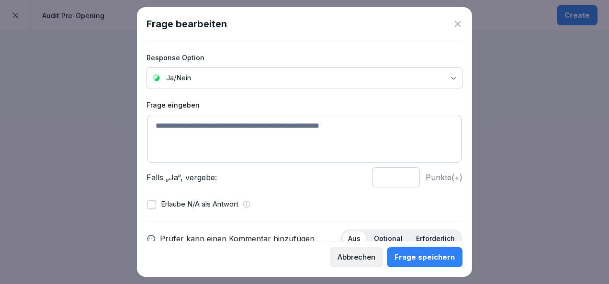
click at [457, 29] on div "Frage bearbeiten" at bounding box center [304, 24] width 316 height 14
click at [458, 27] on icon at bounding box center [458, 24] width 10 height 10
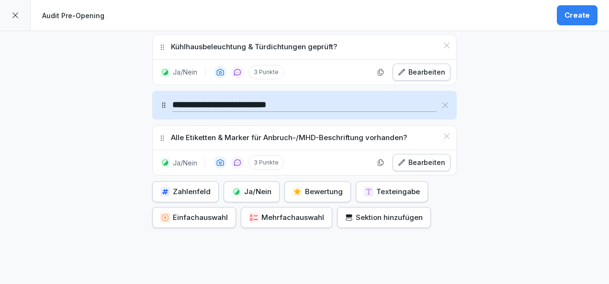
scroll to position [2611, 0]
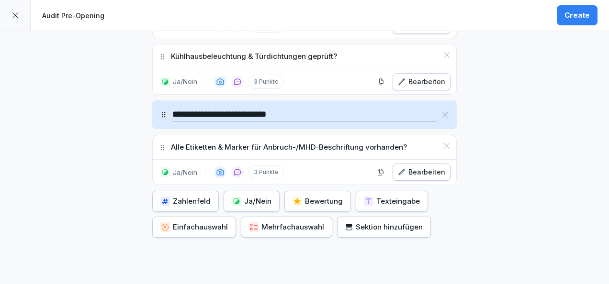
click at [235, 197] on div "button" at bounding box center [237, 202] width 10 height 10
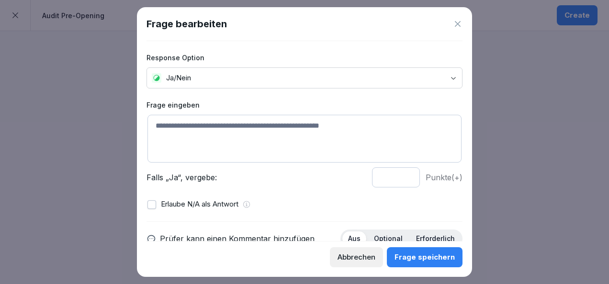
click at [202, 123] on textarea at bounding box center [304, 139] width 314 height 48
paste textarea "**********"
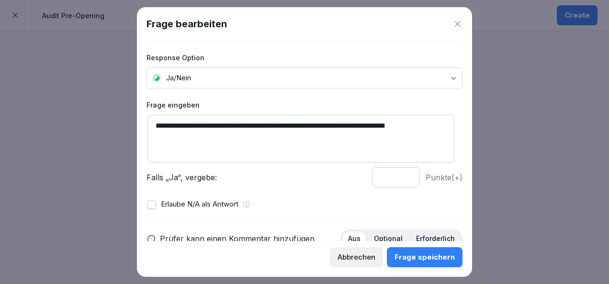
click at [269, 126] on textarea "**********" at bounding box center [300, 139] width 307 height 48
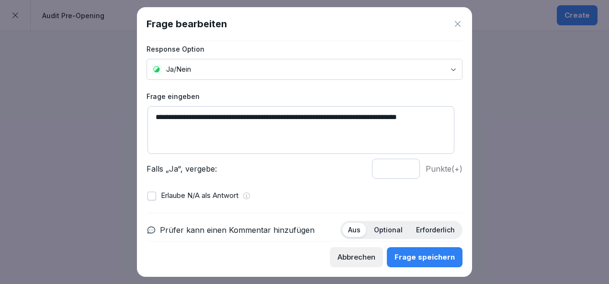
type textarea "**********"
click at [398, 169] on input "*" at bounding box center [396, 169] width 48 height 20
click at [398, 166] on input "*" at bounding box center [396, 169] width 48 height 20
type input "*"
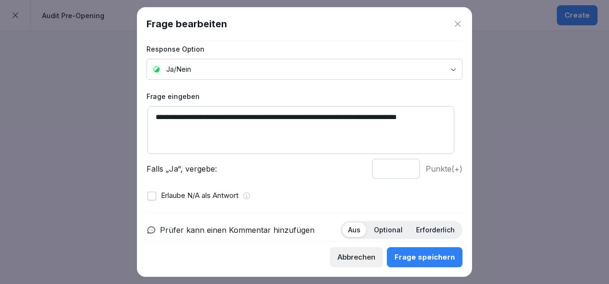
click at [398, 166] on input "*" at bounding box center [396, 169] width 48 height 20
click at [414, 267] on button "Frage speichern" at bounding box center [425, 257] width 76 height 20
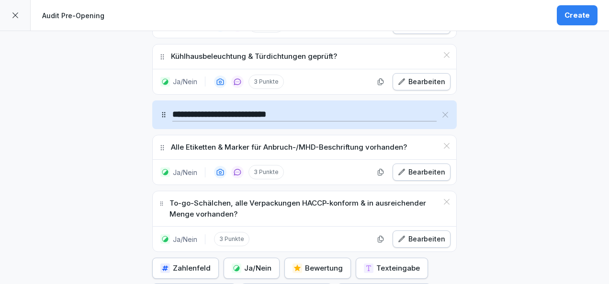
click at [340, 191] on div "To-go-Schälchen, alle Verpackungen HACCP-konform & in ausreichender Menge vorha…" at bounding box center [304, 208] width 303 height 35
click at [412, 234] on div "Bearbeiten" at bounding box center [421, 239] width 47 height 11
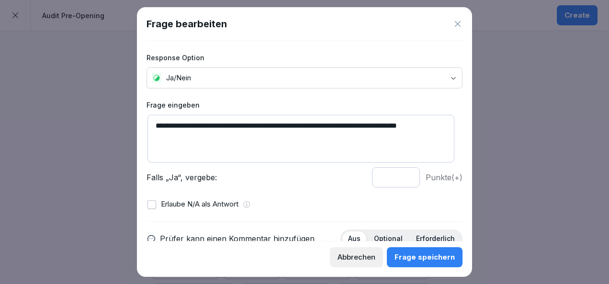
type input "*"
click at [401, 179] on input "*" at bounding box center [396, 178] width 48 height 20
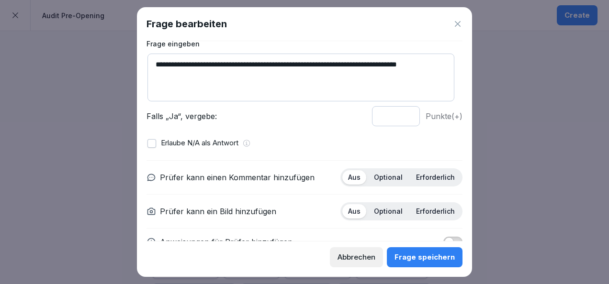
click at [380, 173] on p "Optional" at bounding box center [388, 177] width 29 height 9
click at [420, 212] on p "Erforderlich" at bounding box center [435, 211] width 39 height 9
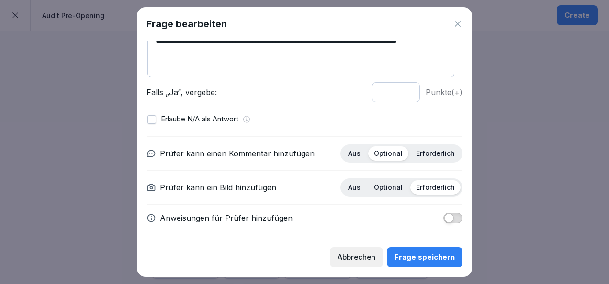
click at [414, 260] on div "Frage speichern" at bounding box center [424, 257] width 60 height 11
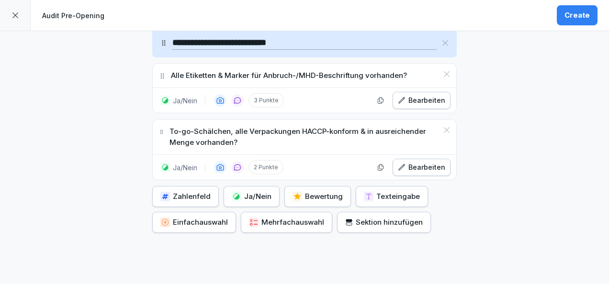
scroll to position [2685, 0]
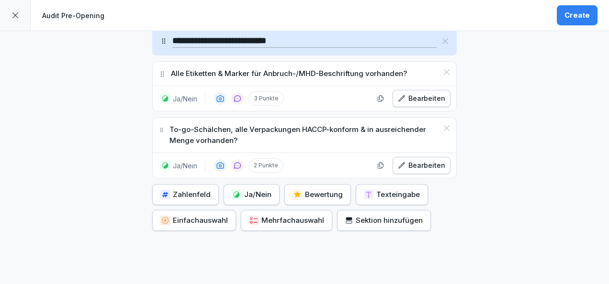
click at [233, 190] on div "button" at bounding box center [237, 195] width 10 height 10
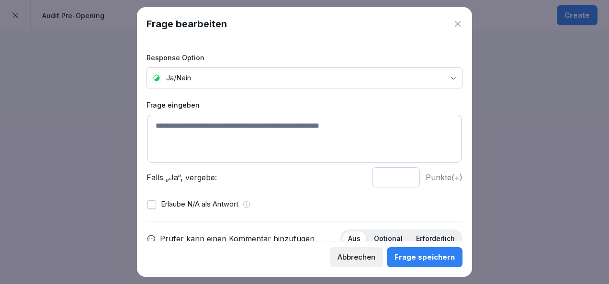
click at [215, 151] on textarea at bounding box center [304, 139] width 314 height 48
paste textarea "**********"
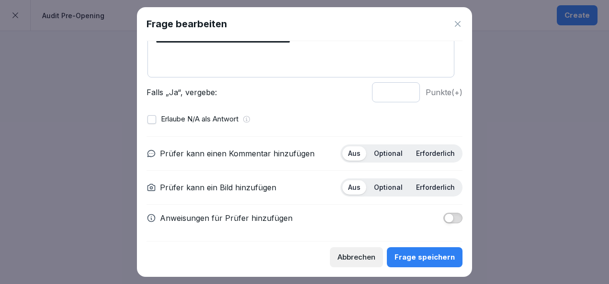
type textarea "**********"
click at [449, 216] on button "button" at bounding box center [452, 218] width 19 height 11
click at [385, 156] on div "Optional" at bounding box center [388, 153] width 40 height 14
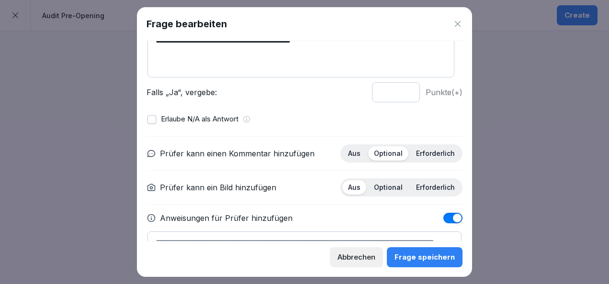
click at [431, 191] on div "Erforderlich" at bounding box center [435, 187] width 50 height 14
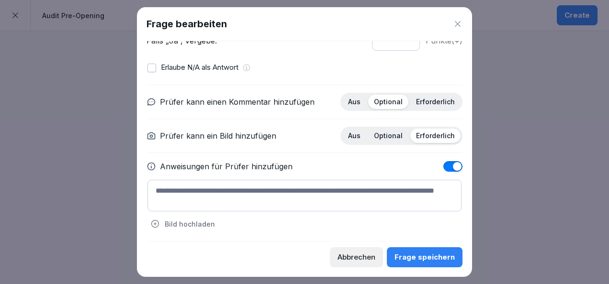
click at [275, 191] on textarea at bounding box center [304, 196] width 314 height 32
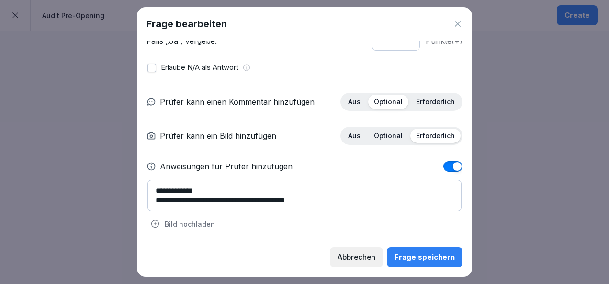
scroll to position [3, 0]
type textarea "**********"
click at [423, 257] on div "Frage speichern" at bounding box center [424, 257] width 60 height 11
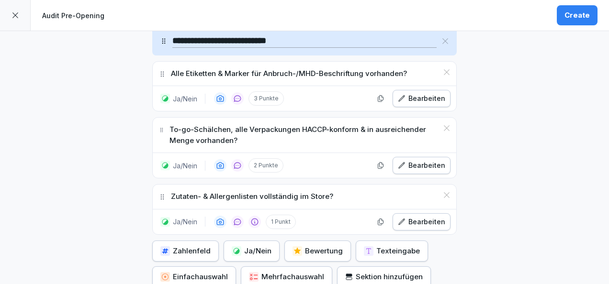
scroll to position [2715, 0]
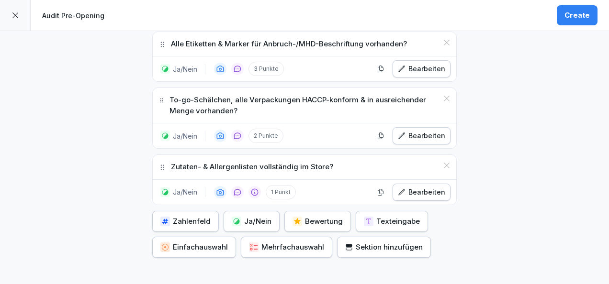
click at [426, 187] on div "Bearbeiten" at bounding box center [421, 192] width 47 height 11
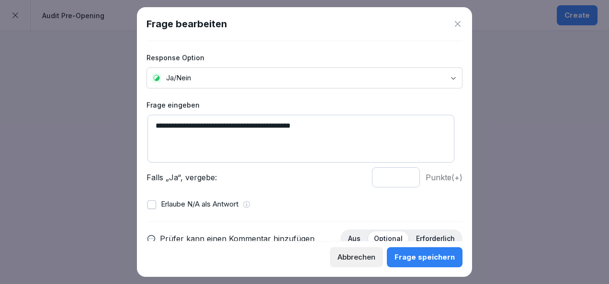
click at [401, 175] on input "*" at bounding box center [396, 178] width 48 height 20
type input "*"
click at [401, 175] on input "*" at bounding box center [396, 178] width 48 height 20
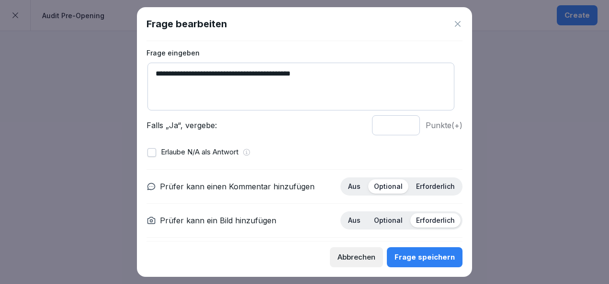
scroll to position [53, 0]
click at [404, 264] on button "Frage speichern" at bounding box center [425, 257] width 76 height 20
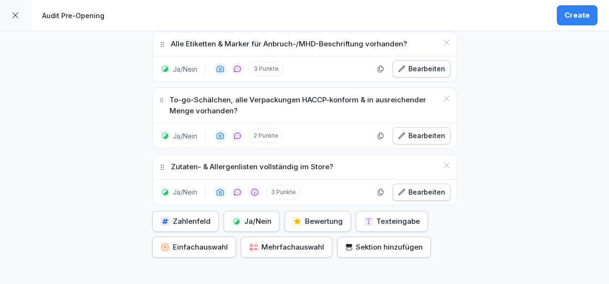
click at [240, 216] on div "Ja/Nein" at bounding box center [252, 221] width 40 height 11
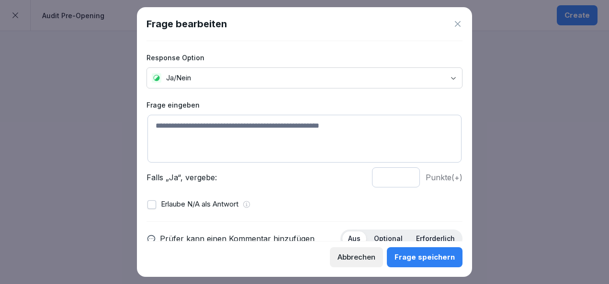
click at [226, 129] on textarea at bounding box center [304, 139] width 314 height 48
paste textarea "**********"
drag, startPoint x: 388, startPoint y: 125, endPoint x: 358, endPoint y: 124, distance: 30.2
click at [358, 124] on textarea "**********" at bounding box center [300, 139] width 307 height 48
type textarea "**********"
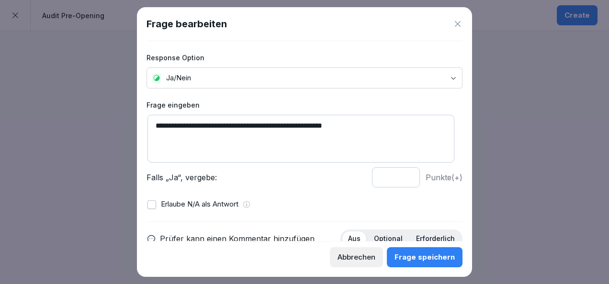
click at [399, 174] on input "*" at bounding box center [396, 178] width 48 height 20
type input "*"
click at [399, 174] on input "*" at bounding box center [396, 178] width 48 height 20
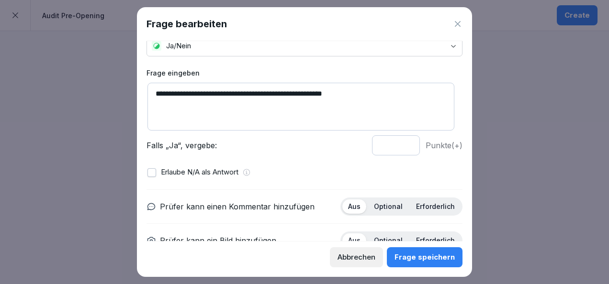
scroll to position [33, 0]
click at [395, 202] on p "Optional" at bounding box center [388, 206] width 29 height 9
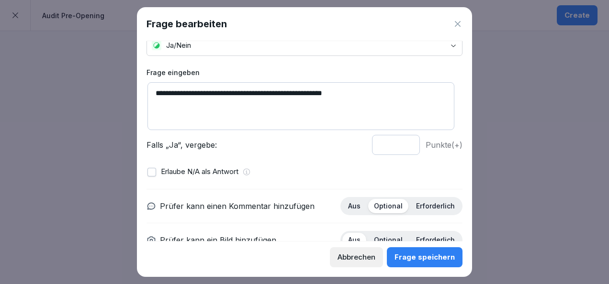
click at [421, 233] on div "Erforderlich" at bounding box center [435, 240] width 50 height 14
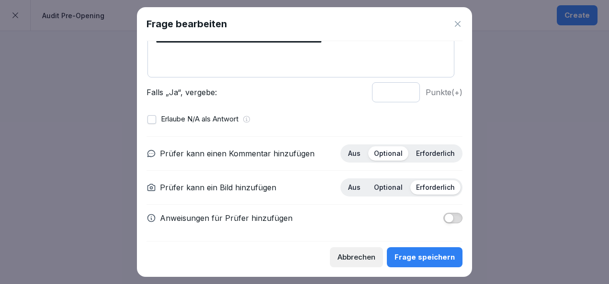
click at [438, 247] on button "Frage speichern" at bounding box center [425, 257] width 76 height 20
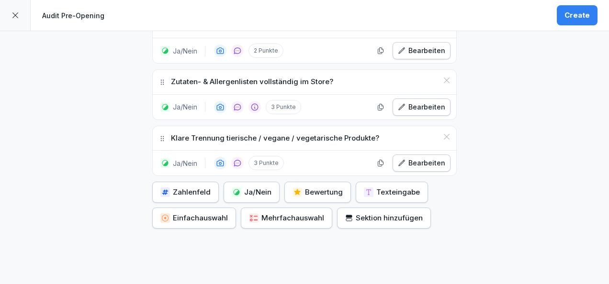
scroll to position [2802, 0]
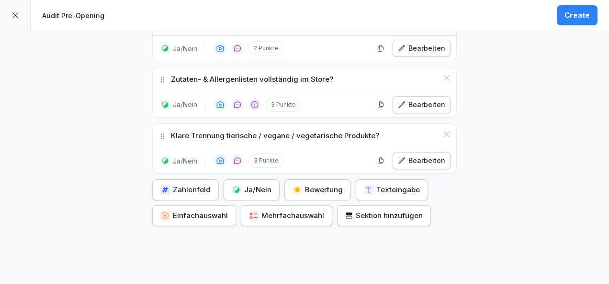
click at [251, 185] on div "Ja/Nein" at bounding box center [252, 190] width 40 height 11
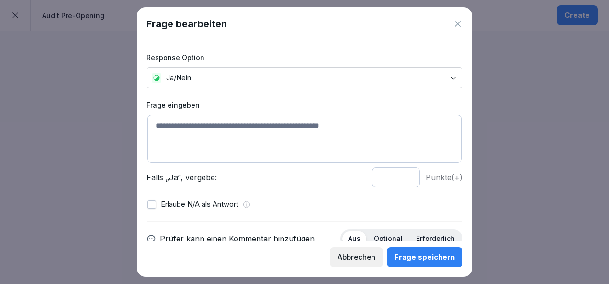
click at [233, 135] on textarea at bounding box center [304, 139] width 314 height 48
paste textarea "**********"
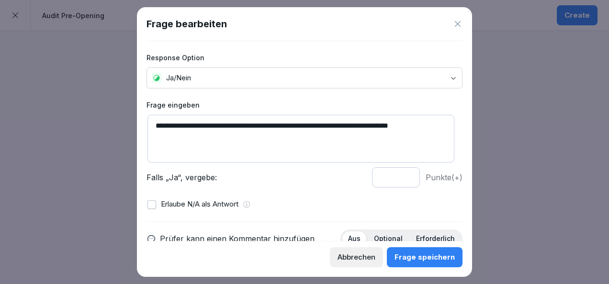
scroll to position [28, 0]
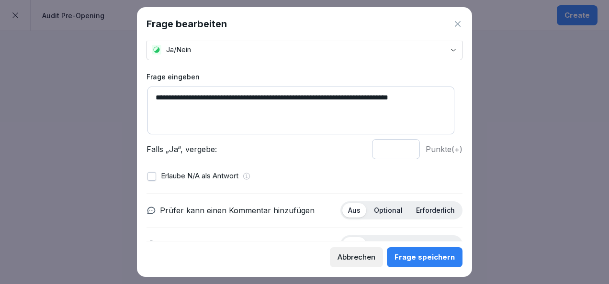
type textarea "**********"
type input "*"
click at [400, 144] on input "*" at bounding box center [396, 149] width 48 height 20
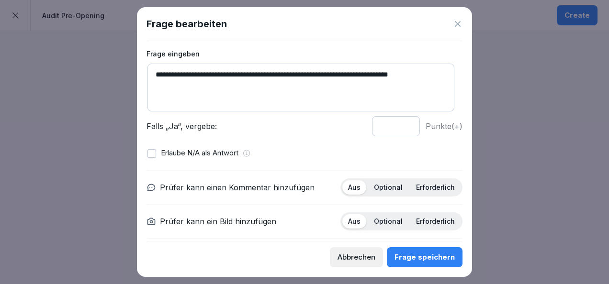
click at [395, 185] on p "Optional" at bounding box center [388, 187] width 29 height 9
click at [427, 219] on p "Erforderlich" at bounding box center [435, 221] width 39 height 9
click at [431, 267] on button "Frage speichern" at bounding box center [425, 257] width 76 height 20
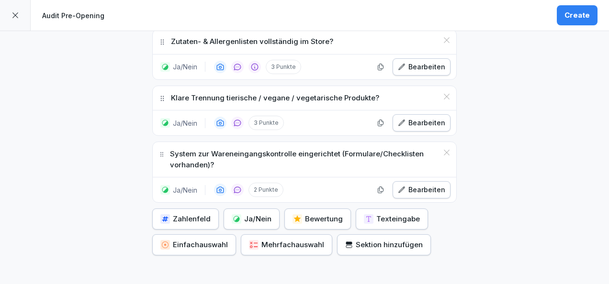
scroll to position [2840, 0]
click at [253, 208] on button "Ja/Nein" at bounding box center [252, 218] width 56 height 21
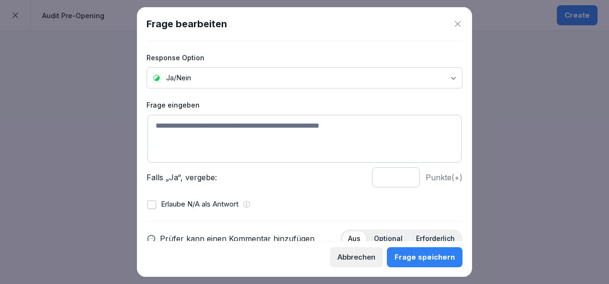
click at [188, 147] on textarea at bounding box center [304, 139] width 314 height 48
paste textarea "**********"
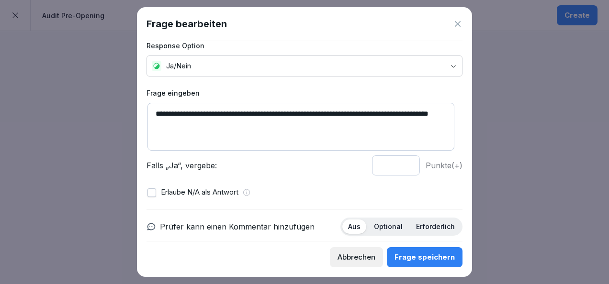
scroll to position [85, 0]
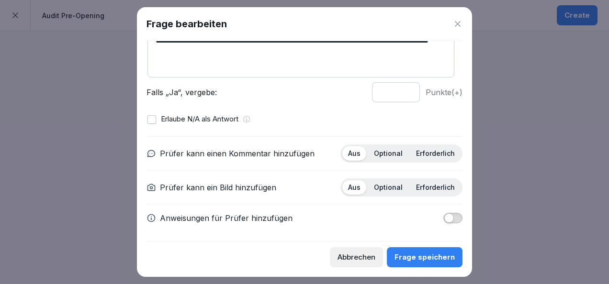
type textarea "**********"
click at [446, 214] on button "button" at bounding box center [452, 218] width 19 height 11
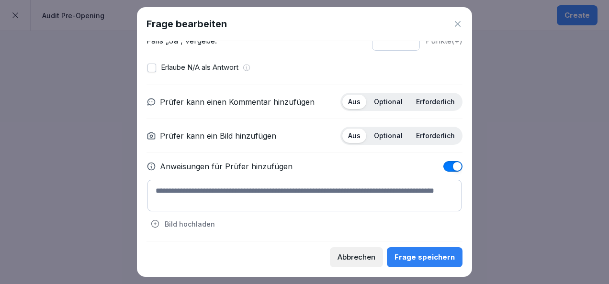
click at [268, 192] on textarea at bounding box center [304, 196] width 314 height 32
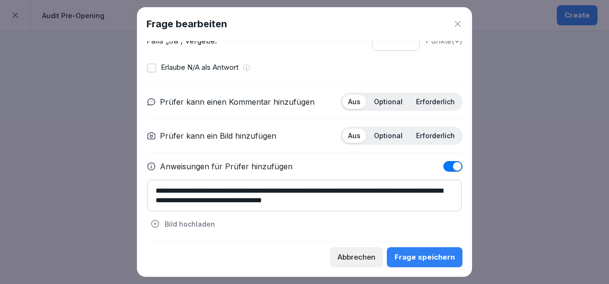
type textarea "**********"
click at [419, 259] on div "Frage speichern" at bounding box center [424, 257] width 60 height 11
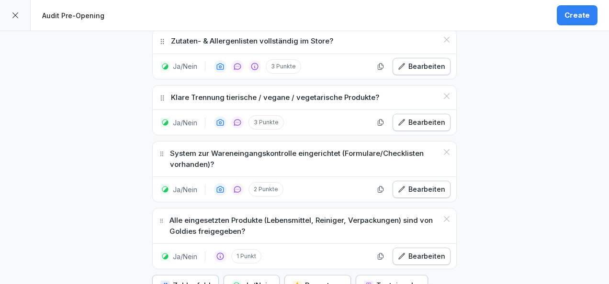
click at [408, 251] on div "Bearbeiten" at bounding box center [421, 256] width 47 height 11
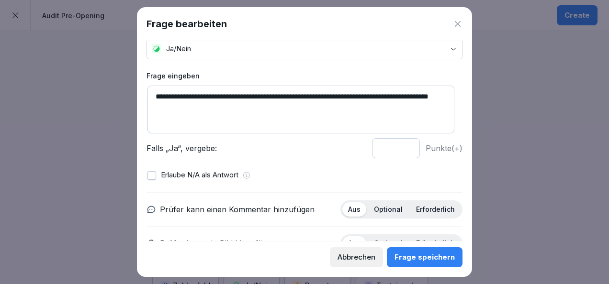
scroll to position [30, 0]
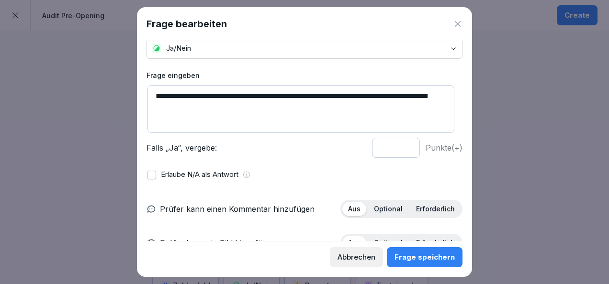
click at [401, 146] on input "*" at bounding box center [396, 148] width 48 height 20
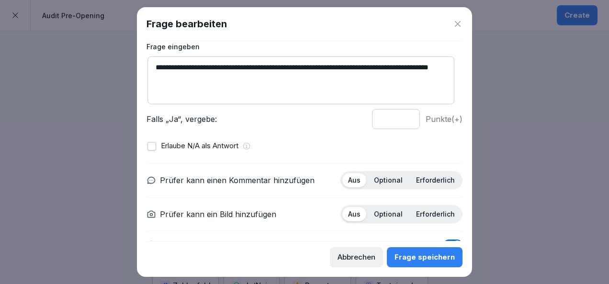
type input "*"
click at [401, 116] on input "*" at bounding box center [396, 119] width 48 height 20
click at [388, 178] on p "Optional" at bounding box center [388, 180] width 29 height 9
click at [429, 219] on div "Erforderlich" at bounding box center [435, 214] width 50 height 14
click at [437, 253] on div "Frage speichern" at bounding box center [424, 257] width 60 height 11
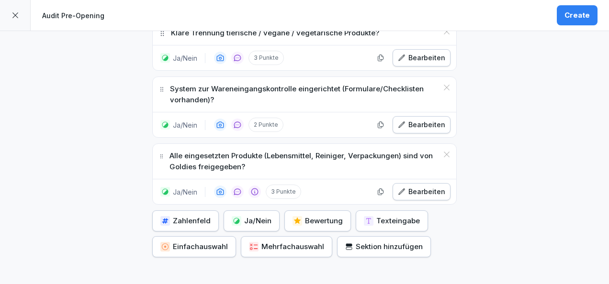
scroll to position [2906, 0]
click at [254, 215] on div "Ja/Nein" at bounding box center [252, 220] width 40 height 11
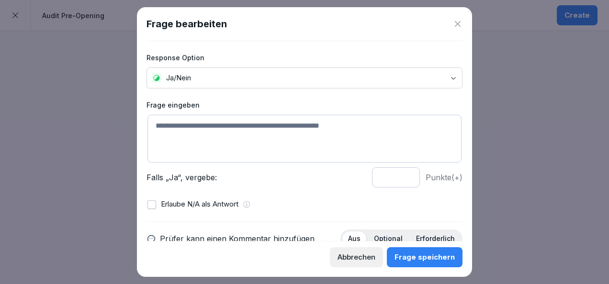
click at [462, 26] on icon at bounding box center [458, 24] width 10 height 10
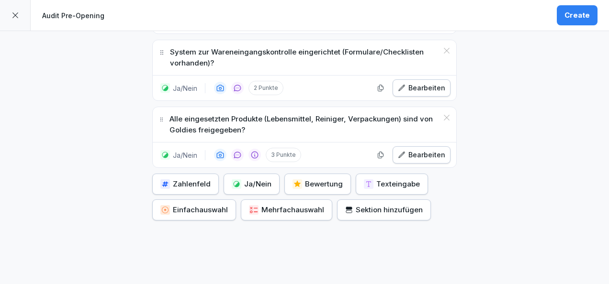
scroll to position [2942, 0]
click at [355, 204] on div "Sektion hinzufügen" at bounding box center [384, 209] width 78 height 11
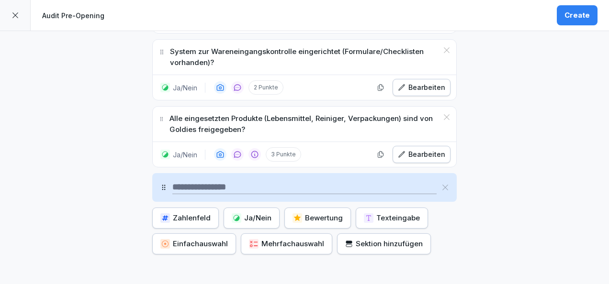
click at [249, 181] on input at bounding box center [304, 187] width 264 height 13
type input "**********"
click at [257, 208] on button "Ja/Nein" at bounding box center [252, 218] width 56 height 21
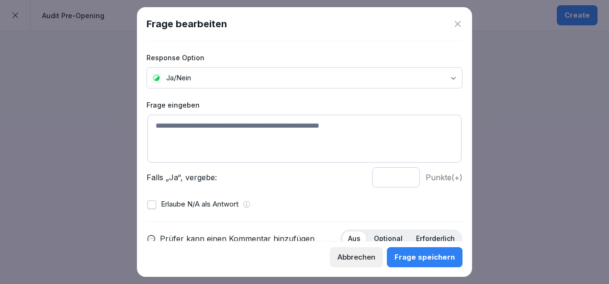
click at [228, 116] on textarea at bounding box center [304, 139] width 314 height 48
click at [237, 145] on textarea at bounding box center [304, 139] width 314 height 48
paste textarea "**********"
type textarea "**********"
click at [400, 174] on input "*" at bounding box center [396, 178] width 48 height 20
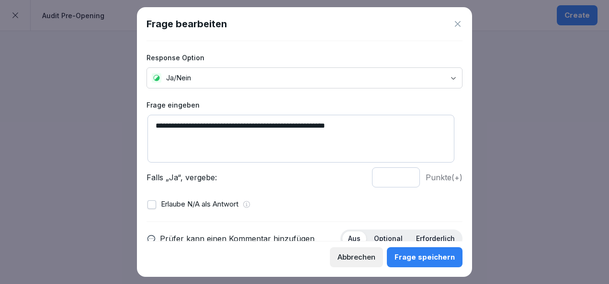
click at [400, 174] on input "*" at bounding box center [396, 178] width 48 height 20
type input "*"
click at [401, 179] on input "*" at bounding box center [396, 178] width 48 height 20
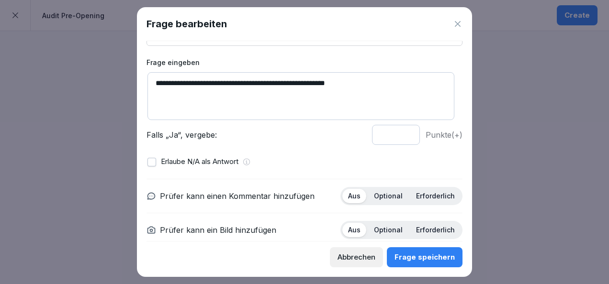
scroll to position [43, 0]
click at [385, 197] on p "Optional" at bounding box center [388, 195] width 29 height 9
click at [425, 232] on p "Erforderlich" at bounding box center [435, 229] width 39 height 9
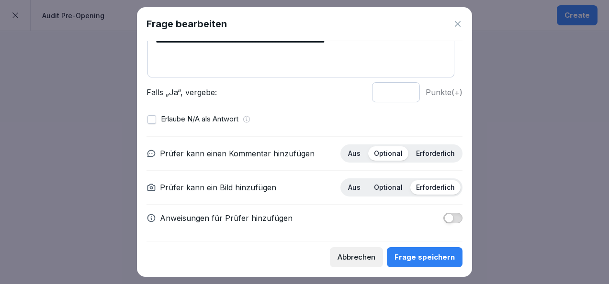
click at [408, 254] on div "Frage speichern" at bounding box center [424, 257] width 60 height 11
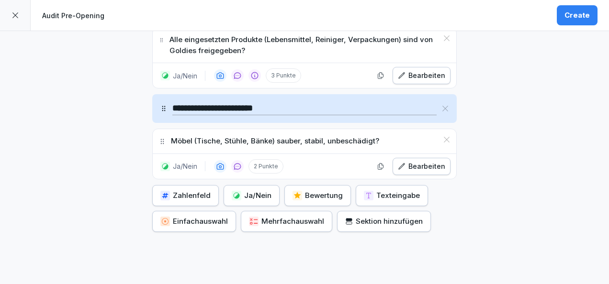
scroll to position [3022, 0]
click at [246, 190] on div "Ja/Nein" at bounding box center [252, 195] width 40 height 11
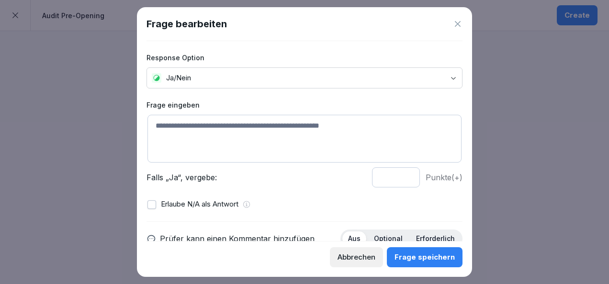
click at [226, 137] on textarea at bounding box center [304, 139] width 314 height 48
paste textarea "**********"
type textarea "**********"
type input "*"
click at [400, 174] on input "*" at bounding box center [396, 178] width 48 height 20
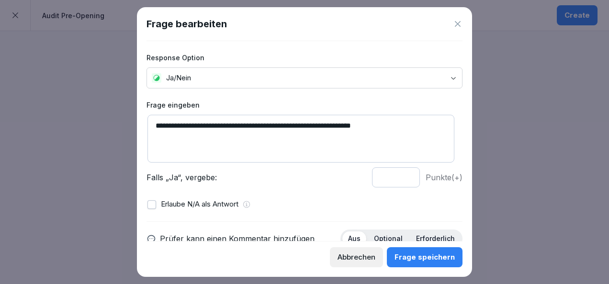
scroll to position [54, 0]
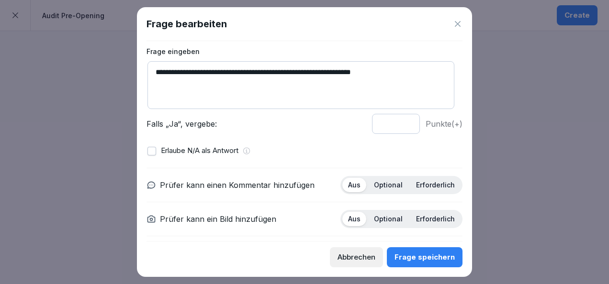
click at [375, 178] on div "Optional" at bounding box center [388, 185] width 40 height 14
click at [416, 218] on p "Erforderlich" at bounding box center [435, 219] width 39 height 9
click at [425, 256] on div "Frage speichern" at bounding box center [424, 257] width 60 height 11
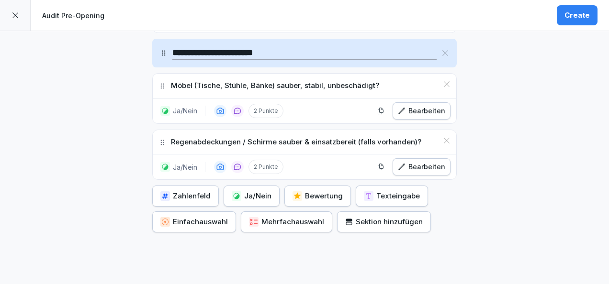
scroll to position [3077, 0]
click at [252, 190] on div "Ja/Nein" at bounding box center [252, 195] width 40 height 11
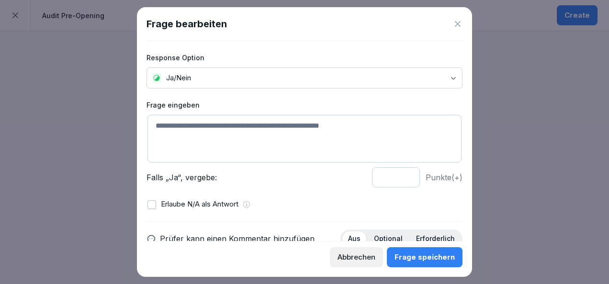
click at [220, 129] on textarea at bounding box center [304, 139] width 314 height 48
paste textarea "**********"
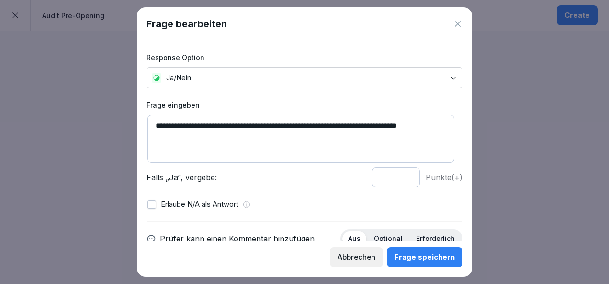
type textarea "**********"
click at [402, 178] on input "*" at bounding box center [396, 178] width 48 height 20
click at [401, 175] on input "*" at bounding box center [396, 178] width 48 height 20
type input "*"
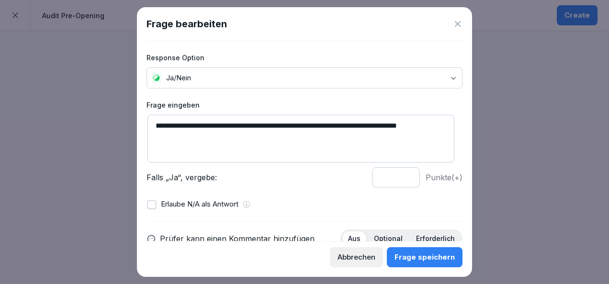
click at [401, 175] on input "*" at bounding box center [396, 178] width 48 height 20
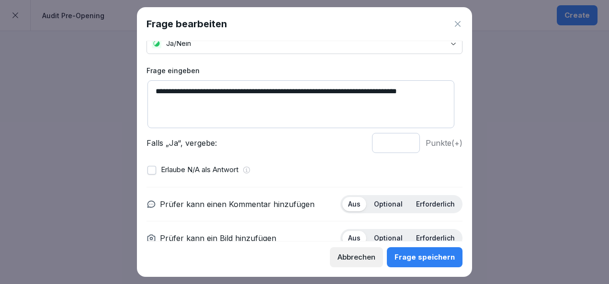
click at [385, 208] on div "Optional" at bounding box center [388, 204] width 40 height 14
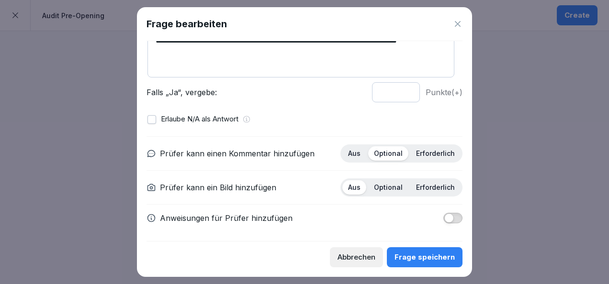
click at [416, 185] on p "Erforderlich" at bounding box center [435, 187] width 39 height 9
click at [422, 262] on div "Frage speichern" at bounding box center [424, 257] width 60 height 11
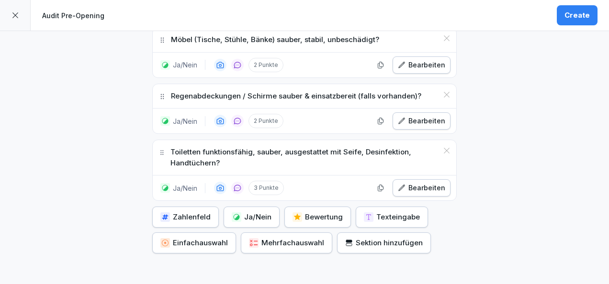
scroll to position [3123, 0]
click at [254, 212] on div "Ja/Nein" at bounding box center [252, 217] width 40 height 11
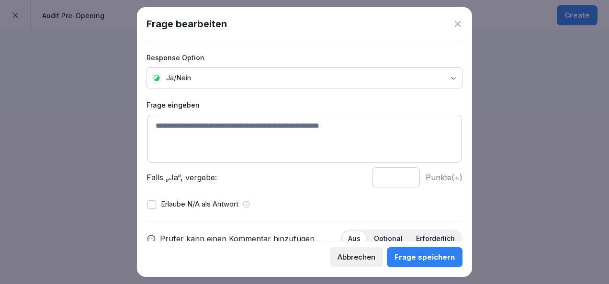
click at [212, 134] on textarea at bounding box center [304, 139] width 314 height 48
paste textarea "**********"
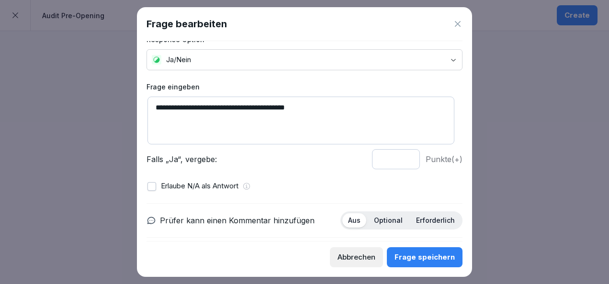
type textarea "**********"
click at [398, 160] on input "*" at bounding box center [396, 159] width 48 height 20
click at [400, 157] on input "*" at bounding box center [396, 159] width 48 height 20
type input "*"
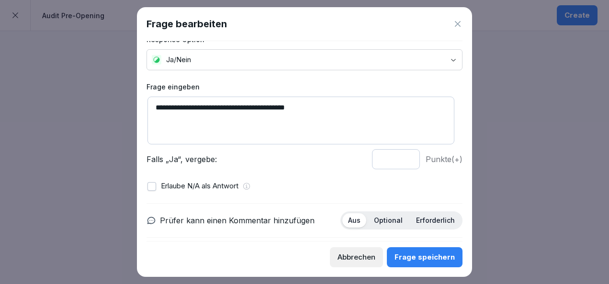
click at [400, 157] on input "*" at bounding box center [396, 159] width 48 height 20
click at [387, 223] on p "Optional" at bounding box center [388, 220] width 29 height 9
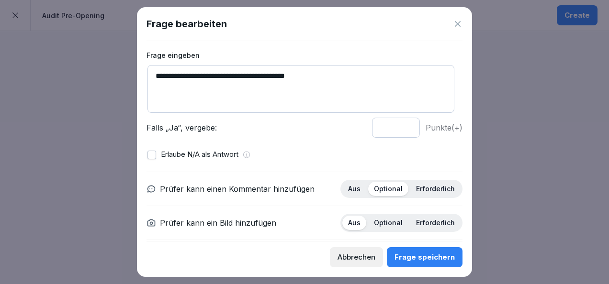
scroll to position [57, 0]
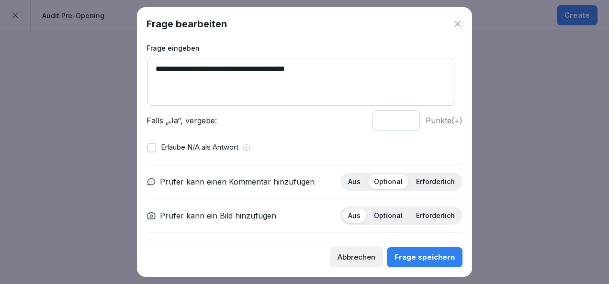
click at [392, 212] on p "Optional" at bounding box center [388, 216] width 29 height 9
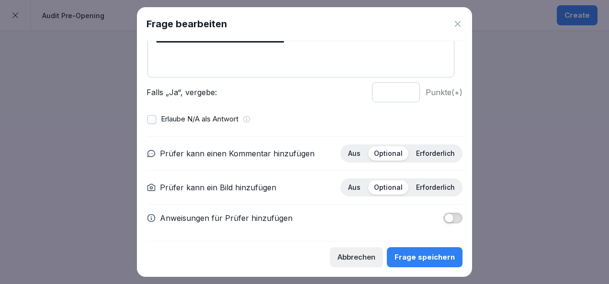
click at [439, 255] on div "Frage speichern" at bounding box center [424, 257] width 60 height 11
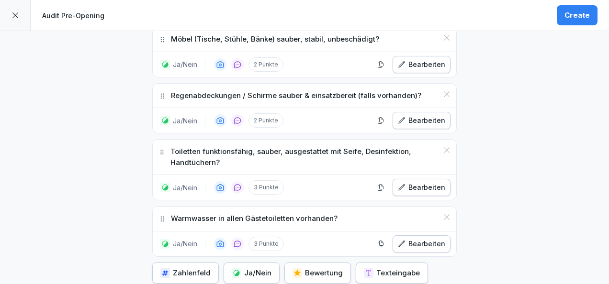
scroll to position [3185, 0]
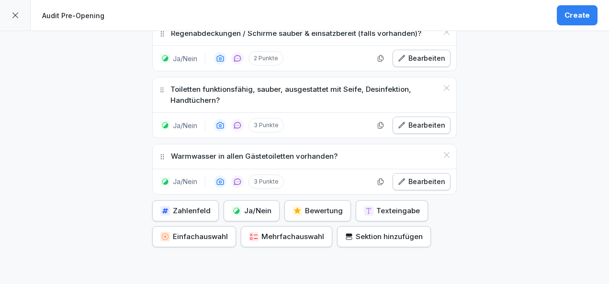
click at [242, 206] on div "Ja/Nein" at bounding box center [252, 211] width 40 height 11
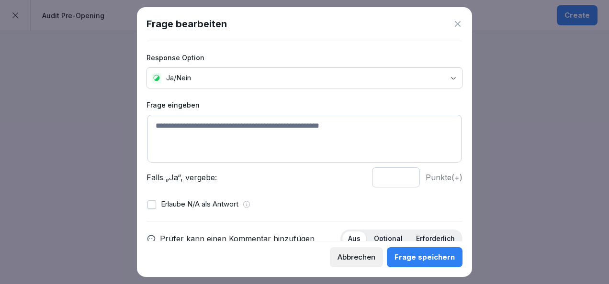
click at [232, 128] on textarea at bounding box center [304, 139] width 314 height 48
paste textarea "**********"
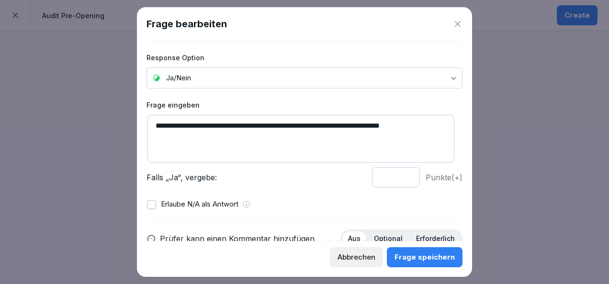
type textarea "**********"
click at [400, 174] on input "*" at bounding box center [396, 178] width 48 height 20
type input "*"
click at [400, 174] on input "*" at bounding box center [396, 178] width 48 height 20
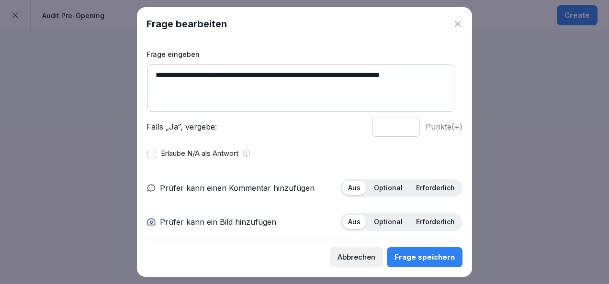
scroll to position [52, 0]
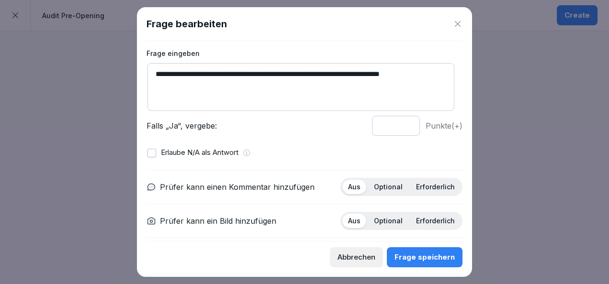
click at [382, 189] on p "Optional" at bounding box center [388, 187] width 29 height 9
click at [434, 228] on div "Aus Optional Erforderlich" at bounding box center [401, 221] width 122 height 18
click at [425, 219] on p "Erforderlich" at bounding box center [435, 221] width 39 height 9
click at [433, 259] on div "Frage speichern" at bounding box center [424, 257] width 60 height 11
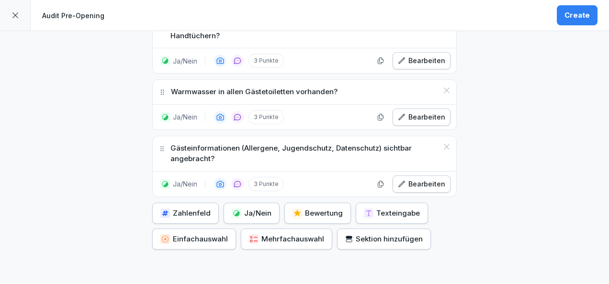
scroll to position [3253, 0]
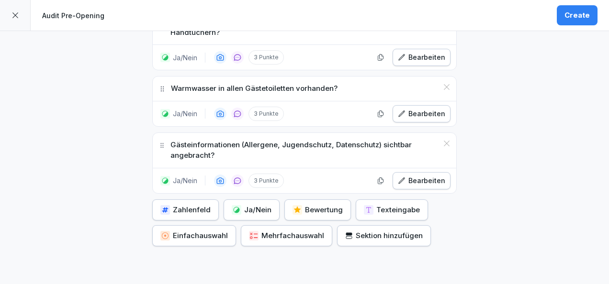
click at [278, 231] on div "Mehrfachauswahl" at bounding box center [286, 236] width 75 height 11
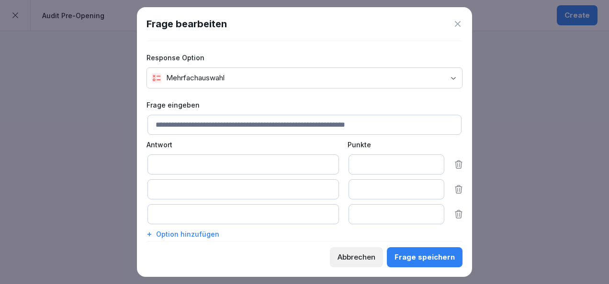
click at [458, 27] on icon at bounding box center [458, 24] width 10 height 10
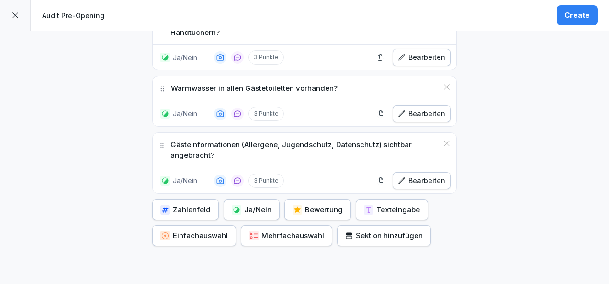
click at [398, 231] on div "Sektion hinzufügen" at bounding box center [384, 236] width 78 height 11
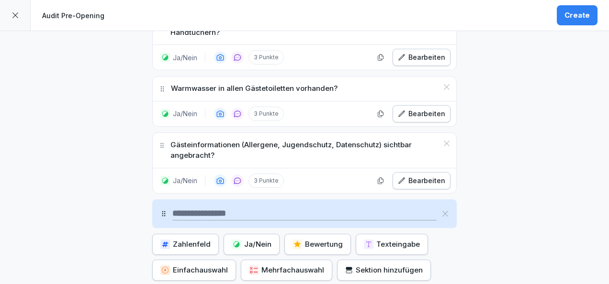
click at [254, 207] on input at bounding box center [304, 213] width 264 height 13
type input "**********"
click at [249, 239] on div "Ja/Nein" at bounding box center [252, 244] width 40 height 11
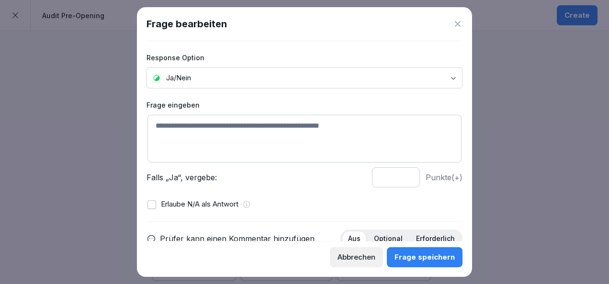
click at [214, 131] on textarea at bounding box center [304, 139] width 314 height 48
paste textarea "**********"
type textarea "**********"
type input "*"
click at [402, 175] on input "*" at bounding box center [396, 178] width 48 height 20
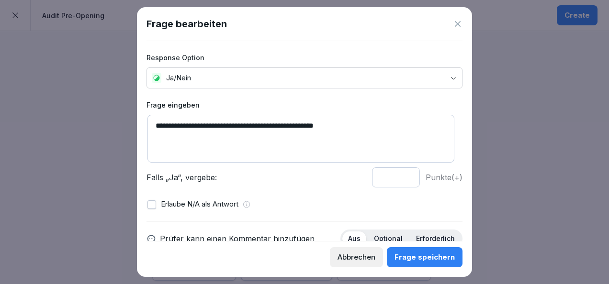
click at [384, 238] on p "Optional" at bounding box center [388, 239] width 29 height 9
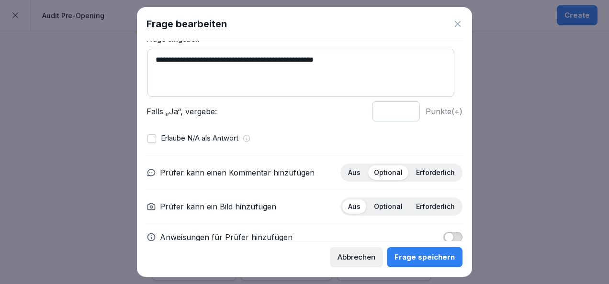
click at [425, 205] on p "Erforderlich" at bounding box center [435, 206] width 39 height 9
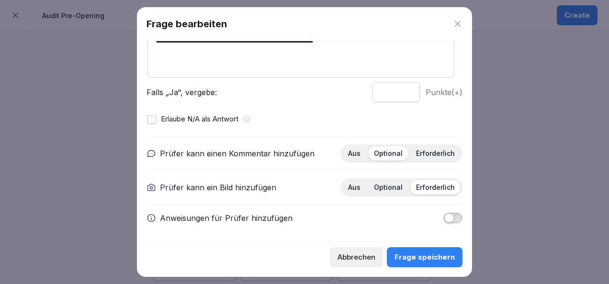
click at [405, 258] on div "Frage speichern" at bounding box center [424, 257] width 60 height 11
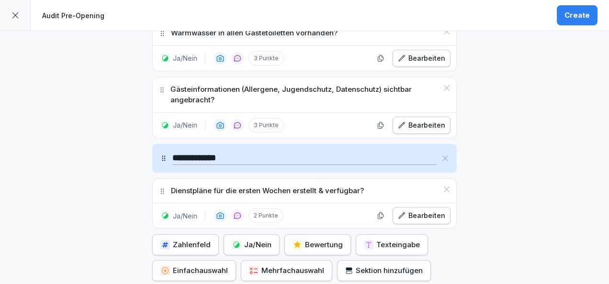
scroll to position [3311, 0]
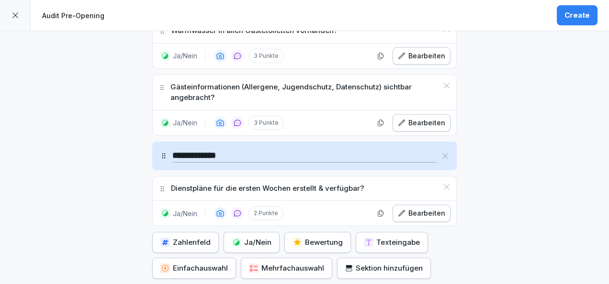
click at [248, 237] on div "Ja/Nein" at bounding box center [252, 242] width 40 height 11
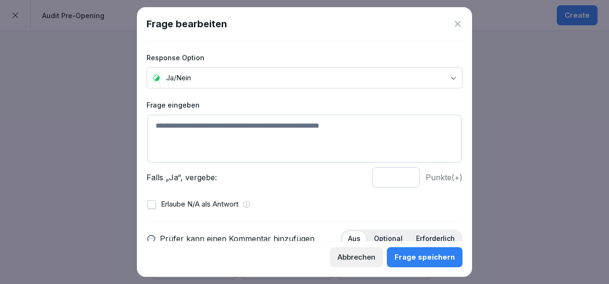
click at [225, 134] on textarea at bounding box center [304, 139] width 314 height 48
paste textarea "**********"
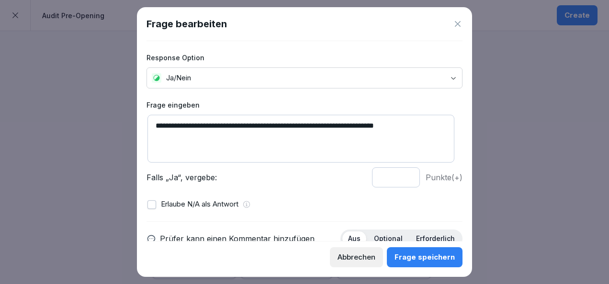
type textarea "**********"
click at [400, 175] on input "*" at bounding box center [396, 178] width 48 height 20
type input "*"
click at [400, 175] on input "*" at bounding box center [396, 178] width 48 height 20
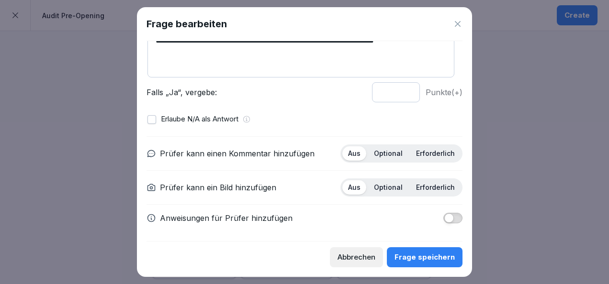
click at [383, 153] on p "Optional" at bounding box center [388, 153] width 29 height 9
click at [432, 193] on div "Aus Optional Erforderlich" at bounding box center [401, 188] width 122 height 18
click at [423, 185] on p "Erforderlich" at bounding box center [435, 187] width 39 height 9
click at [444, 213] on span "button" at bounding box center [449, 218] width 10 height 10
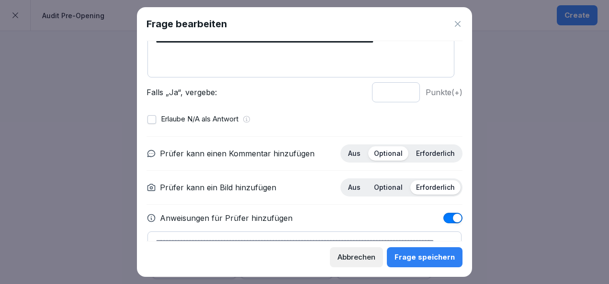
scroll to position [137, 0]
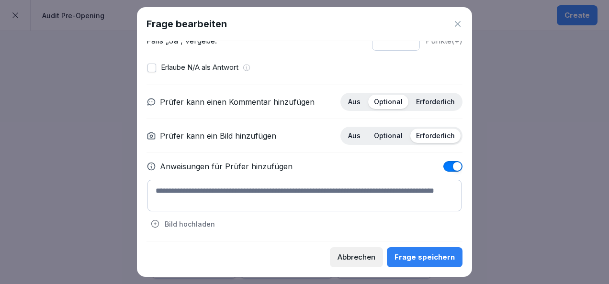
click at [253, 198] on textarea at bounding box center [304, 196] width 314 height 32
type textarea "*"
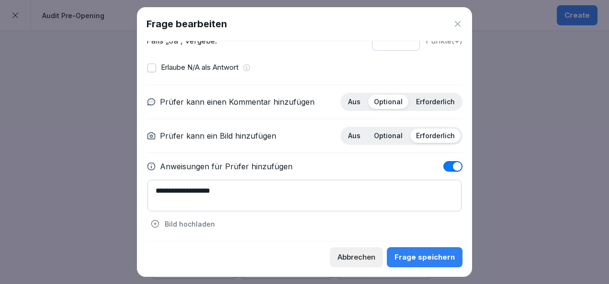
type textarea "**********"
click at [279, 212] on div "**********" at bounding box center [304, 206] width 314 height 52
click at [412, 251] on button "Frage speichern" at bounding box center [425, 257] width 76 height 20
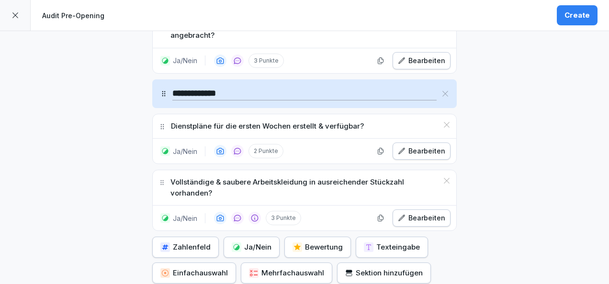
scroll to position [3379, 0]
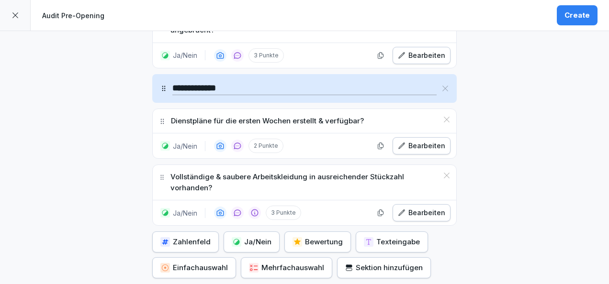
click at [249, 237] on div "Ja/Nein" at bounding box center [252, 242] width 40 height 11
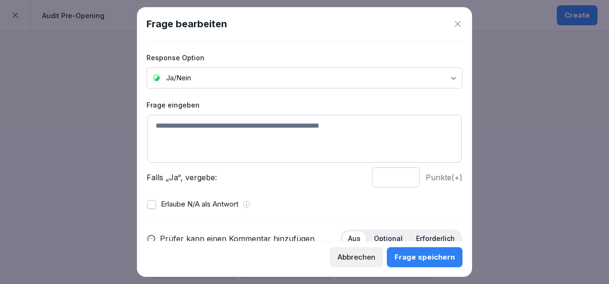
click at [206, 143] on textarea at bounding box center [304, 139] width 314 height 48
paste textarea "**********"
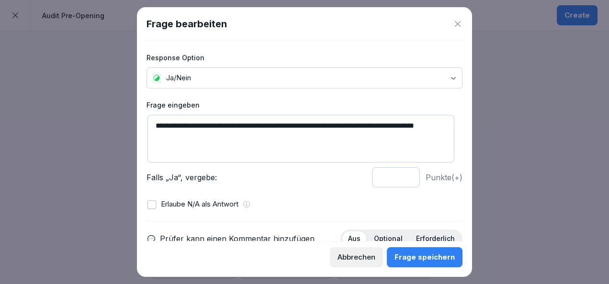
type textarea "**********"
click at [399, 176] on input "*" at bounding box center [396, 178] width 48 height 20
type input "*"
click at [399, 176] on input "*" at bounding box center [396, 178] width 48 height 20
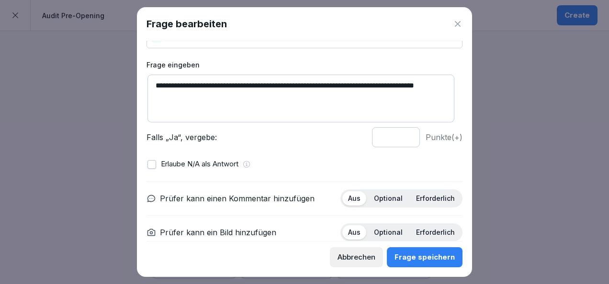
click at [390, 198] on p "Optional" at bounding box center [388, 198] width 29 height 9
click at [430, 232] on p "Erforderlich" at bounding box center [435, 232] width 39 height 9
click at [431, 257] on div "Frage speichern" at bounding box center [424, 257] width 60 height 11
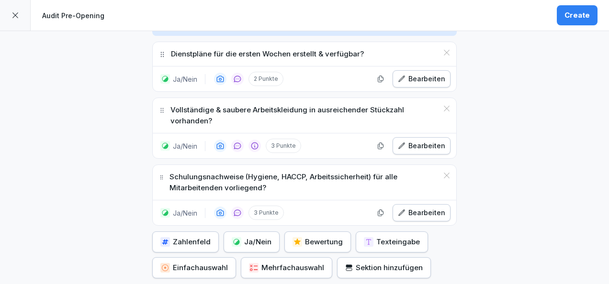
scroll to position [3451, 0]
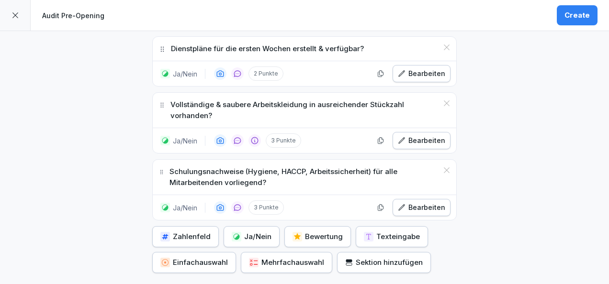
click at [250, 232] on div "Ja/Nein" at bounding box center [252, 237] width 40 height 11
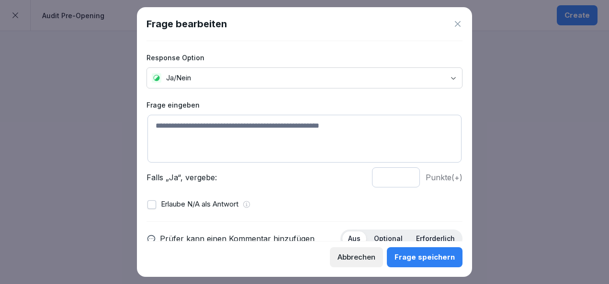
click at [213, 137] on textarea at bounding box center [304, 139] width 314 height 48
paste textarea "**********"
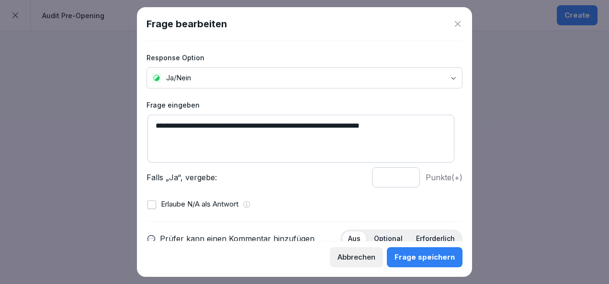
type textarea "**********"
type input "*"
click at [399, 174] on input "*" at bounding box center [396, 178] width 48 height 20
click at [393, 235] on p "Optional" at bounding box center [388, 239] width 29 height 9
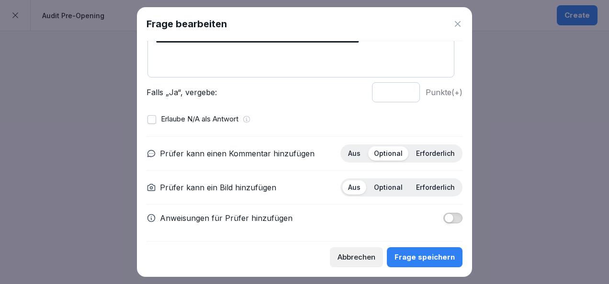
click at [416, 183] on p "Erforderlich" at bounding box center [435, 187] width 39 height 9
click at [423, 261] on div "Frage speichern" at bounding box center [424, 257] width 60 height 11
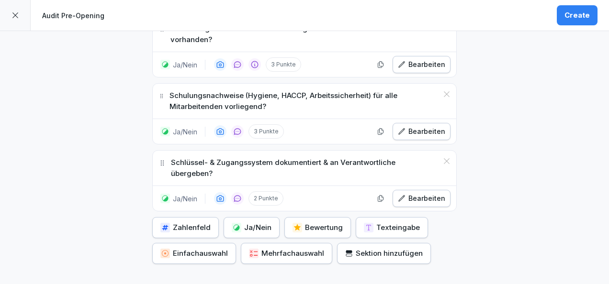
scroll to position [3528, 0]
click at [354, 243] on button "Sektion hinzufügen" at bounding box center [384, 253] width 94 height 21
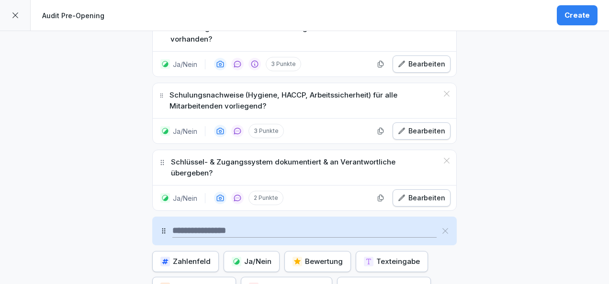
scroll to position [3508, 0]
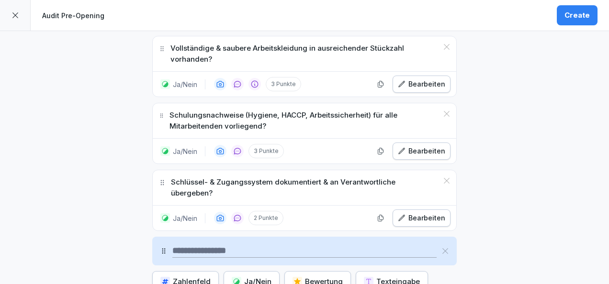
click at [443, 248] on icon at bounding box center [445, 251] width 6 height 6
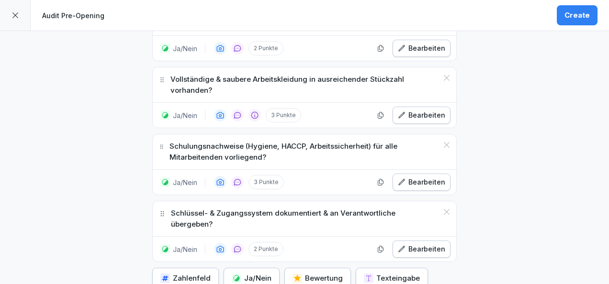
scroll to position [3556, 0]
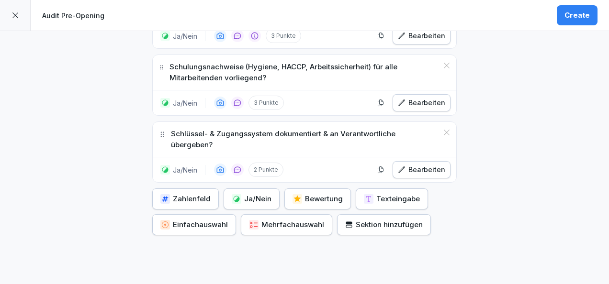
click at [330, 194] on div "Bewertung" at bounding box center [317, 199] width 50 height 11
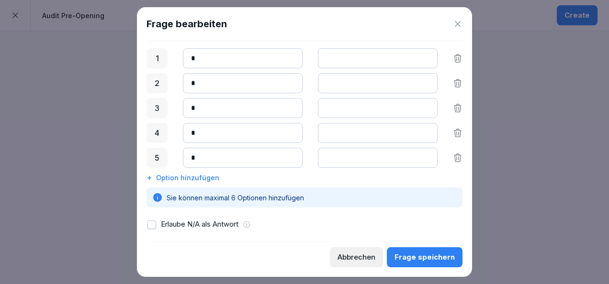
scroll to position [0, 0]
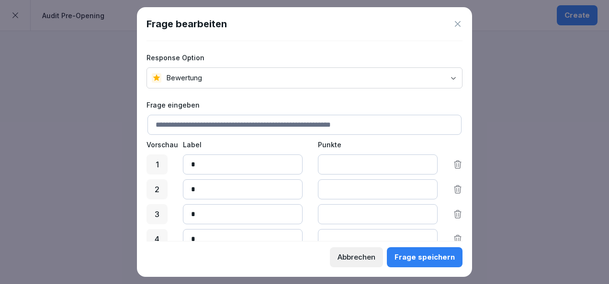
click at [457, 29] on div "Frage bearbeiten" at bounding box center [304, 24] width 316 height 14
click at [458, 23] on icon at bounding box center [458, 24] width 10 height 10
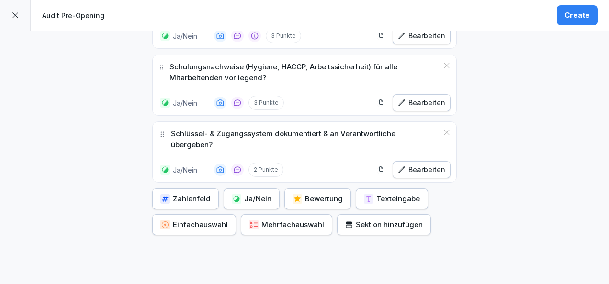
click at [577, 18] on div "Create" at bounding box center [576, 15] width 25 height 11
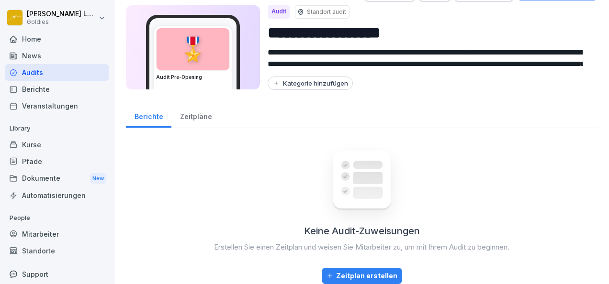
scroll to position [41, 0]
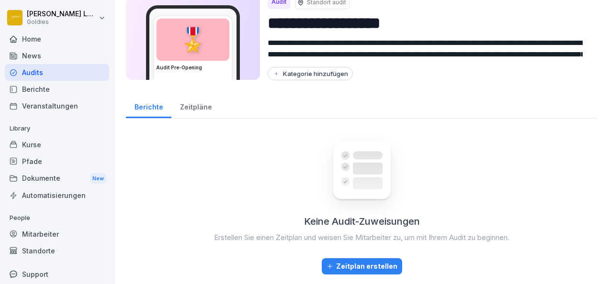
click at [364, 261] on div "Zeitplan erstellen" at bounding box center [361, 266] width 71 height 11
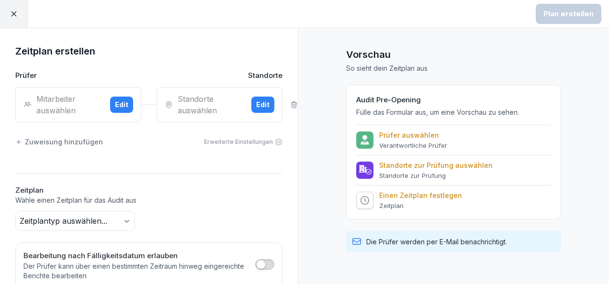
click at [56, 106] on div "Mitarbeiter auswählen" at bounding box center [62, 104] width 79 height 23
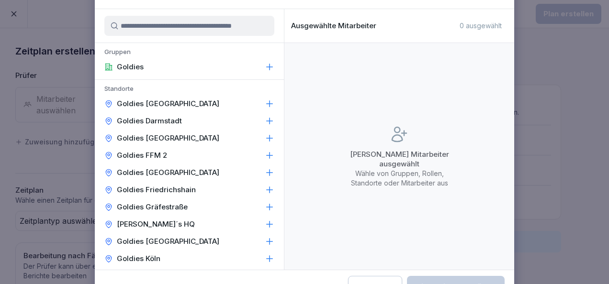
click at [180, 24] on input at bounding box center [189, 26] width 170 height 20
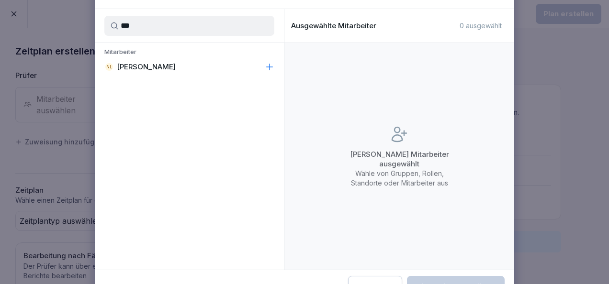
click at [270, 68] on icon at bounding box center [270, 67] width 10 height 10
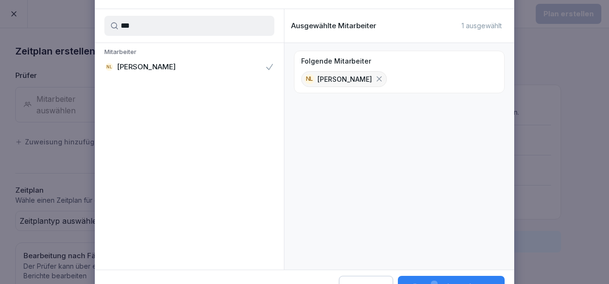
click at [205, 30] on input "***" at bounding box center [189, 26] width 170 height 20
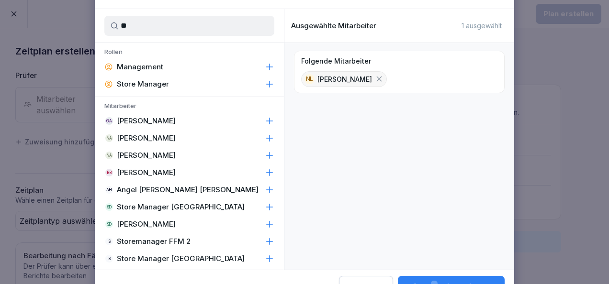
type input "*"
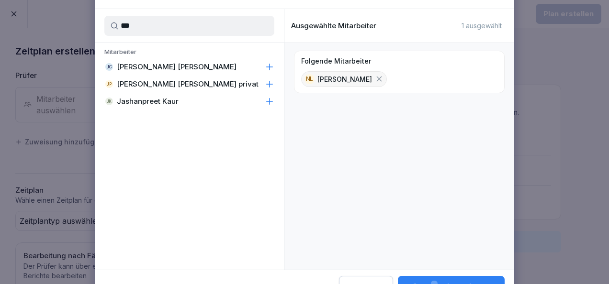
click at [197, 68] on div "[PERSON_NAME] [PERSON_NAME]" at bounding box center [189, 66] width 189 height 17
click at [177, 24] on input "***" at bounding box center [189, 26] width 170 height 20
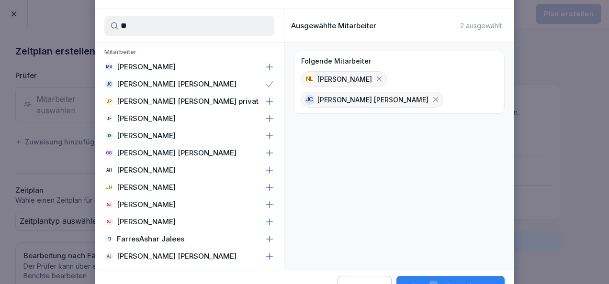
type input "*"
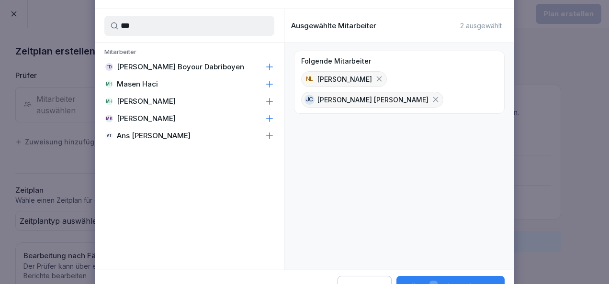
click at [179, 85] on div "[PERSON_NAME] Haci" at bounding box center [189, 84] width 189 height 17
drag, startPoint x: 154, startPoint y: 26, endPoint x: 106, endPoint y: 24, distance: 47.9
click at [106, 24] on input "***" at bounding box center [189, 26] width 170 height 20
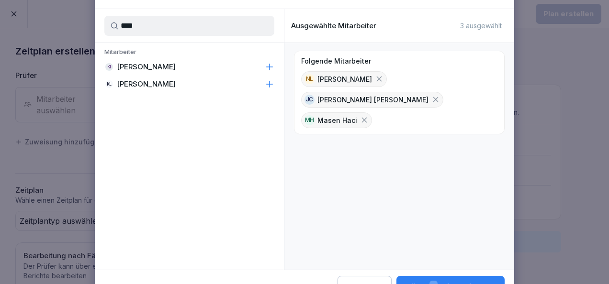
type input "****"
click at [272, 65] on icon at bounding box center [270, 67] width 10 height 10
click at [272, 81] on icon at bounding box center [270, 84] width 10 height 10
click at [444, 279] on button "[PERSON_NAME] 5 Mitarbeiter aus" at bounding box center [450, 287] width 108 height 22
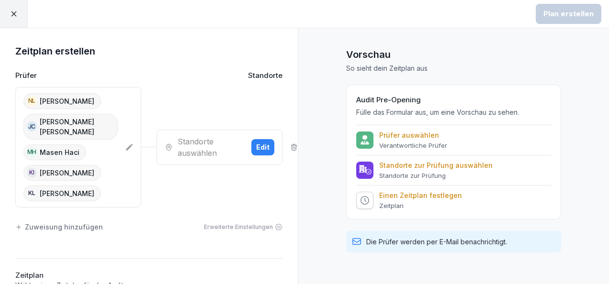
click at [204, 141] on div "Standorte auswählen" at bounding box center [204, 147] width 79 height 23
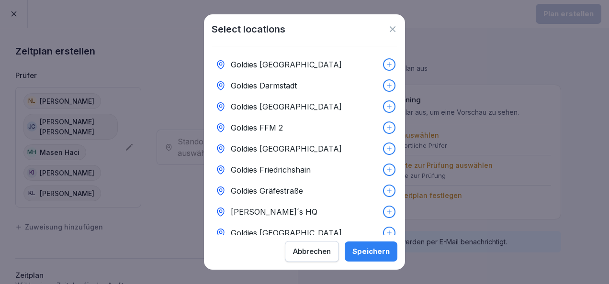
click at [384, 60] on div at bounding box center [389, 64] width 11 height 11
click at [387, 84] on div at bounding box center [389, 85] width 11 height 11
click at [386, 250] on div "Speichern" at bounding box center [370, 251] width 37 height 11
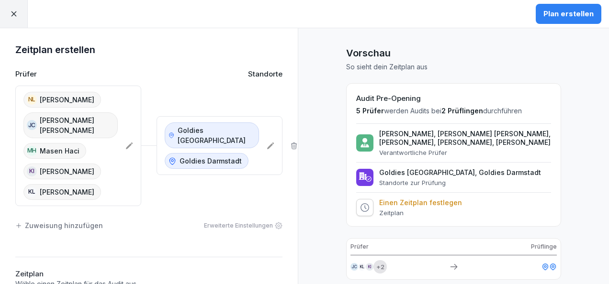
scroll to position [22, 0]
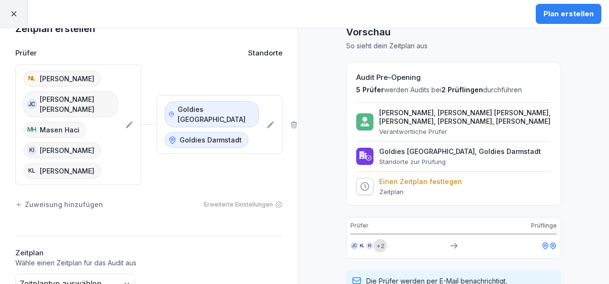
click at [570, 15] on div "Plan erstellen" at bounding box center [568, 14] width 50 height 11
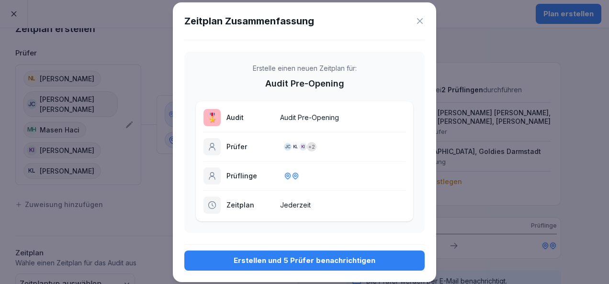
click at [420, 21] on icon at bounding box center [420, 21] width 6 height 6
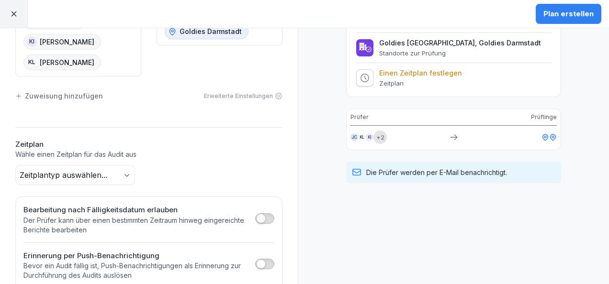
scroll to position [0, 0]
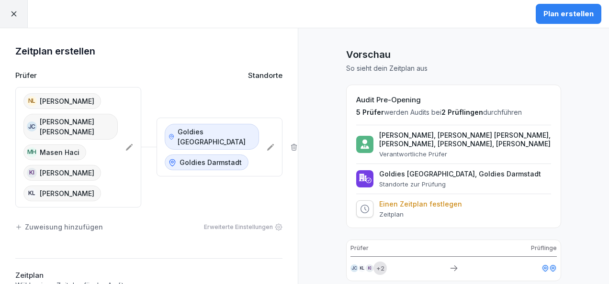
click at [6, 11] on div at bounding box center [14, 14] width 28 height 28
